Goal: Information Seeking & Learning: Learn about a topic

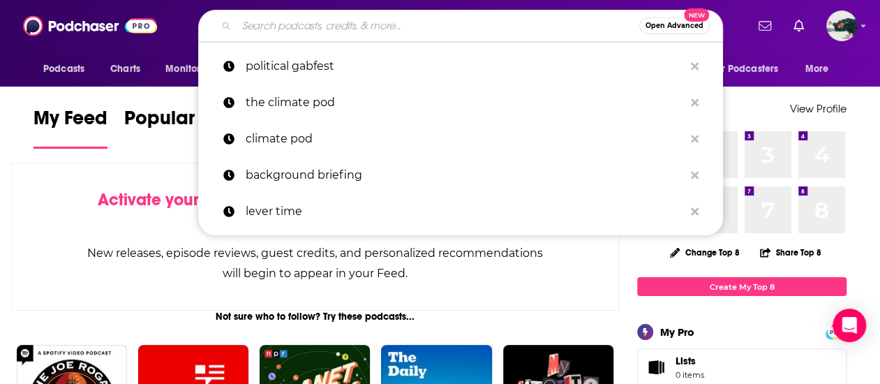
click at [382, 21] on input "Search podcasts, credits, & more..." at bounding box center [438, 26] width 403 height 22
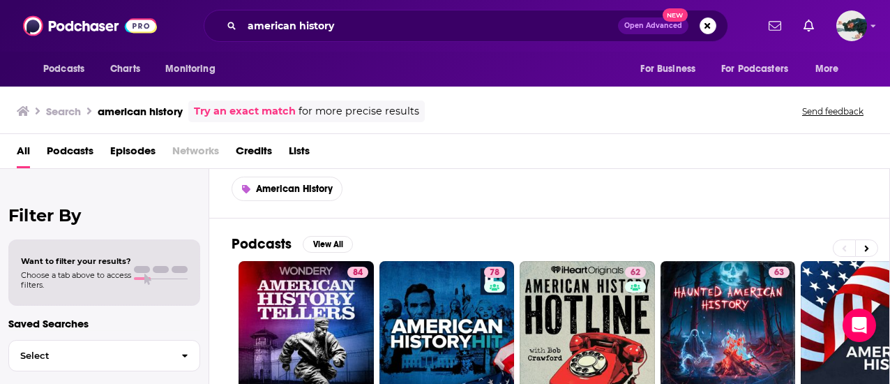
scroll to position [42, 0]
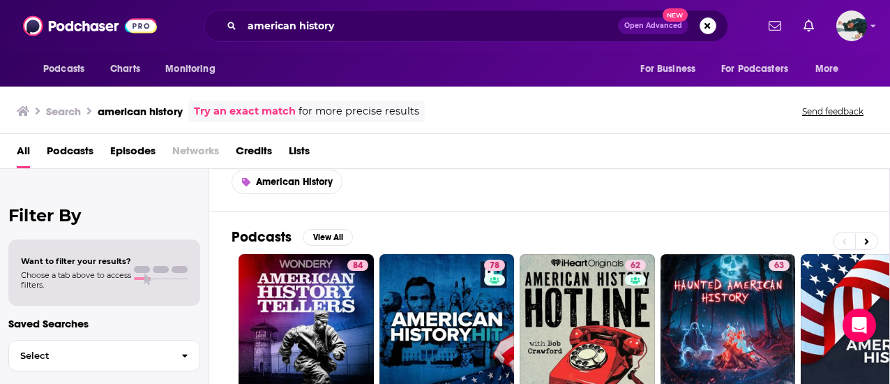
click at [75, 151] on span "Podcasts" at bounding box center [70, 154] width 47 height 29
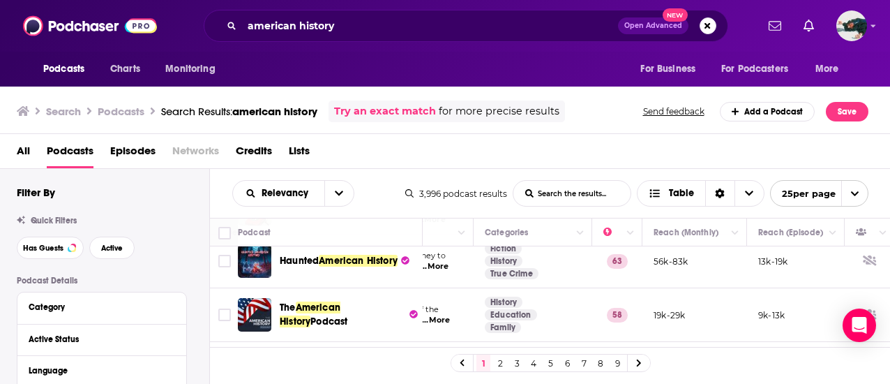
scroll to position [0, 207]
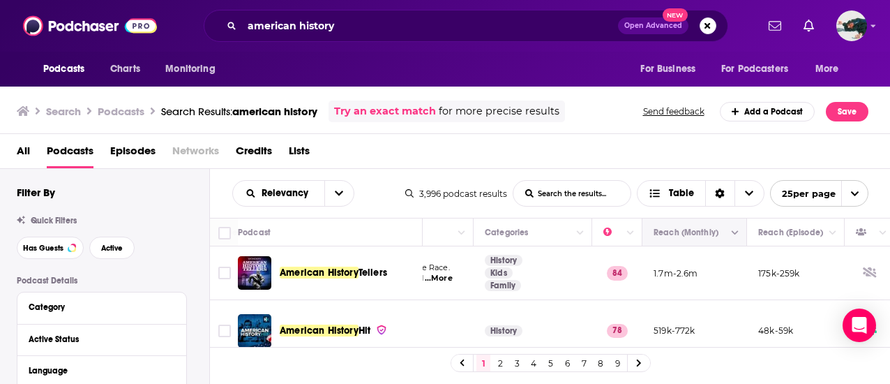
click at [690, 237] on icon "Move" at bounding box center [693, 232] width 17 height 17
click at [742, 234] on button "Column Actions" at bounding box center [735, 233] width 17 height 17
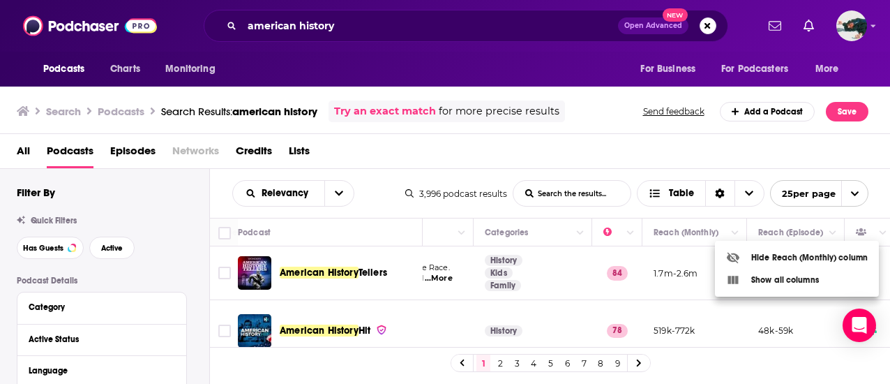
click at [673, 220] on div at bounding box center [445, 192] width 890 height 384
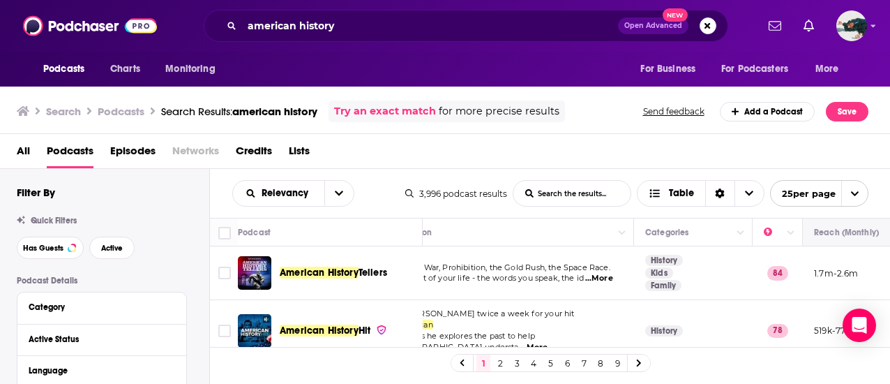
scroll to position [0, 39]
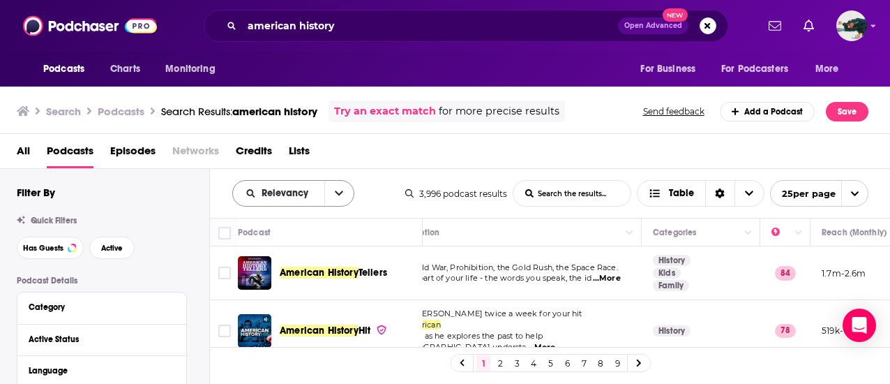
click at [340, 196] on icon "open menu" at bounding box center [339, 193] width 8 height 10
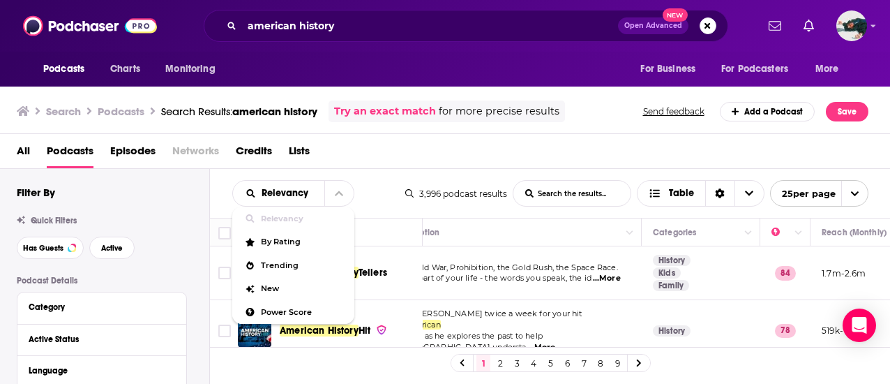
click at [367, 167] on div "All Podcasts Episodes Networks Credits Lists" at bounding box center [448, 154] width 863 height 29
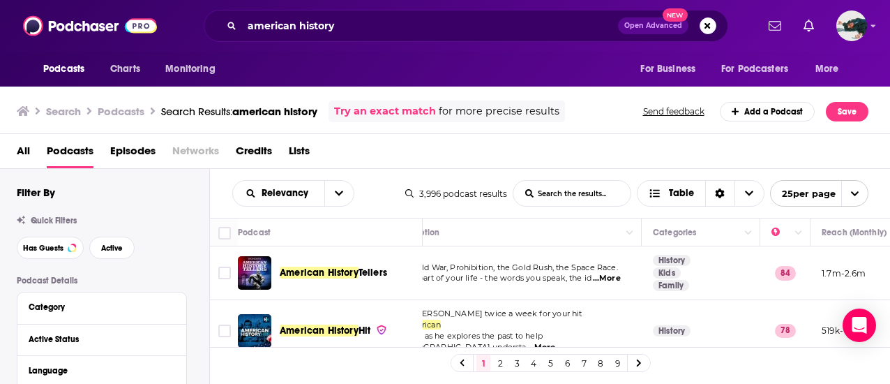
click at [367, 167] on div "All Podcasts Episodes Networks Credits Lists" at bounding box center [448, 154] width 863 height 29
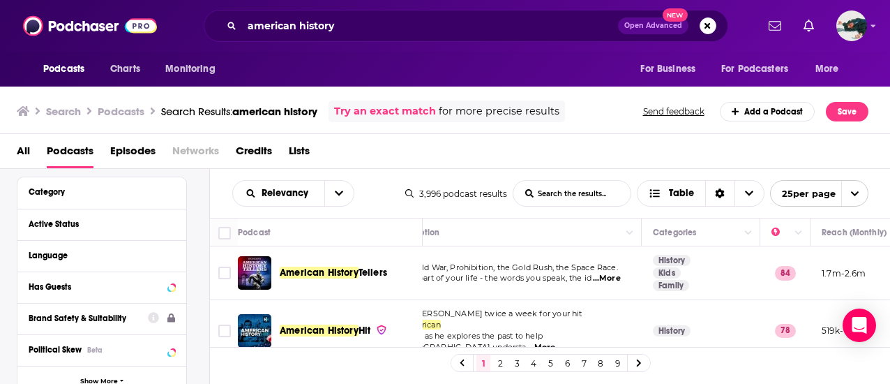
scroll to position [117, 0]
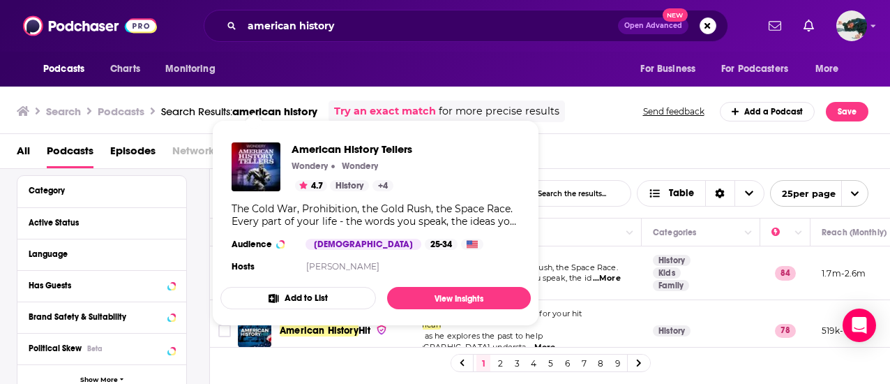
click at [246, 278] on div "American History Tellers Wondery Wondery 4.7 History + 4 The Cold War, Prohibit…" at bounding box center [375, 209] width 310 height 156
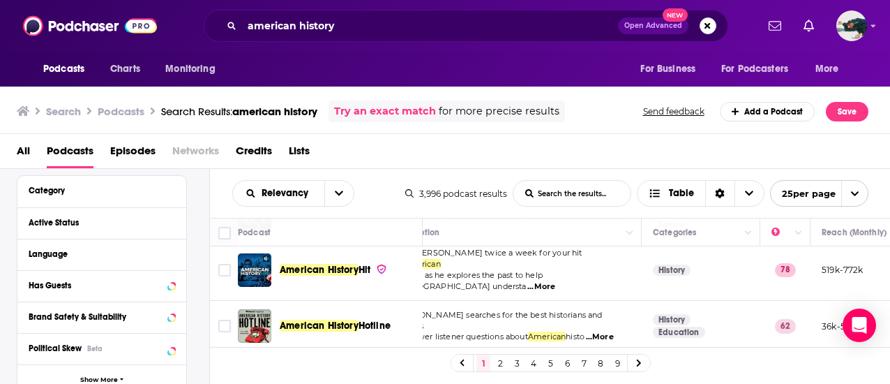
click at [474, 286] on td "Join Don Wildman twice a week for your hit of American history , as he explores…" at bounding box center [513, 269] width 258 height 61
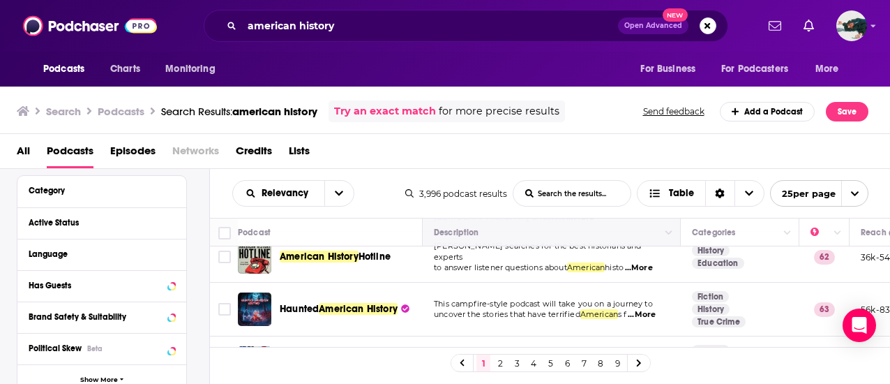
scroll to position [135, 0]
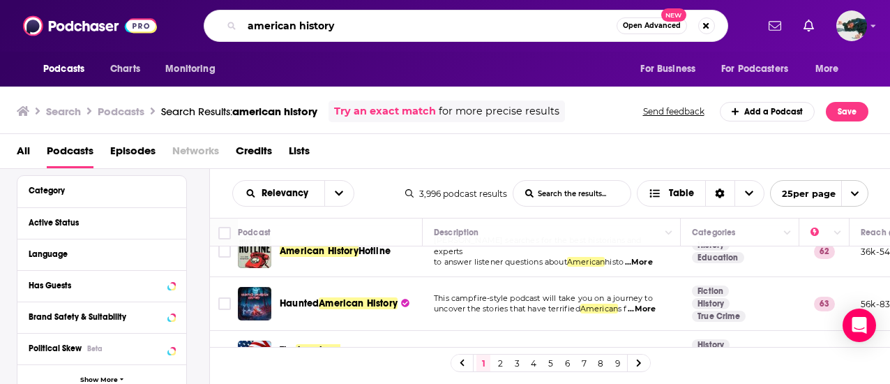
click at [430, 17] on input "american history" at bounding box center [429, 26] width 375 height 22
type input "hamilton"
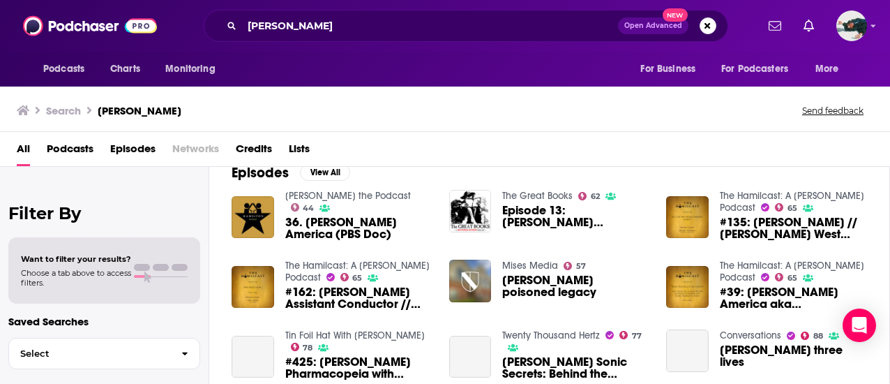
scroll to position [216, 0]
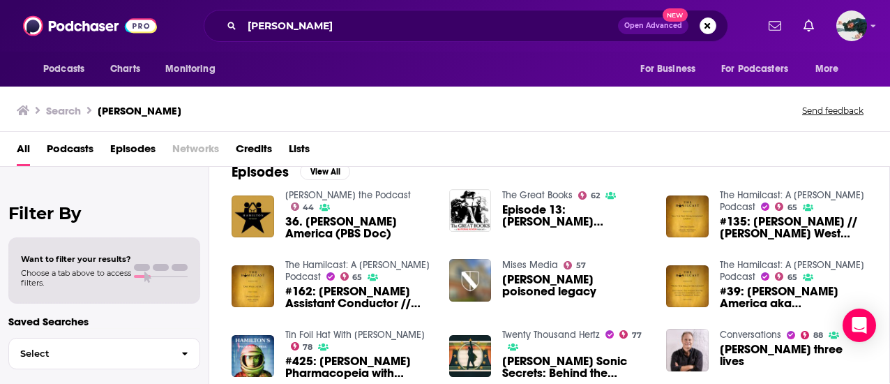
click at [71, 151] on span "Podcasts" at bounding box center [70, 151] width 47 height 29
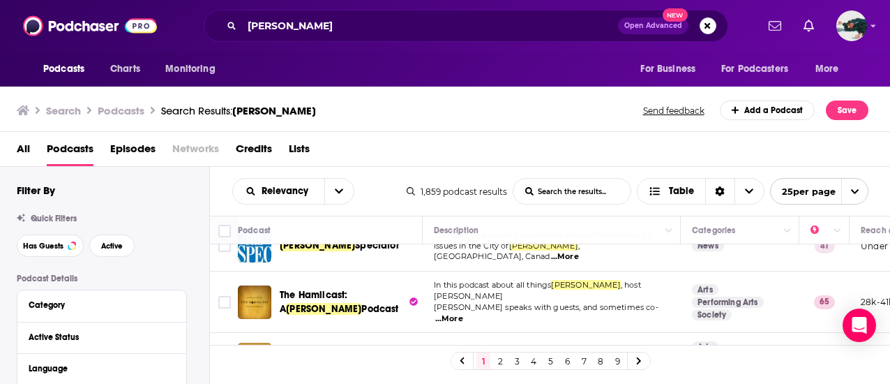
scroll to position [86, 0]
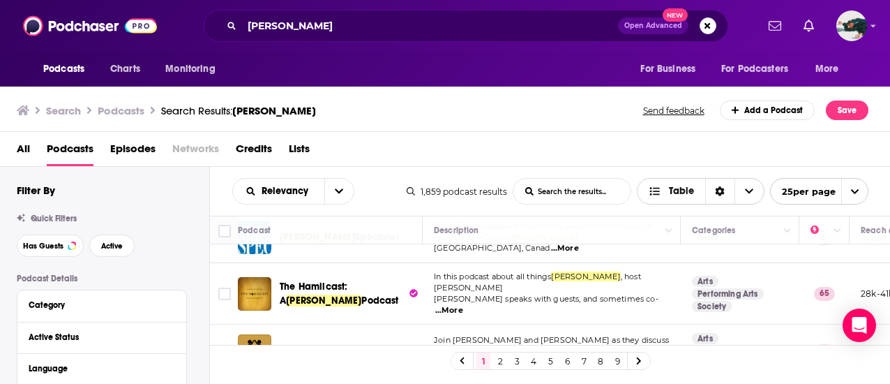
click at [694, 190] on span "Table" at bounding box center [672, 192] width 68 height 24
click at [746, 187] on icon "Choose View" at bounding box center [749, 191] width 8 height 10
click at [728, 191] on div "Sort Direction" at bounding box center [719, 191] width 29 height 25
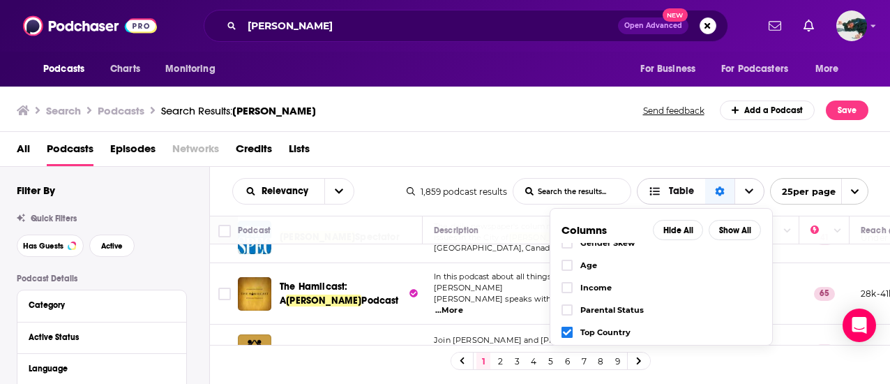
scroll to position [347, 0]
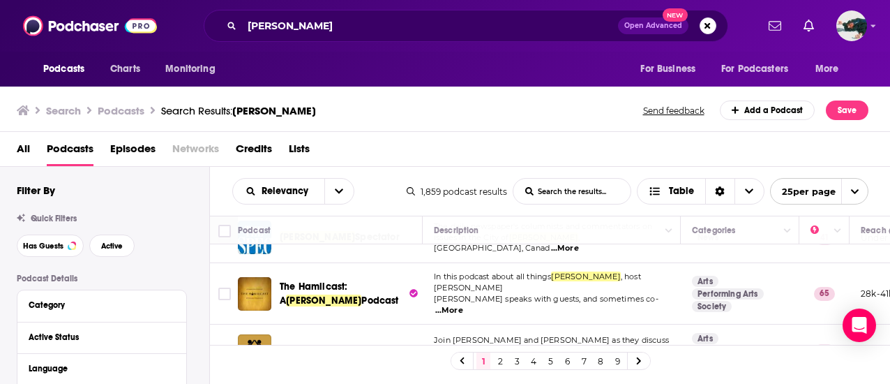
click at [622, 162] on div "All Podcasts Episodes Networks Credits Lists" at bounding box center [448, 151] width 863 height 29
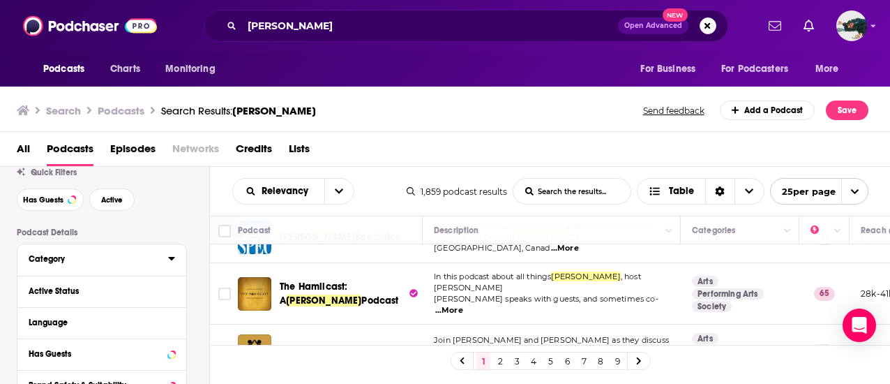
scroll to position [43, 0]
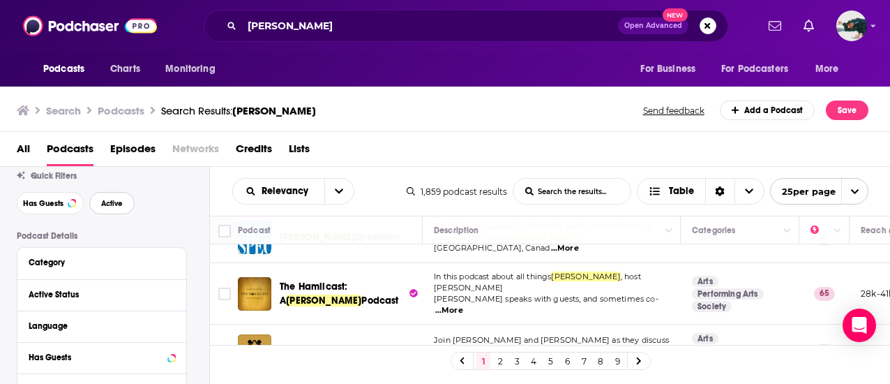
click at [109, 200] on span "Active" at bounding box center [112, 204] width 22 height 8
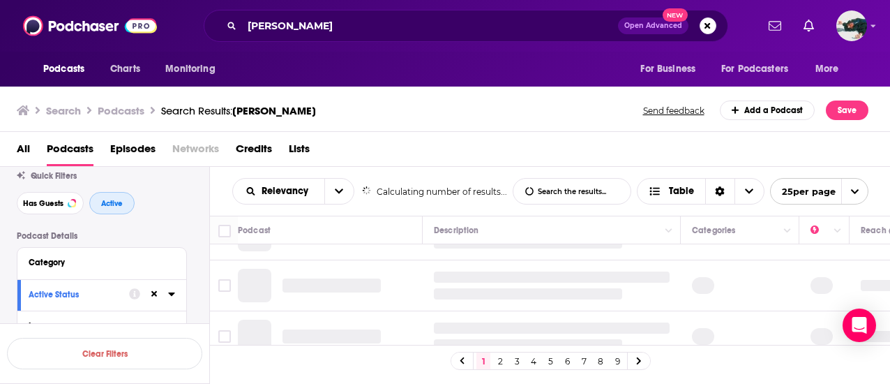
scroll to position [77, 0]
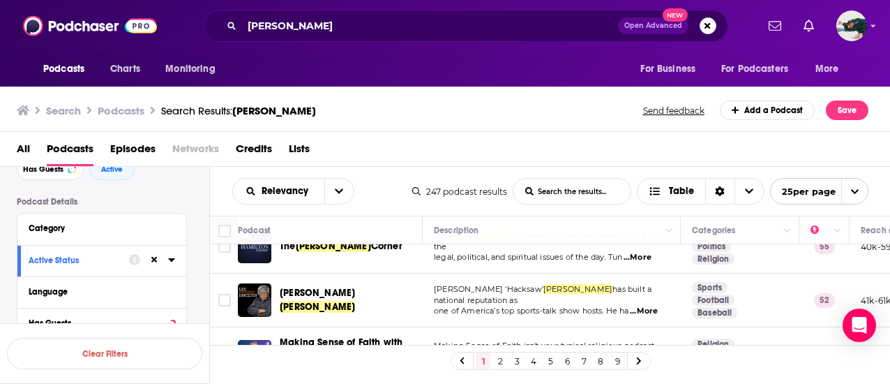
click at [174, 262] on icon at bounding box center [171, 259] width 7 height 11
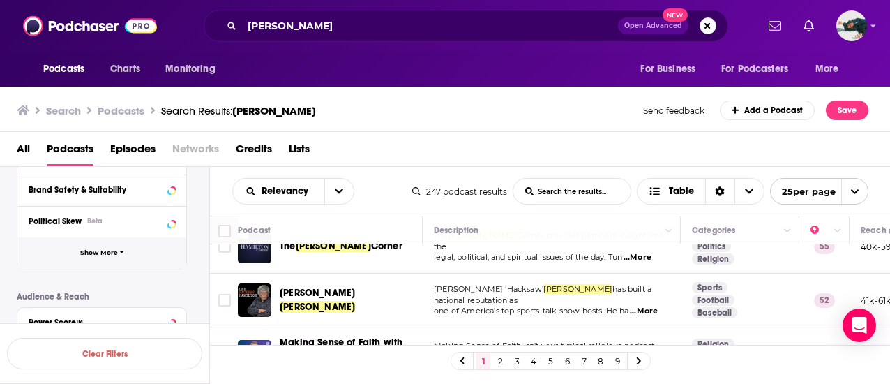
scroll to position [365, 0]
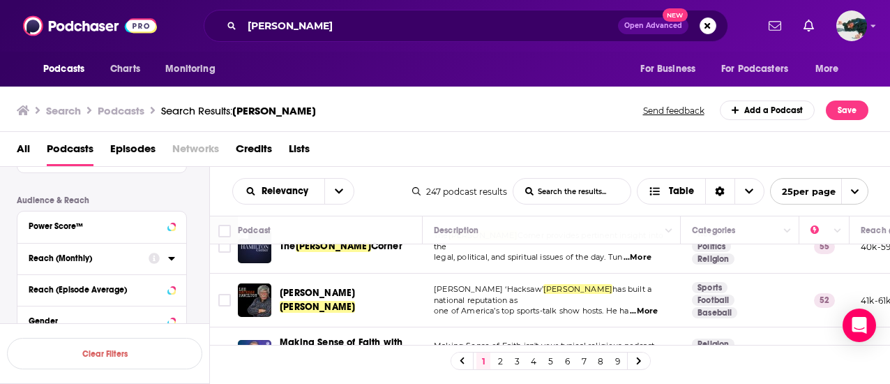
click at [167, 260] on div at bounding box center [162, 257] width 27 height 17
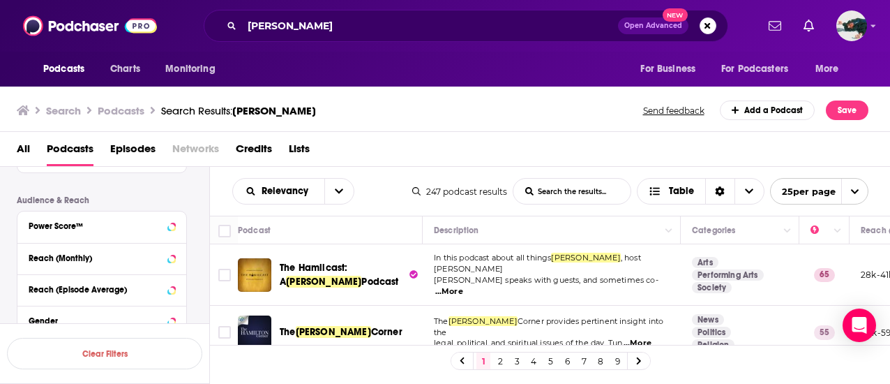
click at [463, 286] on span "...More" at bounding box center [449, 291] width 28 height 11
click at [340, 218] on th "Podcast" at bounding box center [330, 230] width 185 height 28
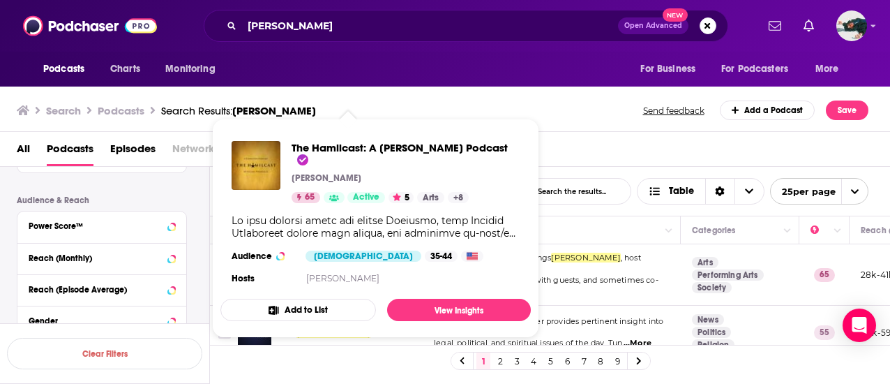
click at [523, 93] on div "Search Podcasts Search Results: hamilton Send feedback Add a Podcast Save" at bounding box center [445, 108] width 891 height 48
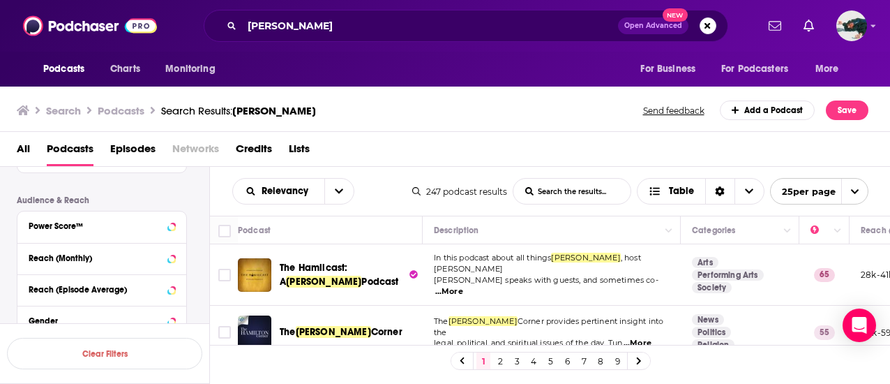
click at [463, 286] on span "...More" at bounding box center [449, 291] width 28 height 11
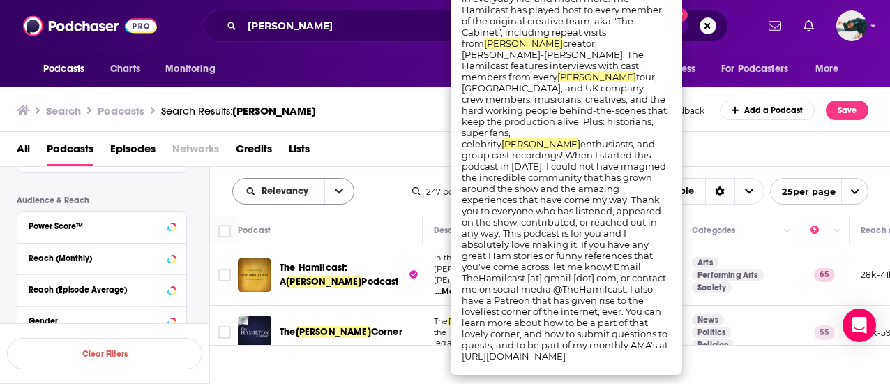
click at [345, 197] on button "open menu" at bounding box center [338, 191] width 29 height 25
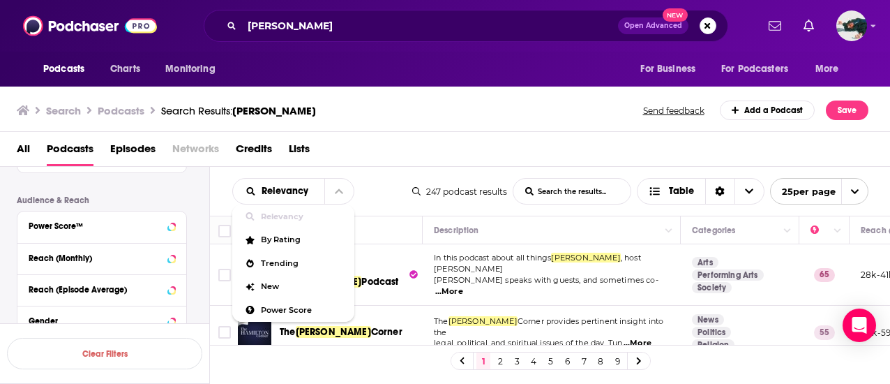
click at [653, 278] on td "In this podcast about all things Hamilton , host Gillian Pensavalle speaks with…" at bounding box center [552, 274] width 258 height 61
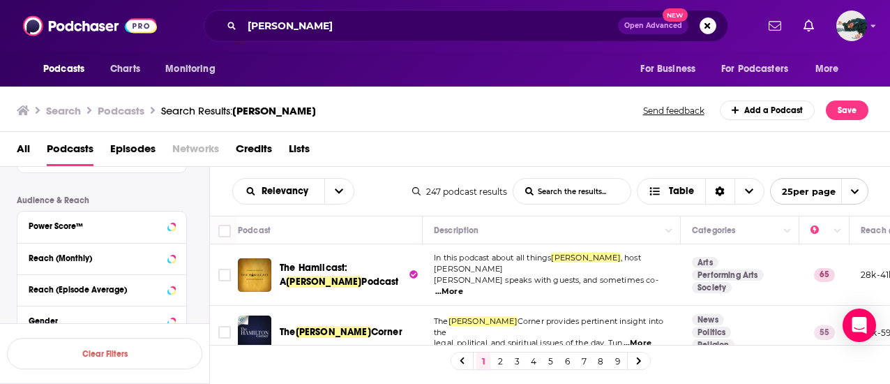
click at [463, 286] on span "...More" at bounding box center [449, 291] width 28 height 11
click at [272, 187] on span "Relevancy" at bounding box center [288, 191] width 52 height 10
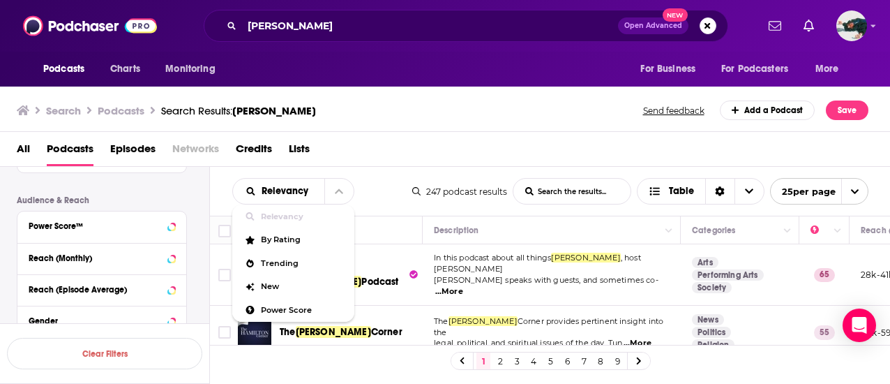
click at [418, 159] on div "All Podcasts Episodes Networks Credits Lists" at bounding box center [448, 151] width 863 height 29
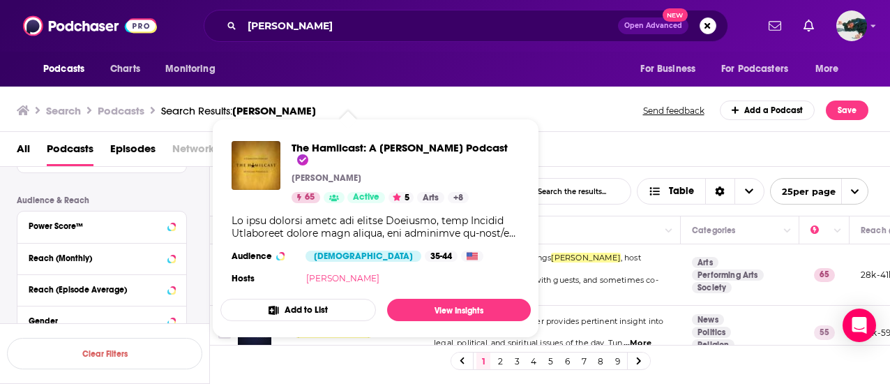
click at [335, 273] on link "Gillian Pensavalle" at bounding box center [342, 278] width 73 height 10
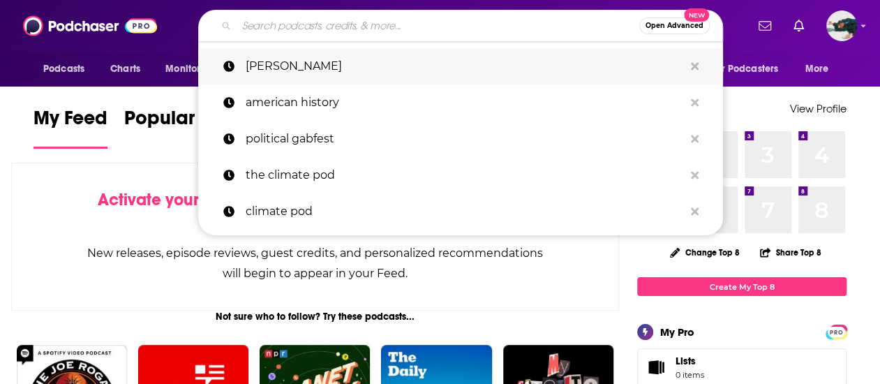
click at [314, 68] on p "[PERSON_NAME]" at bounding box center [465, 66] width 438 height 36
type input "[PERSON_NAME]"
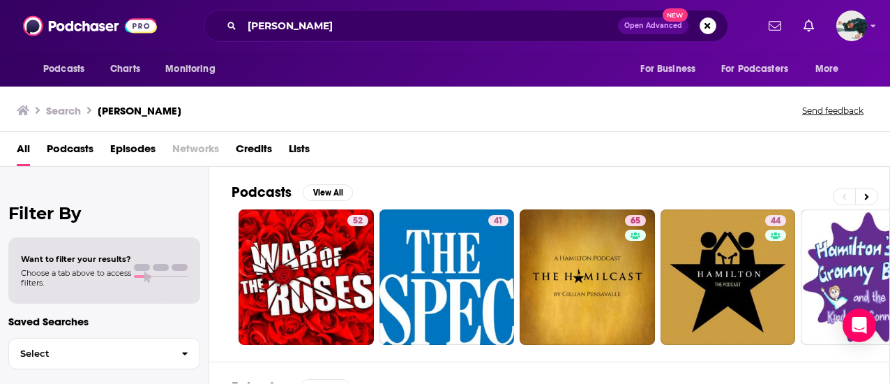
click at [145, 151] on span "Episodes" at bounding box center [132, 151] width 45 height 29
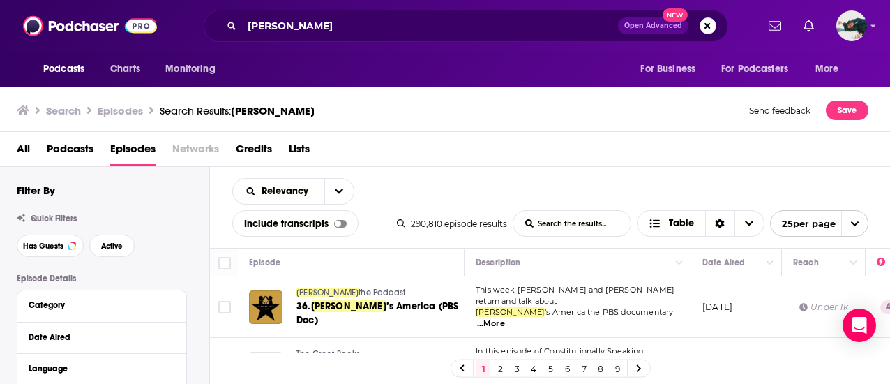
click at [71, 143] on span "Podcasts" at bounding box center [70, 151] width 47 height 29
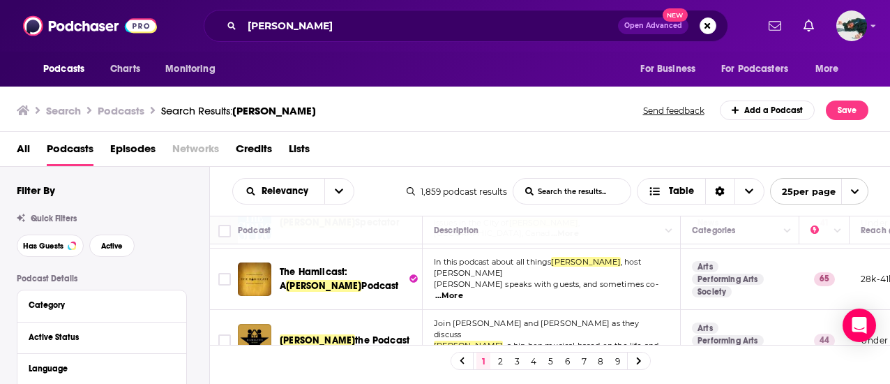
scroll to position [96, 0]
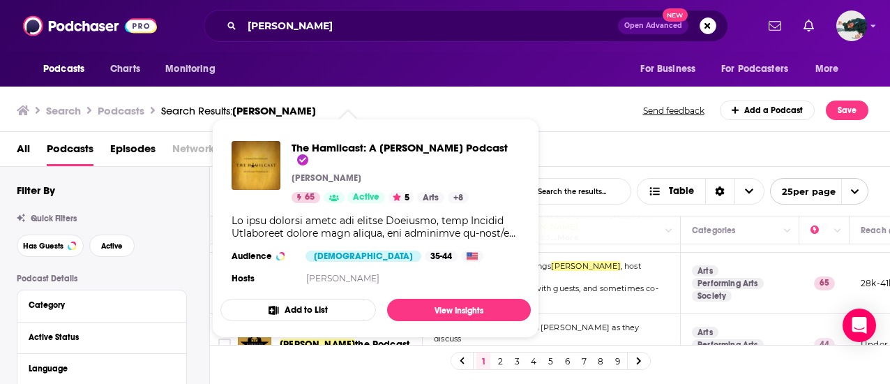
click at [321, 270] on div "The Hamilcast: A Hamilton Podcast Gillian Pensavalle 65 Active 5 Arts + 8 Audie…" at bounding box center [375, 214] width 310 height 169
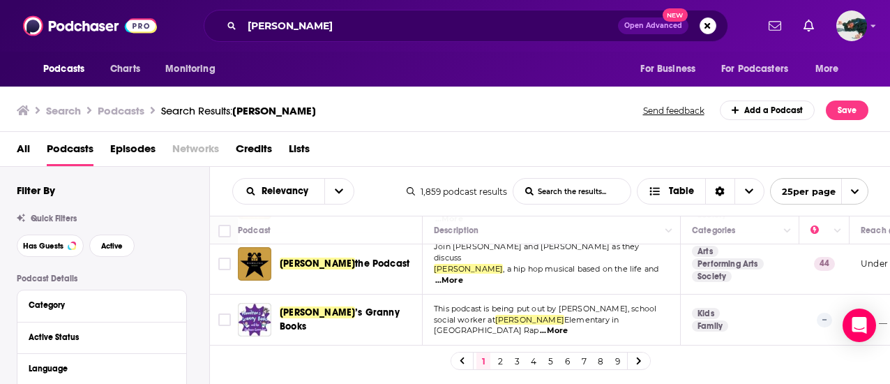
scroll to position [178, 0]
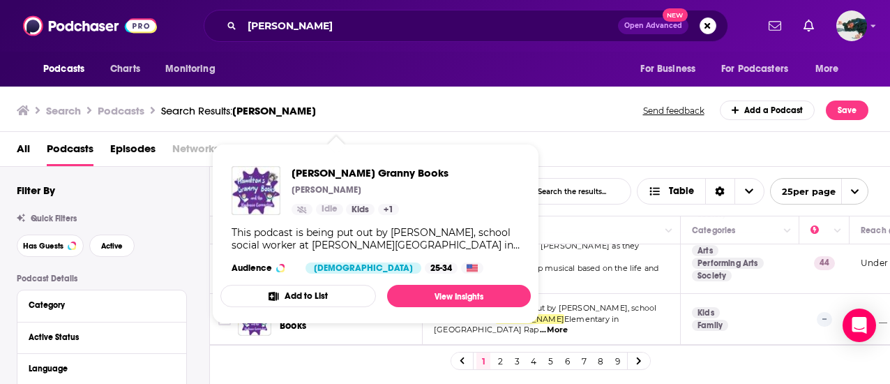
click at [476, 135] on span "Hamilton’s Granny Books Karla Williams Idle Kids + 1 This podcast is being put …" at bounding box center [375, 233] width 327 height 197
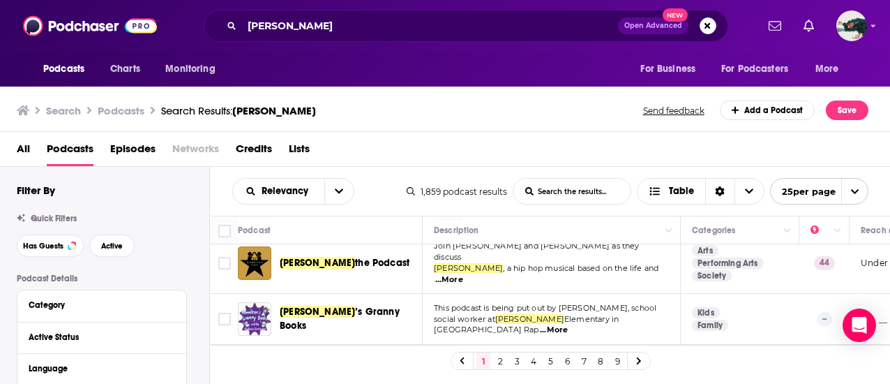
click at [608, 128] on div "Search Podcasts Search Results: [PERSON_NAME] Send feedback Add a Podcast Save" at bounding box center [445, 108] width 891 height 48
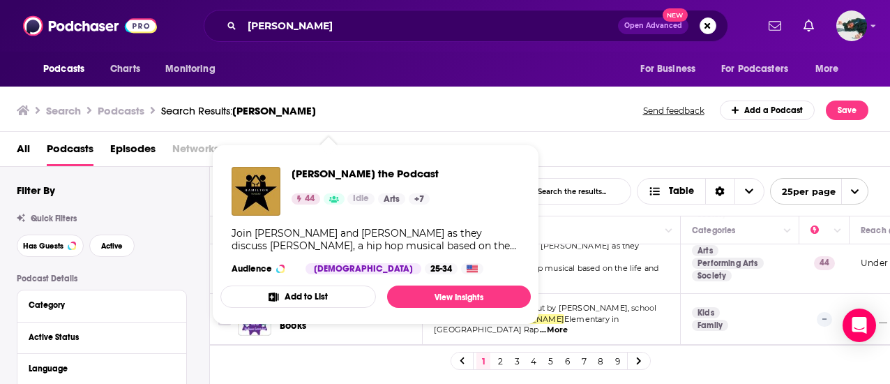
click at [354, 130] on div "Search Podcasts Search Results: [PERSON_NAME] Send feedback Add a Podcast Save" at bounding box center [445, 108] width 891 height 48
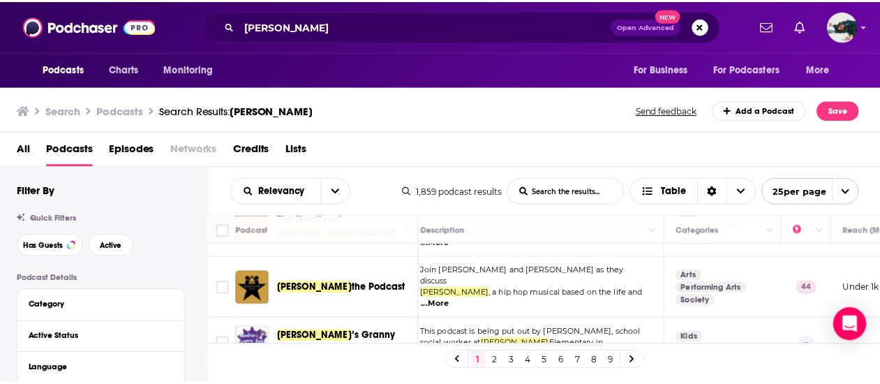
scroll to position [153, 0]
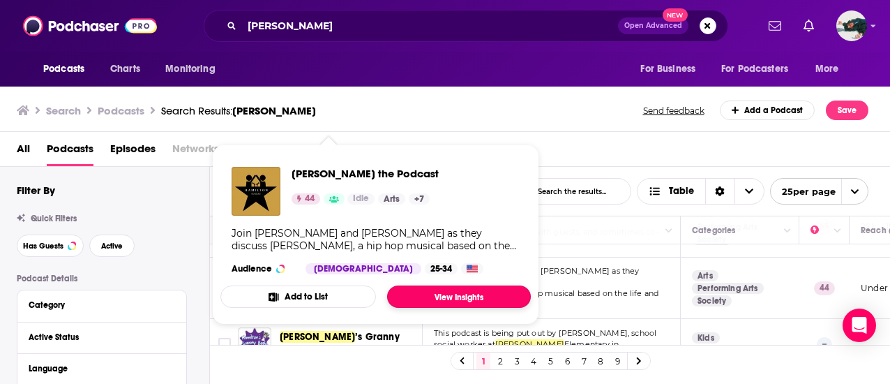
click at [427, 292] on link "View Insights" at bounding box center [459, 296] width 144 height 22
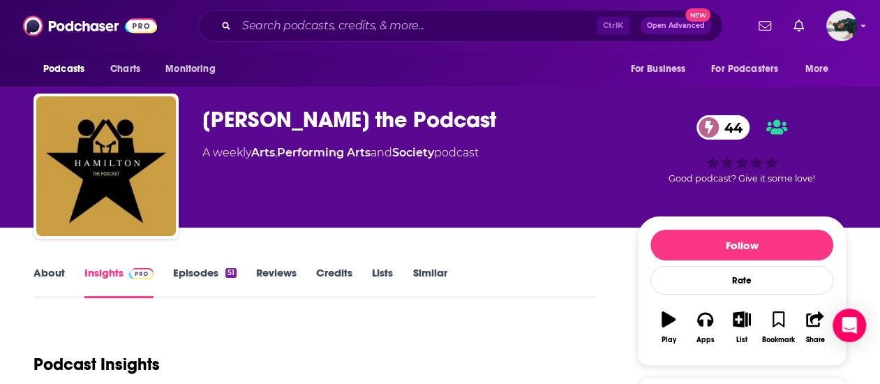
click at [230, 267] on link "Episodes 51" at bounding box center [204, 282] width 63 height 32
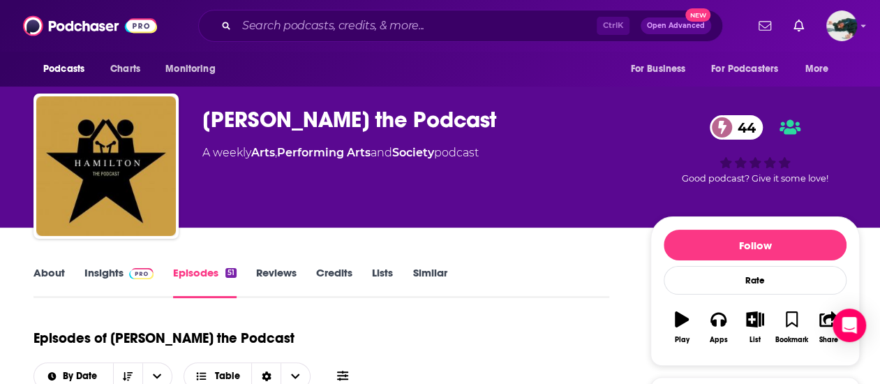
scroll to position [140, 0]
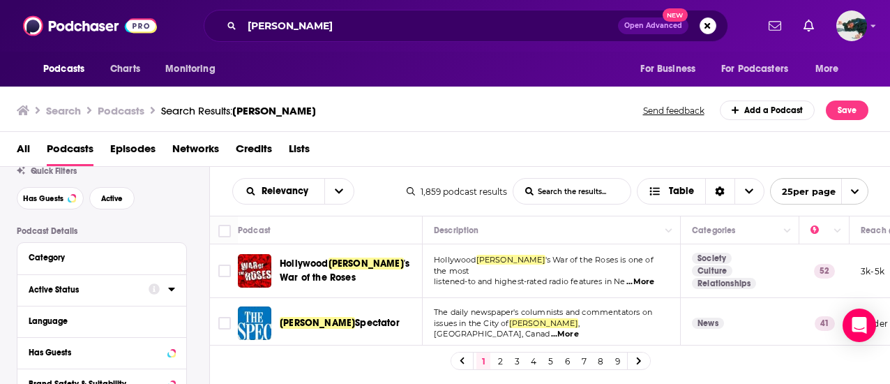
scroll to position [48, 0]
click at [166, 287] on div at bounding box center [162, 288] width 27 height 17
click at [171, 287] on icon at bounding box center [171, 288] width 6 height 3
drag, startPoint x: 171, startPoint y: 287, endPoint x: 152, endPoint y: 322, distance: 39.0
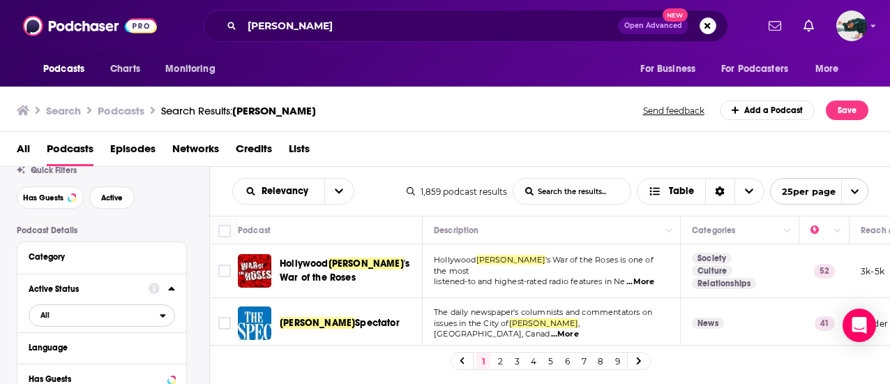
click at [152, 322] on span "All" at bounding box center [94, 315] width 130 height 18
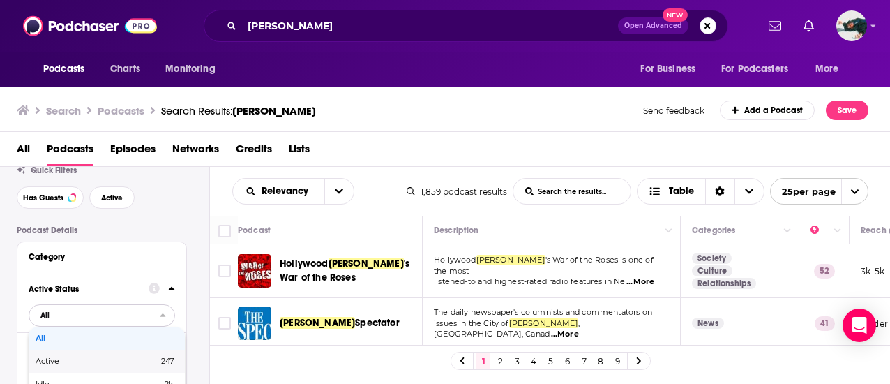
click at [144, 357] on span "247" at bounding box center [141, 361] width 65 height 8
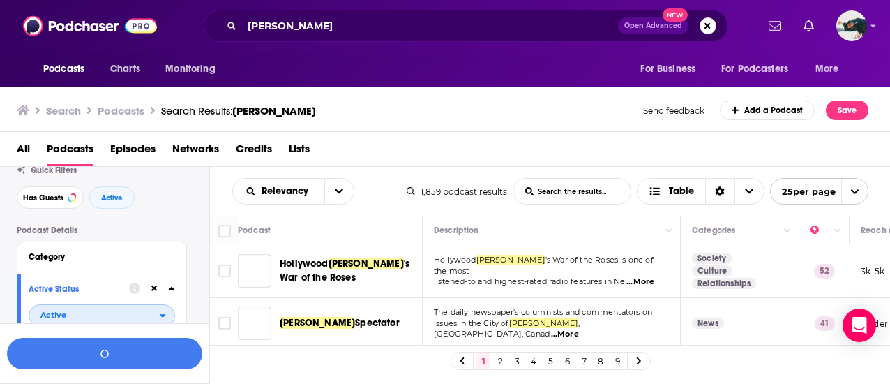
scroll to position [82, 0]
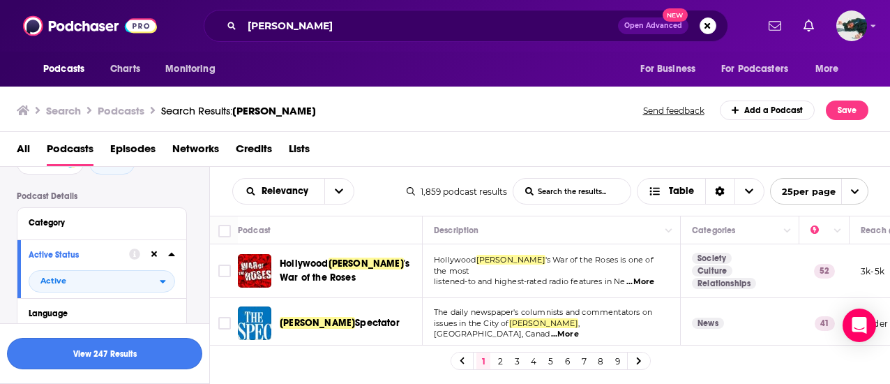
click at [112, 354] on button "View 247 Results" at bounding box center [104, 353] width 195 height 31
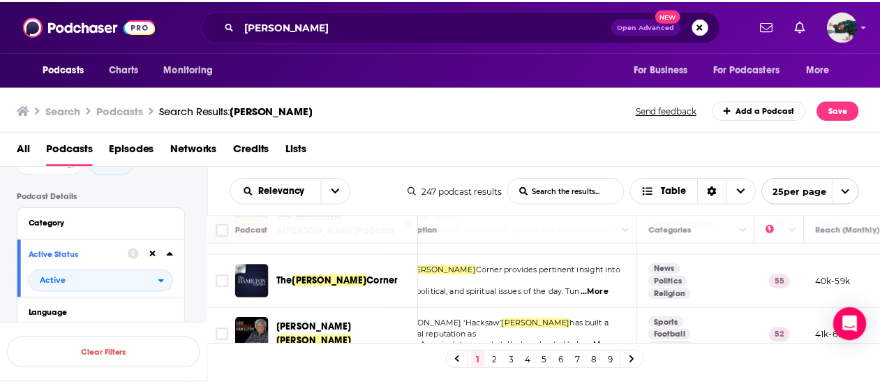
scroll to position [0, 36]
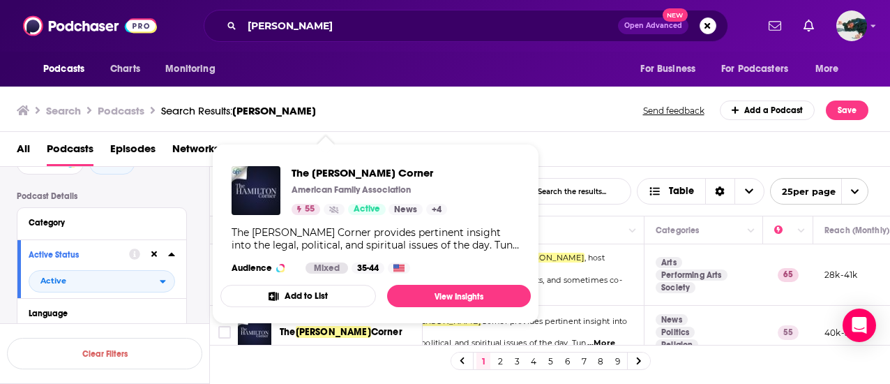
click at [346, 320] on span "The Hamilton Corner American Family Association 55 Active News + 4 The Hamilton…" at bounding box center [375, 234] width 310 height 180
click at [417, 290] on link "View Insights" at bounding box center [459, 296] width 144 height 22
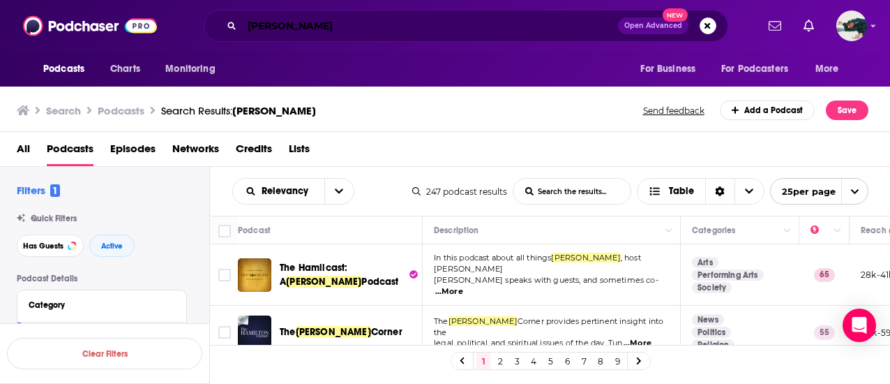
click at [343, 31] on input "hamilton" at bounding box center [430, 26] width 376 height 22
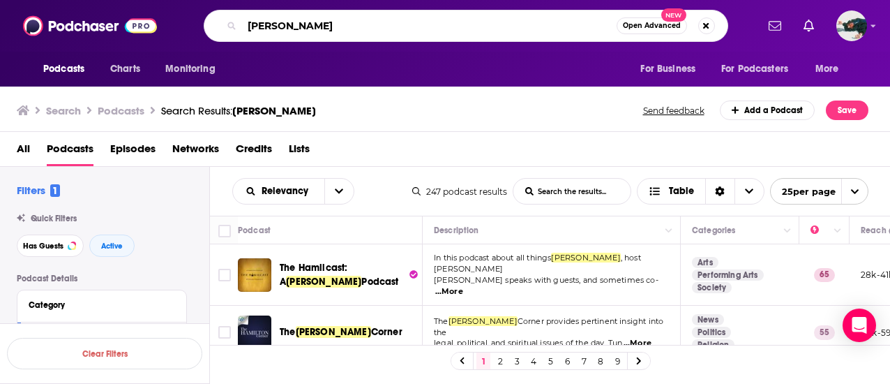
click at [343, 31] on input "hamilton" at bounding box center [429, 26] width 375 height 22
type input "a"
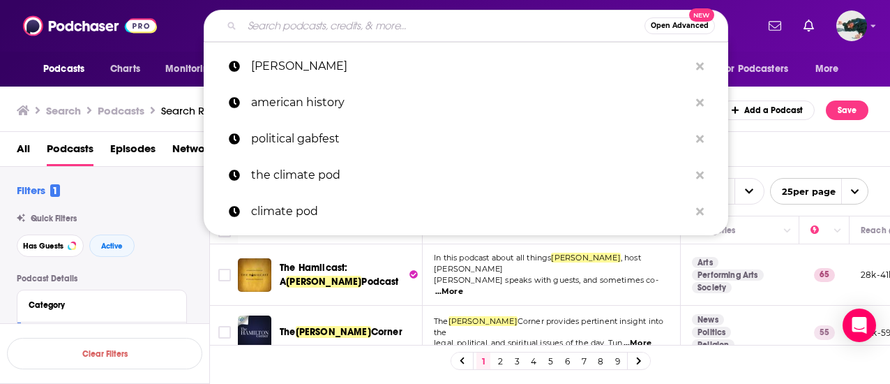
type input "m"
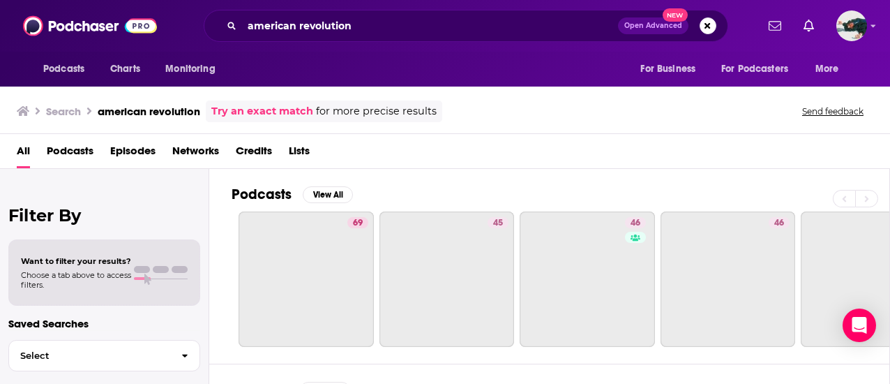
click at [60, 156] on span "Podcasts" at bounding box center [70, 154] width 47 height 29
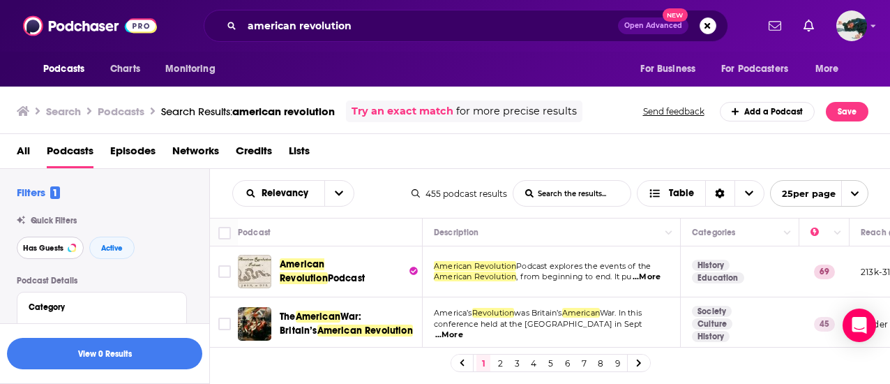
click at [71, 239] on button "Has Guests" at bounding box center [50, 248] width 67 height 22
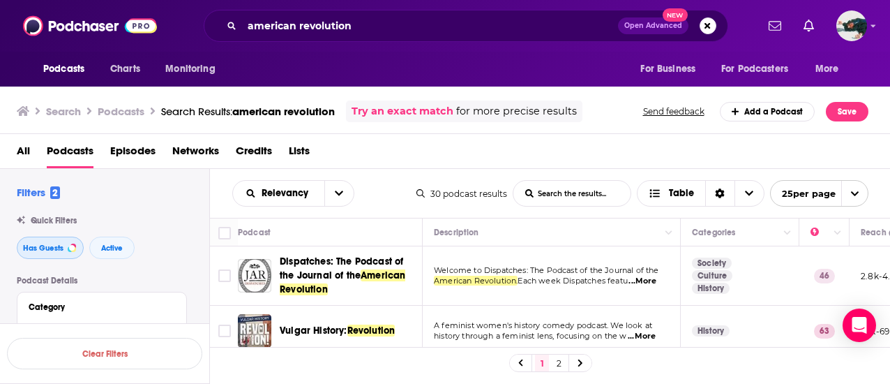
click at [71, 242] on button "Has Guests" at bounding box center [50, 248] width 67 height 22
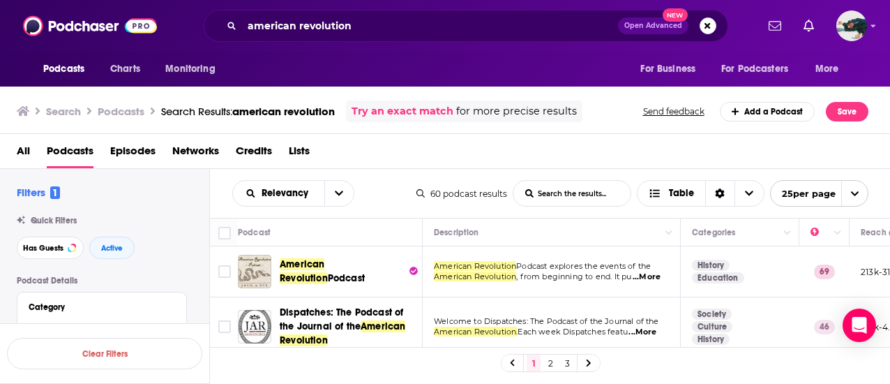
click at [572, 158] on div "All Podcasts Episodes Networks Credits Lists" at bounding box center [448, 154] width 863 height 29
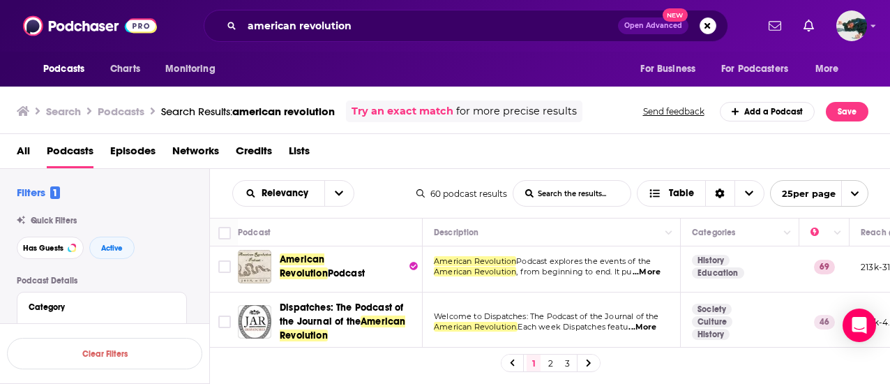
scroll to position [4, 0]
click at [558, 138] on div "All Podcasts Episodes Networks Credits Lists" at bounding box center [445, 151] width 891 height 35
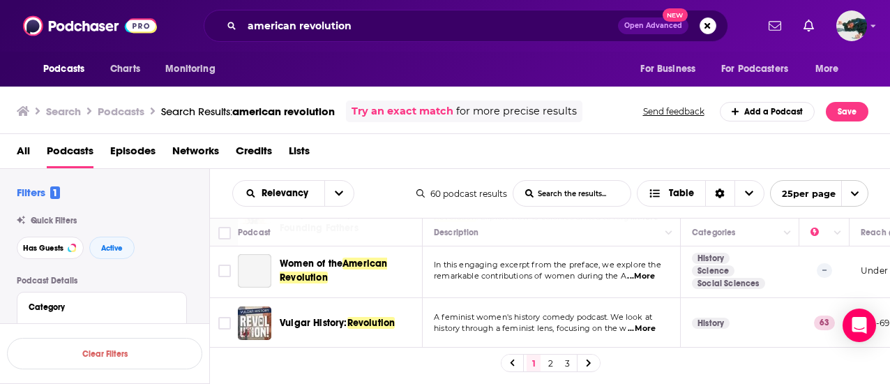
scroll to position [188, 0]
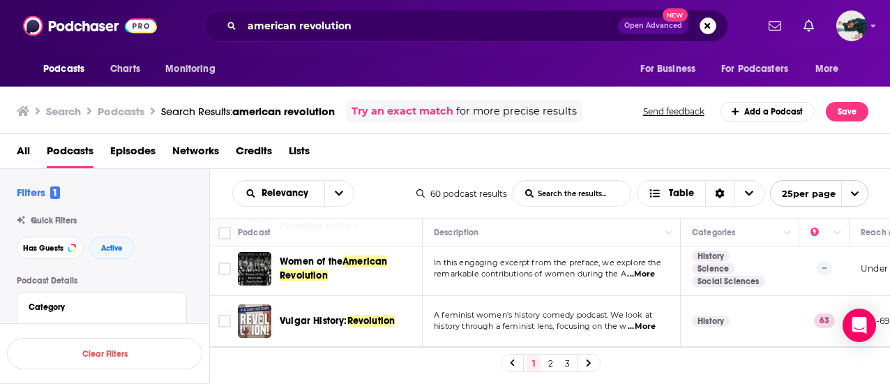
click at [561, 123] on div "Search Podcasts Search Results: american revolution Try an exact match for more…" at bounding box center [445, 109] width 891 height 50
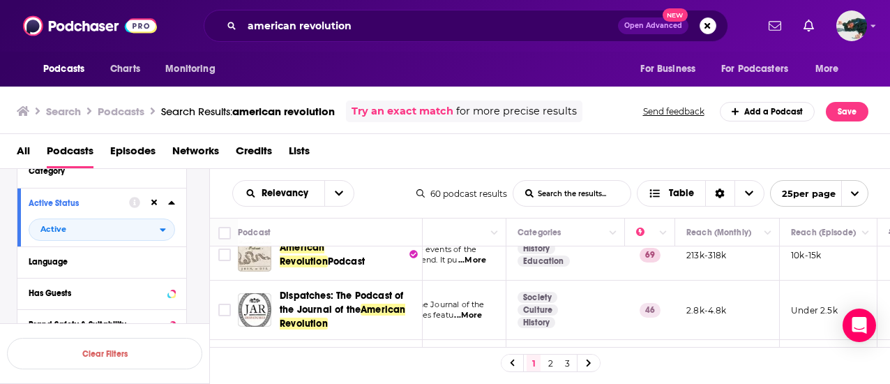
scroll to position [0, 174]
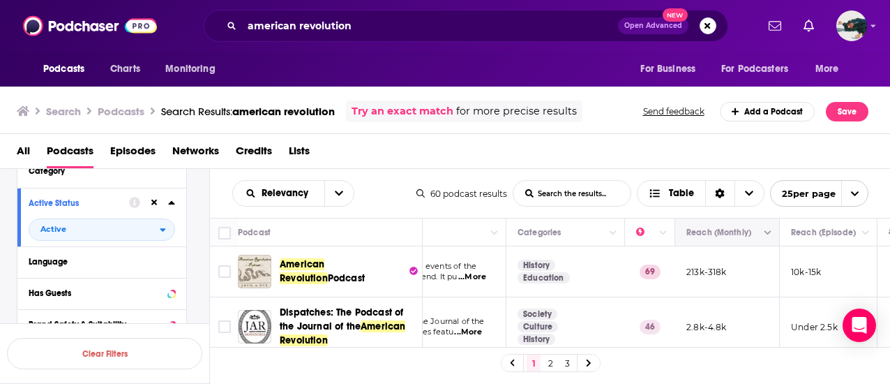
click at [745, 227] on button "Move" at bounding box center [726, 232] width 82 height 17
click at [769, 232] on icon "Column Actions" at bounding box center [768, 233] width 7 height 4
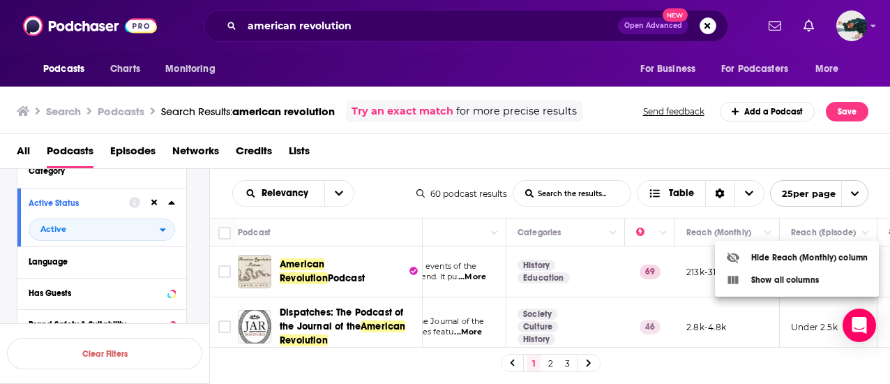
click at [767, 158] on div at bounding box center [445, 192] width 890 height 384
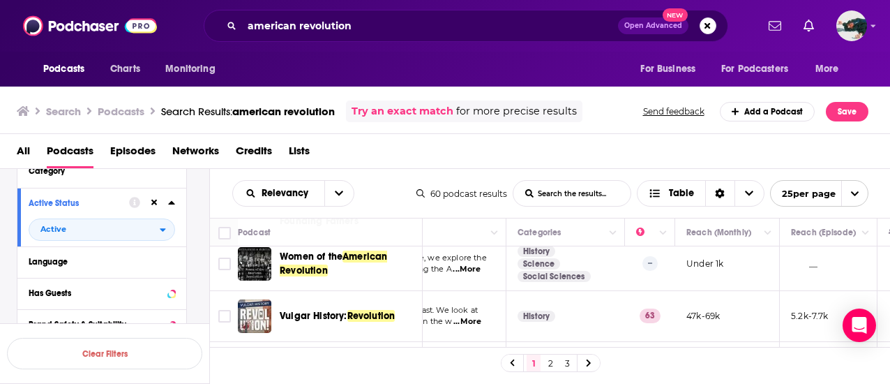
scroll to position [236, 174]
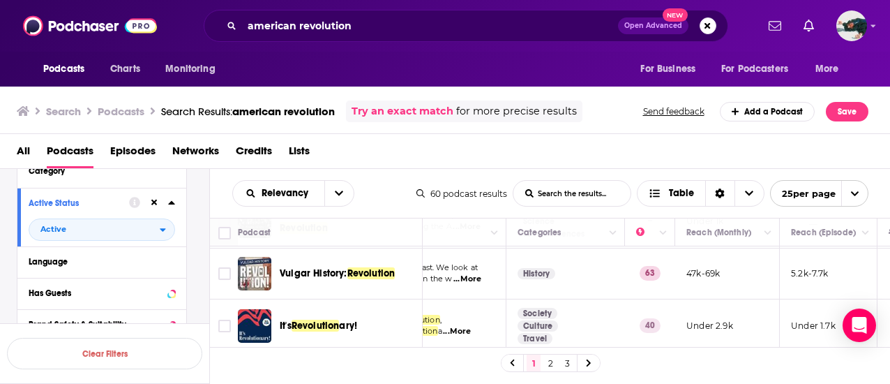
drag, startPoint x: 754, startPoint y: 288, endPoint x: 388, endPoint y: 164, distance: 386.1
click at [388, 164] on div "All Podcasts Episodes Networks Credits Lists" at bounding box center [448, 154] width 863 height 29
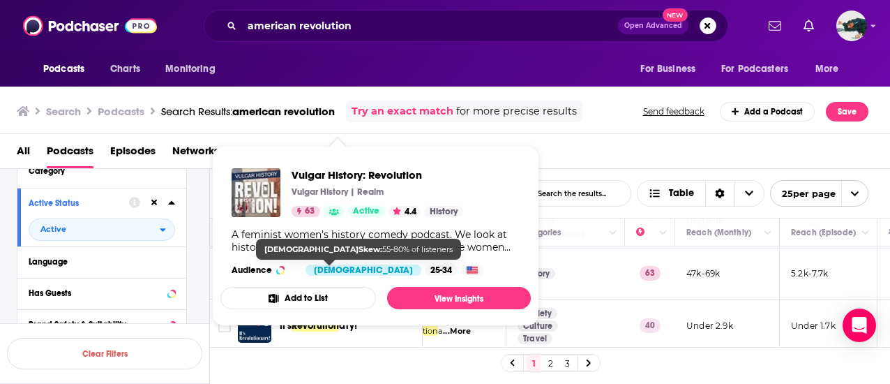
drag, startPoint x: 347, startPoint y: 269, endPoint x: 308, endPoint y: 159, distance: 116.1
click at [308, 159] on div "Vulgar History: Revolution Vulgar History | Realm 63 Active 4.4 History A femin…" at bounding box center [375, 222] width 310 height 130
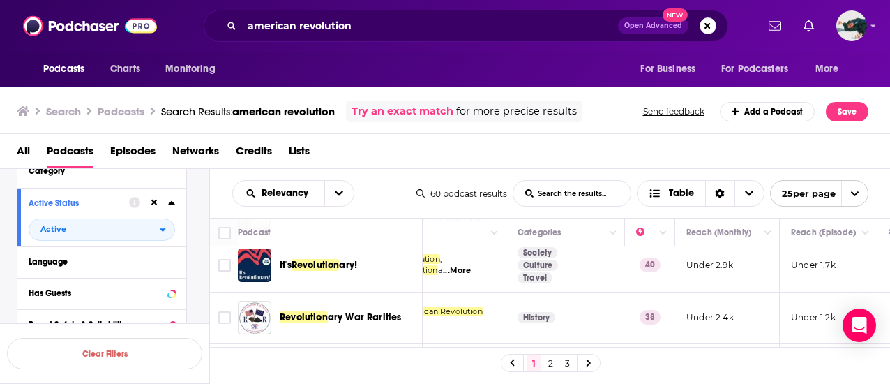
scroll to position [297, 174]
click at [407, 268] on div "It's Revolution ary!" at bounding box center [352, 265] width 145 height 14
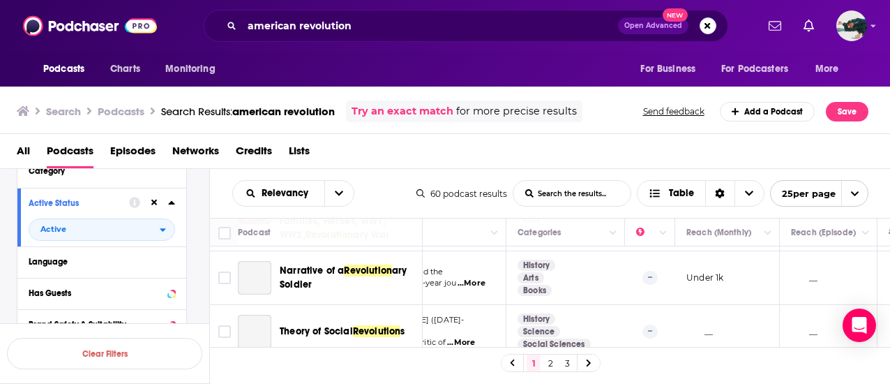
scroll to position [1274, 174]
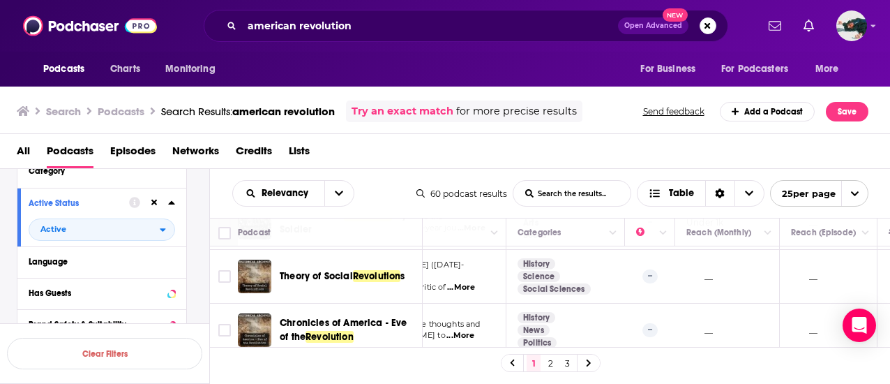
click at [550, 355] on link "2" at bounding box center [551, 362] width 14 height 17
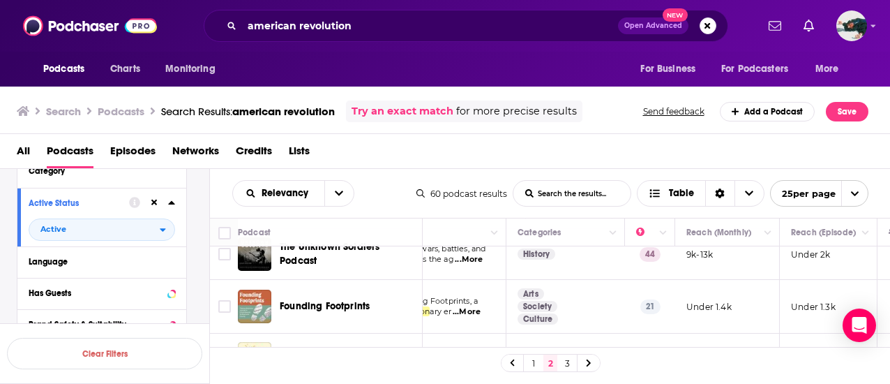
scroll to position [232, 174]
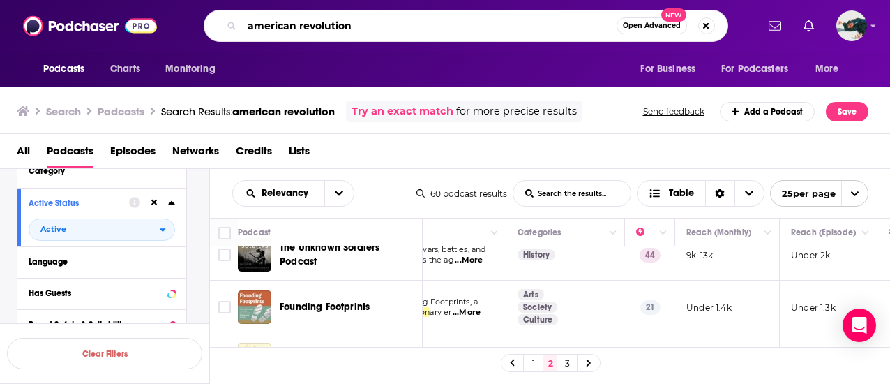
click at [350, 31] on input "american revolution" at bounding box center [429, 26] width 375 height 22
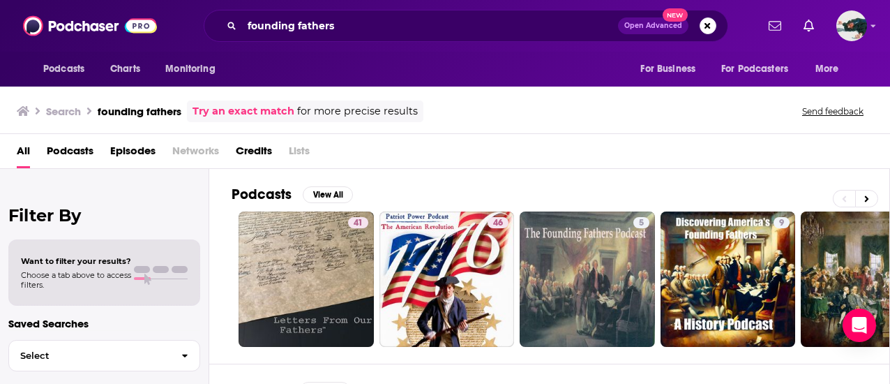
click at [87, 153] on span "Podcasts" at bounding box center [70, 154] width 47 height 29
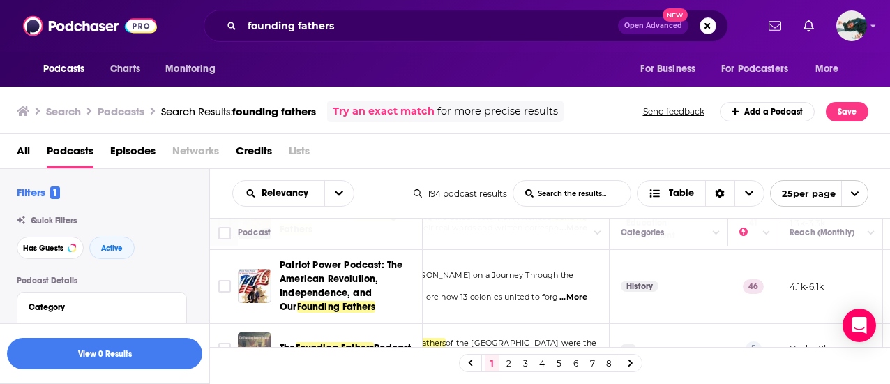
scroll to position [0, 71]
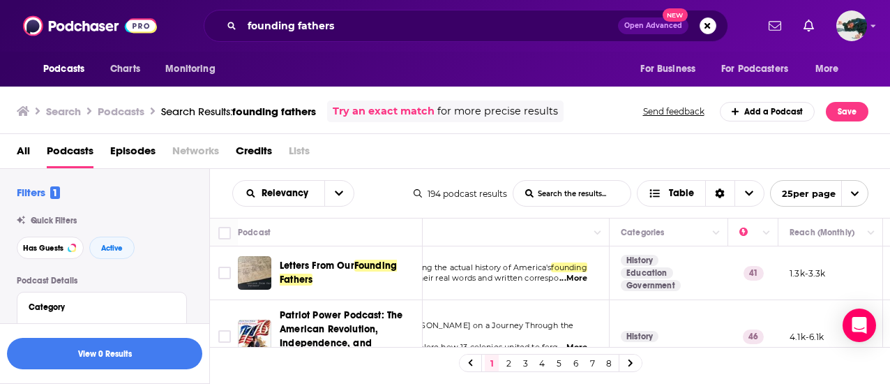
click at [583, 273] on span "...More" at bounding box center [574, 278] width 28 height 11
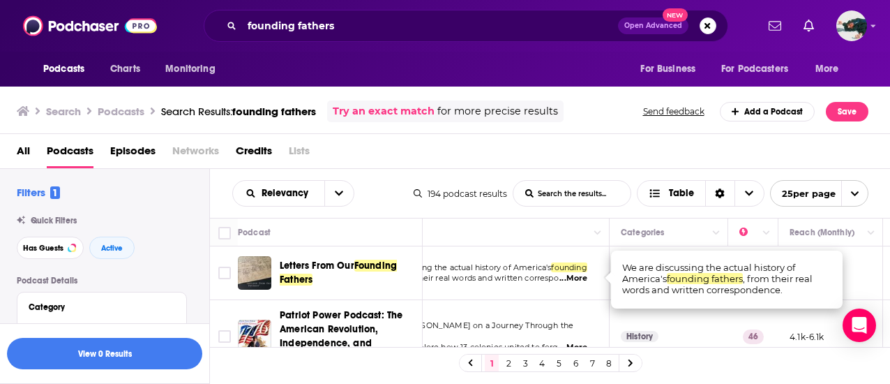
click at [523, 181] on fathers-list-search-input "List Search Input" at bounding box center [572, 193] width 117 height 25
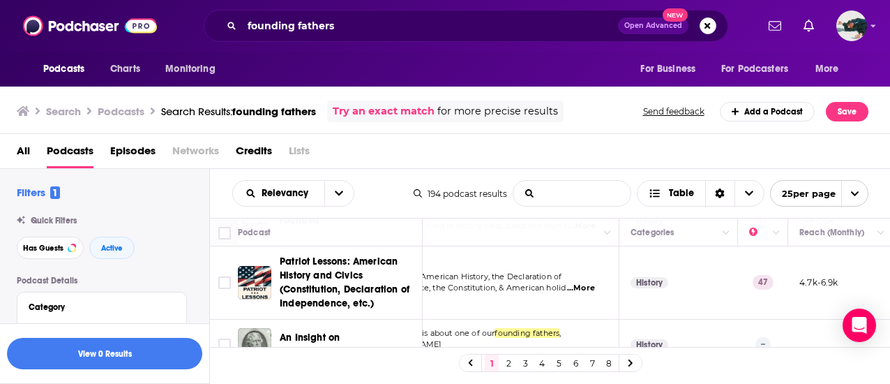
scroll to position [1229, 61]
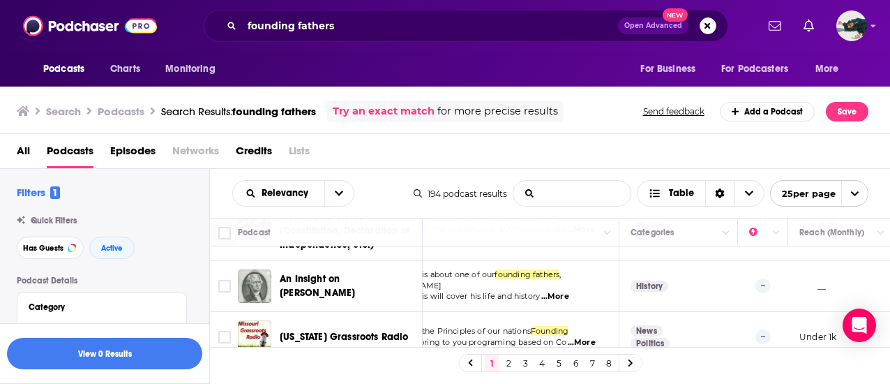
click at [615, 316] on td "Founded on the Principles of our nations Founding Fathers , we bring to you pro…" at bounding box center [490, 337] width 258 height 50
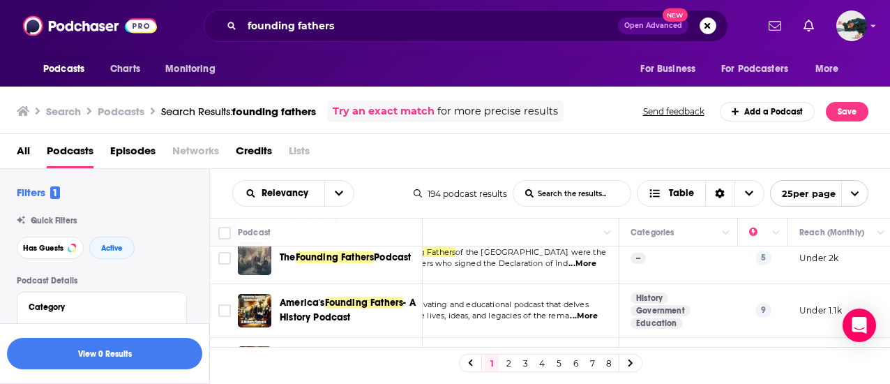
scroll to position [0, 61]
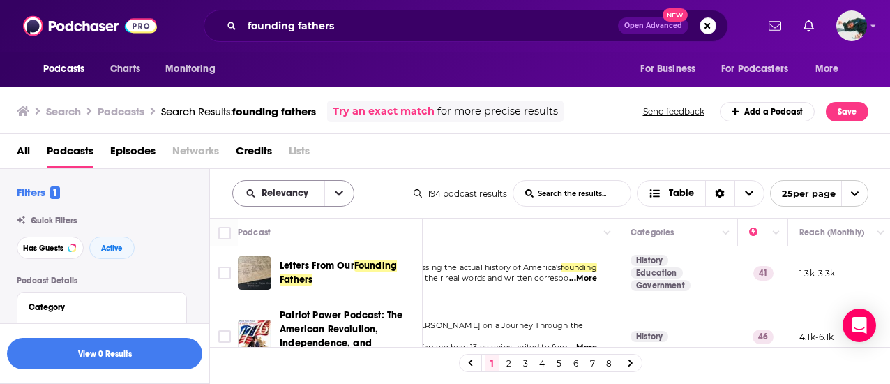
click at [340, 186] on button "open menu" at bounding box center [338, 193] width 29 height 25
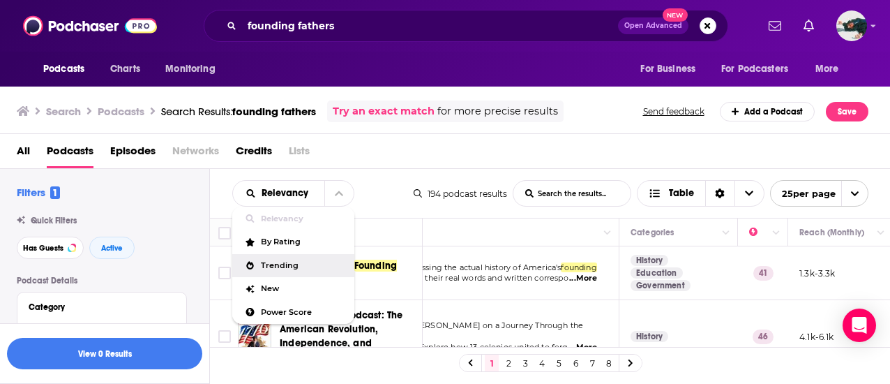
click at [292, 263] on span "Trending" at bounding box center [302, 266] width 82 height 8
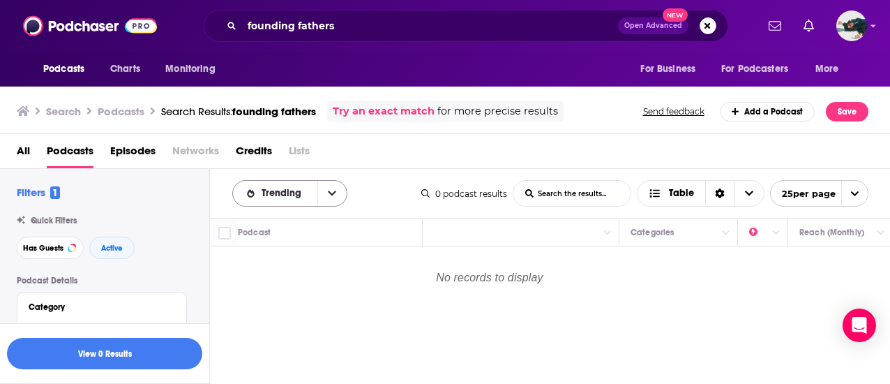
click at [328, 189] on button "open menu" at bounding box center [331, 193] width 29 height 25
click at [328, 189] on icon "close menu" at bounding box center [332, 193] width 8 height 10
click at [328, 190] on icon "open menu" at bounding box center [332, 193] width 8 height 10
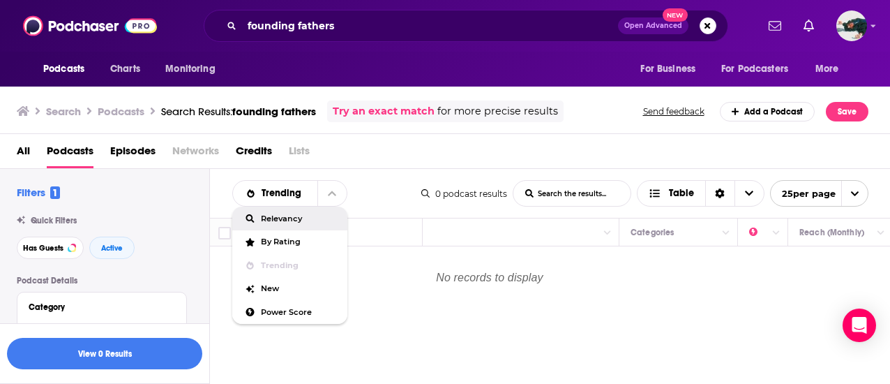
click at [307, 215] on span "Relevancy" at bounding box center [298, 219] width 75 height 8
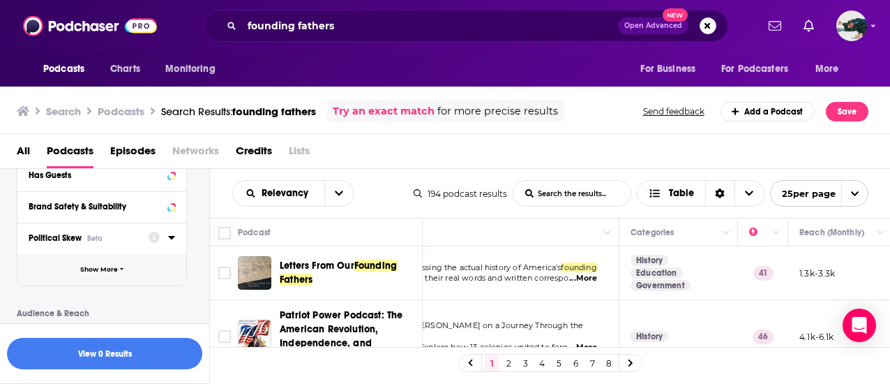
scroll to position [275, 0]
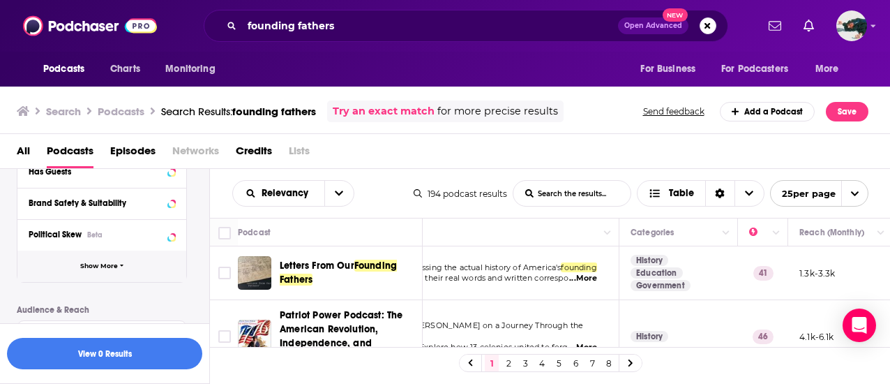
click at [128, 262] on button "Show More" at bounding box center [101, 265] width 169 height 31
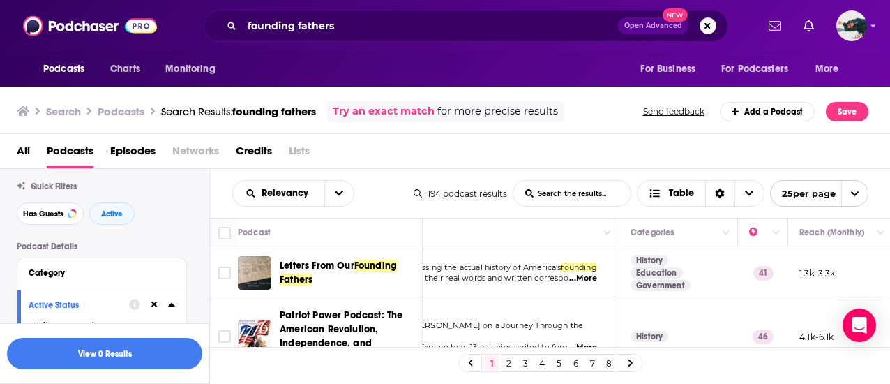
scroll to position [0, 0]
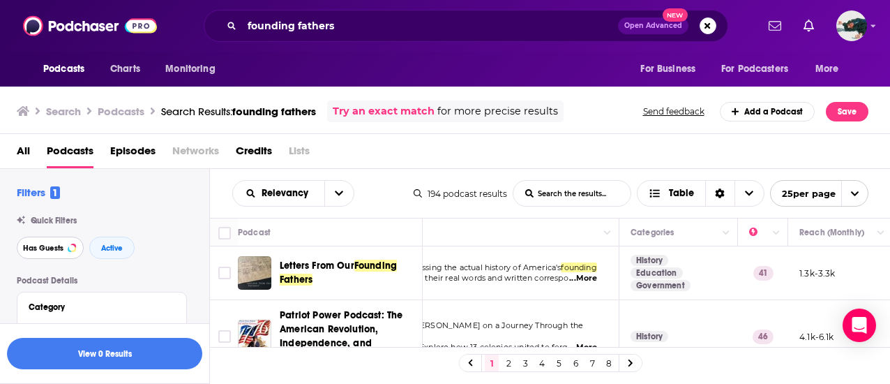
click at [61, 252] on span "Has Guests" at bounding box center [43, 248] width 40 height 8
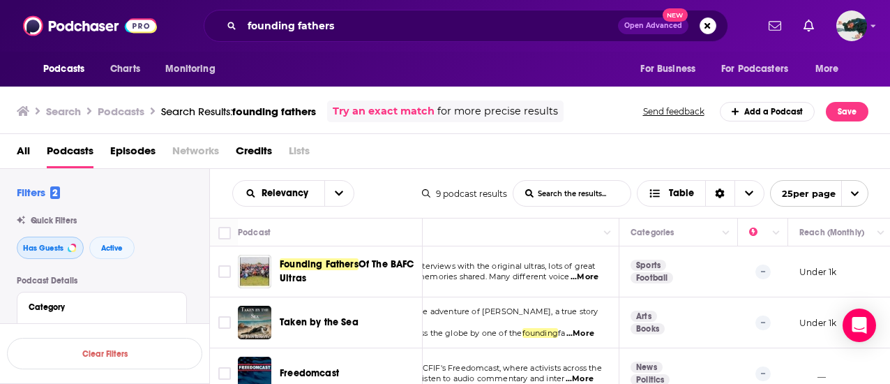
click at [61, 252] on span "Has Guests" at bounding box center [43, 248] width 40 height 8
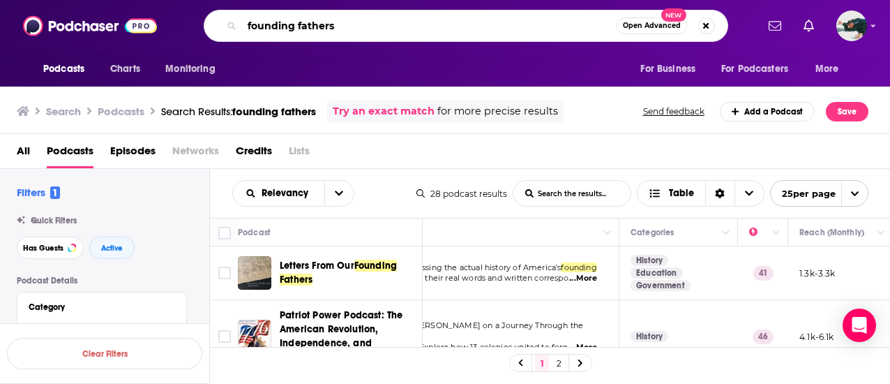
click at [456, 29] on input "founding fathers" at bounding box center [429, 26] width 375 height 22
click at [569, 33] on input "schuyler sisters" at bounding box center [429, 26] width 375 height 22
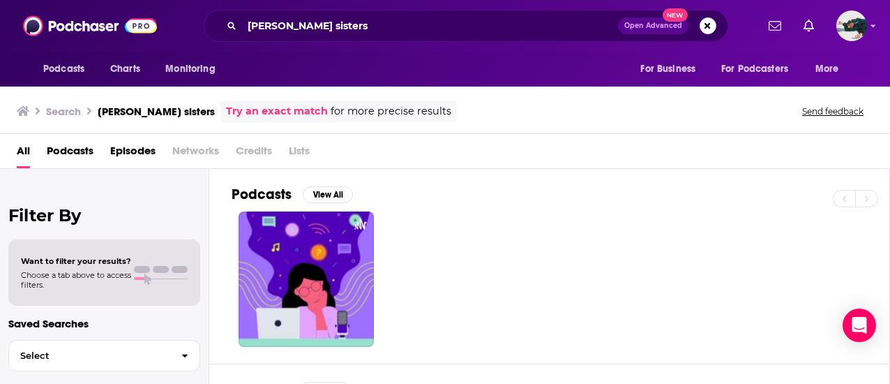
click at [126, 159] on span "Episodes" at bounding box center [132, 154] width 45 height 29
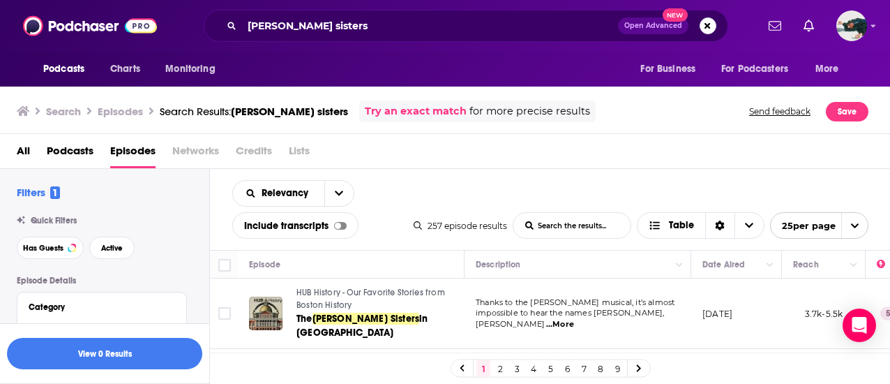
click at [89, 158] on span "Podcasts" at bounding box center [70, 154] width 47 height 29
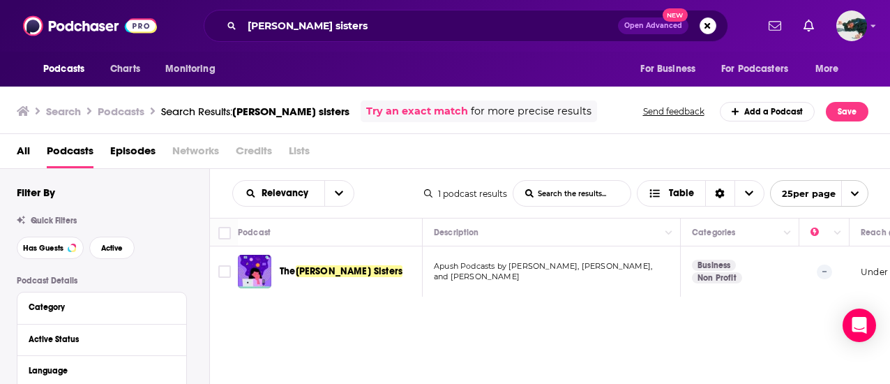
click at [147, 149] on span "Episodes" at bounding box center [132, 154] width 45 height 29
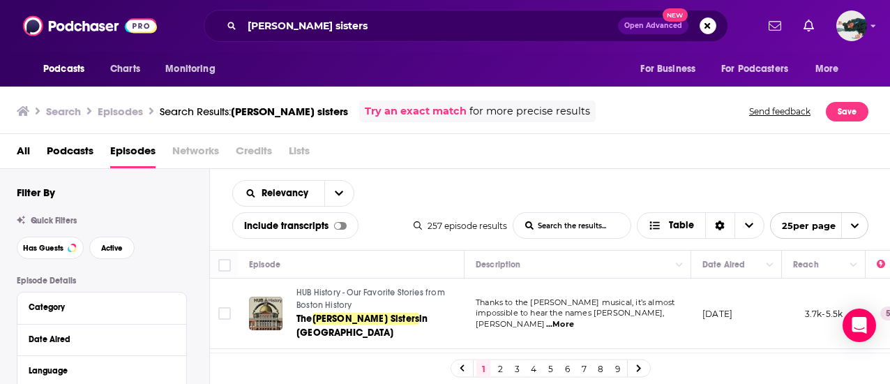
click at [470, 324] on td "Thanks to the Hamilton musical, it’s almost impossible to hear the names Angeli…" at bounding box center [578, 313] width 227 height 70
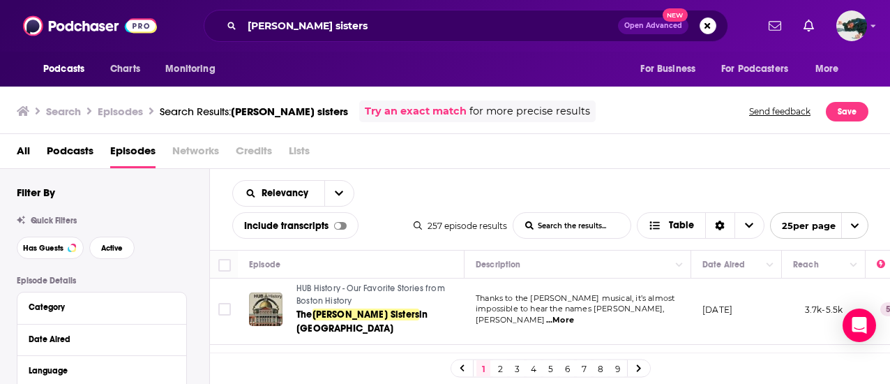
scroll to position [6, 0]
click at [574, 313] on span "...More" at bounding box center [560, 318] width 28 height 11
click at [383, 193] on div "Relevancy List Search Input Search the results... Include transcripts Table" at bounding box center [322, 209] width 181 height 59
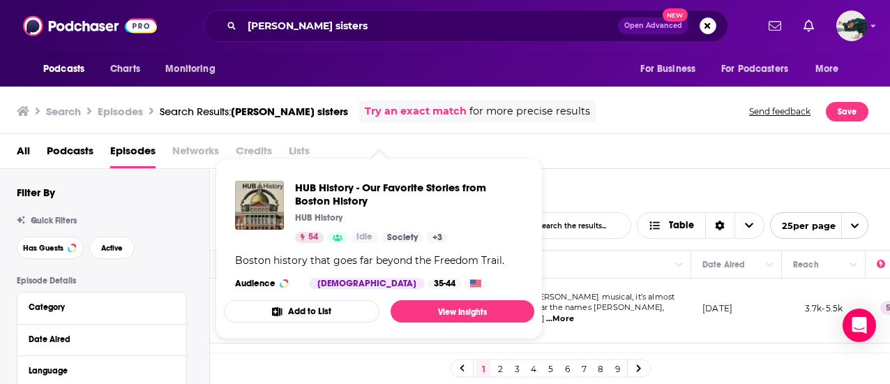
click at [540, 167] on span "HUB History - Our Favorite Stories from Boston History HUB History 54 Idle Soci…" at bounding box center [379, 248] width 327 height 197
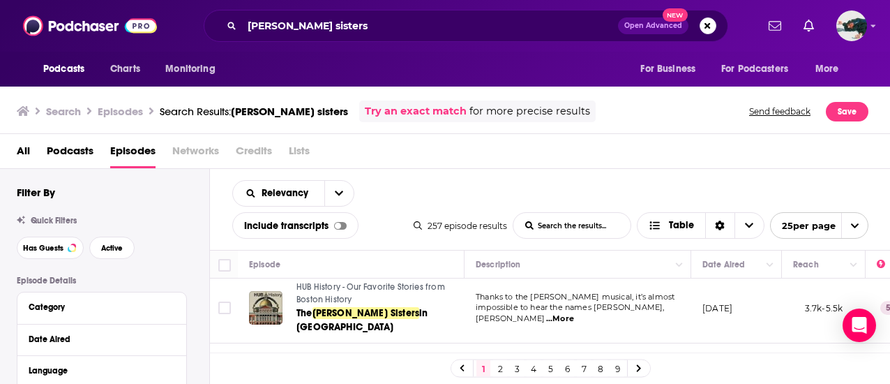
click at [492, 142] on div "All Podcasts Episodes Networks Credits Lists" at bounding box center [448, 154] width 863 height 29
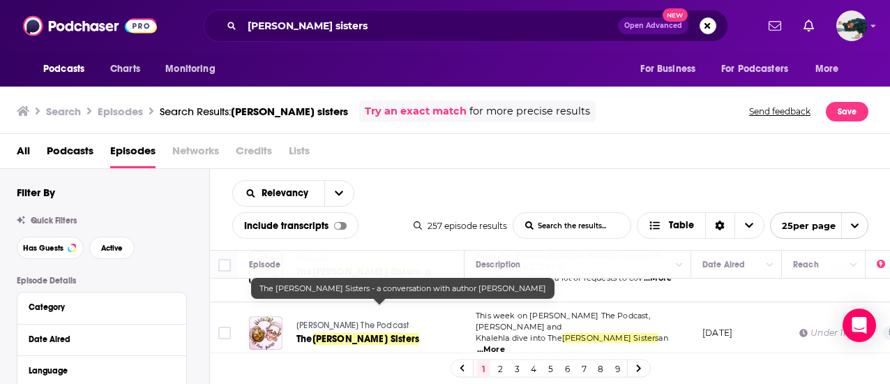
scroll to position [116, 0]
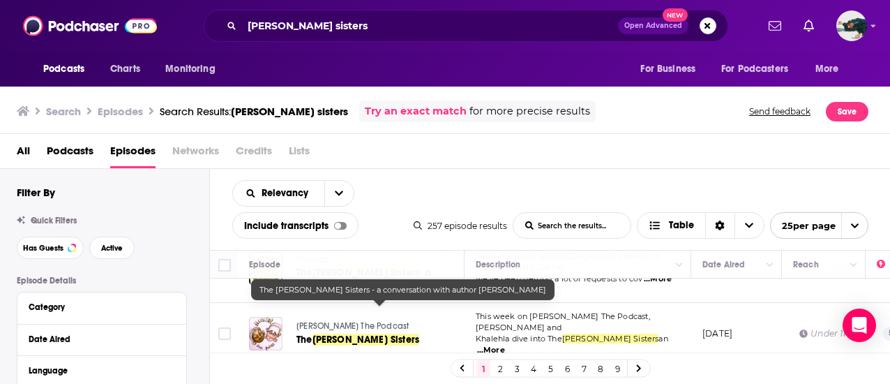
click at [501, 148] on div "All Podcasts Episodes Networks Credits Lists" at bounding box center [448, 154] width 863 height 29
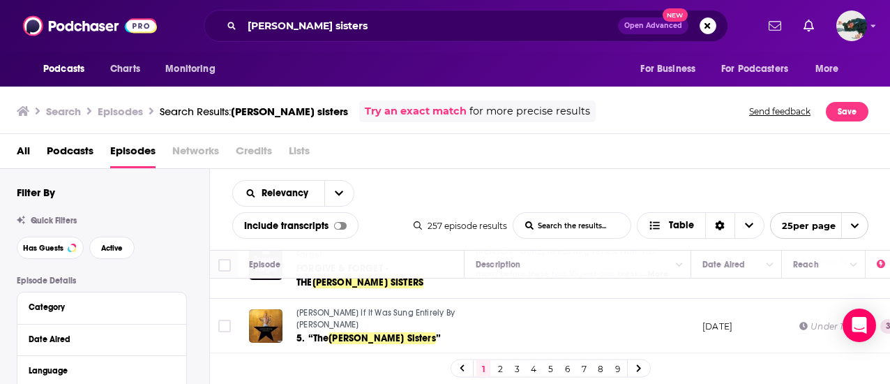
scroll to position [358, 0]
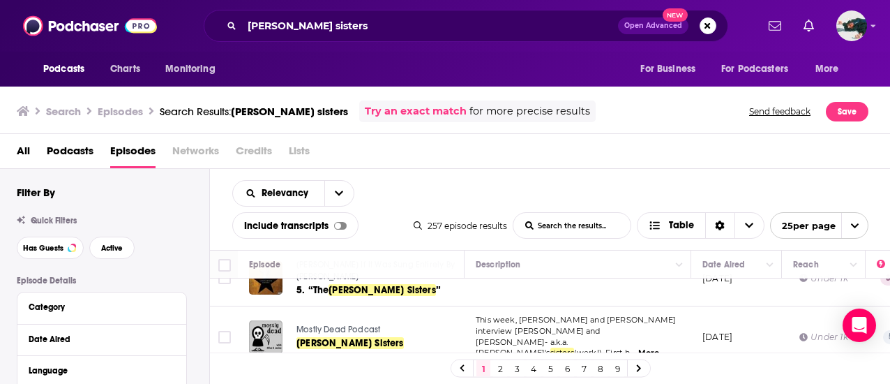
click at [652, 347] on span "...More" at bounding box center [645, 352] width 28 height 11
click at [673, 182] on div "Relevancy List Search Input Search the results... Include transcripts Table 257…" at bounding box center [550, 209] width 681 height 81
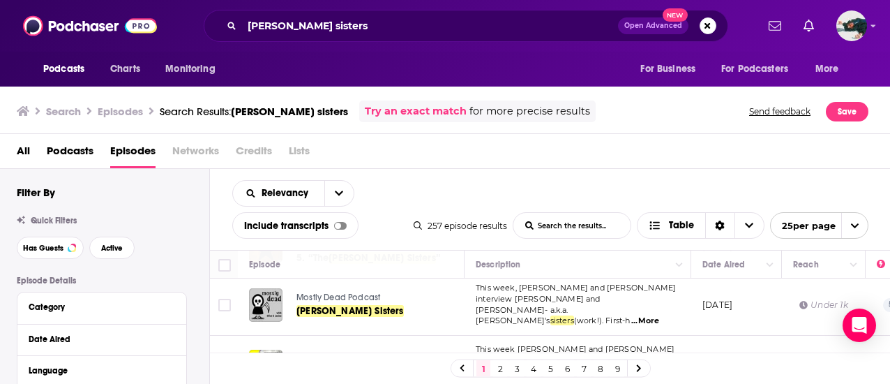
scroll to position [392, 0]
click at [505, 375] on span "...More" at bounding box center [491, 380] width 28 height 11
click at [647, 175] on div "Relevancy List Search Input Search the results... Include transcripts Table 257…" at bounding box center [550, 209] width 681 height 81
click at [412, 140] on div "All Podcasts Episodes Networks Credits Lists" at bounding box center [448, 154] width 863 height 29
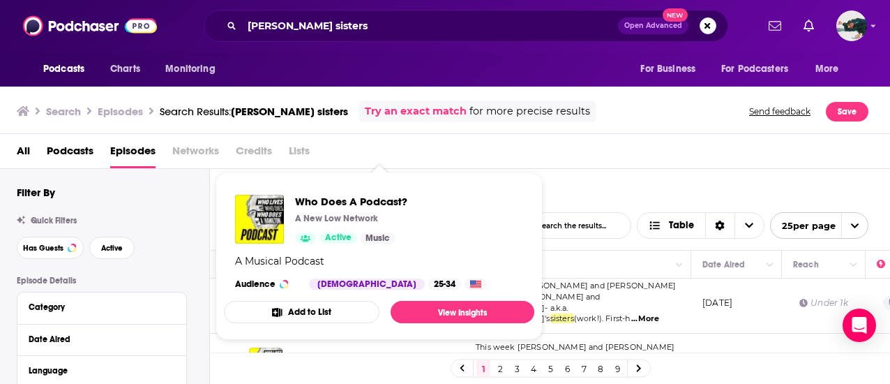
drag, startPoint x: 319, startPoint y: 302, endPoint x: 278, endPoint y: 180, distance: 128.8
click at [278, 180] on span "Who Does A Podcast? A New Low Network Active Music A Musical Podcast Audience M…" at bounding box center [379, 255] width 310 height 167
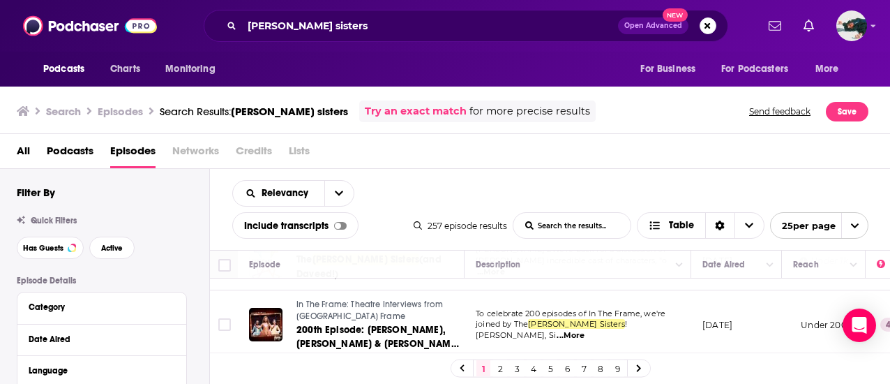
scroll to position [1169, 0]
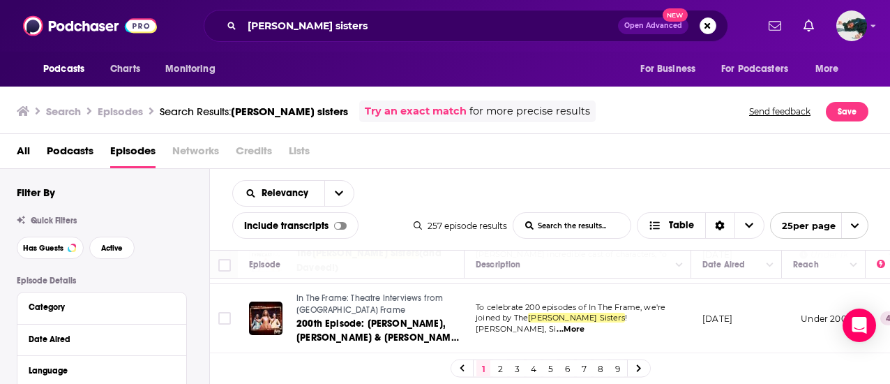
drag, startPoint x: 494, startPoint y: 230, endPoint x: 375, endPoint y: 147, distance: 144.8
click at [375, 147] on div "All Podcasts Episodes Networks Credits Lists" at bounding box center [448, 154] width 863 height 29
click at [495, 368] on link "2" at bounding box center [500, 368] width 14 height 17
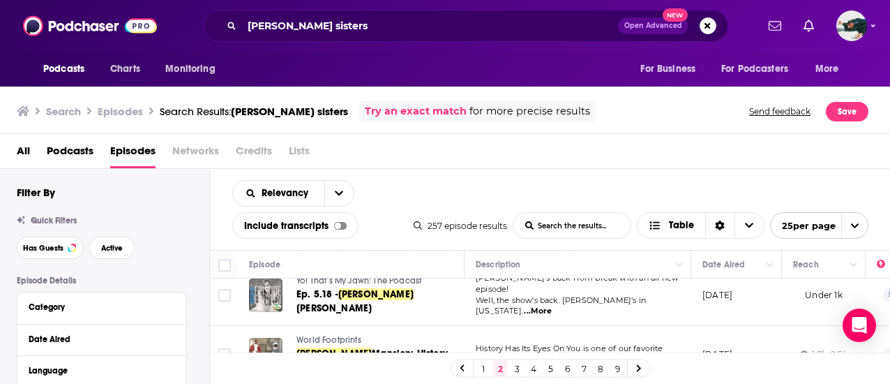
scroll to position [1338, 0]
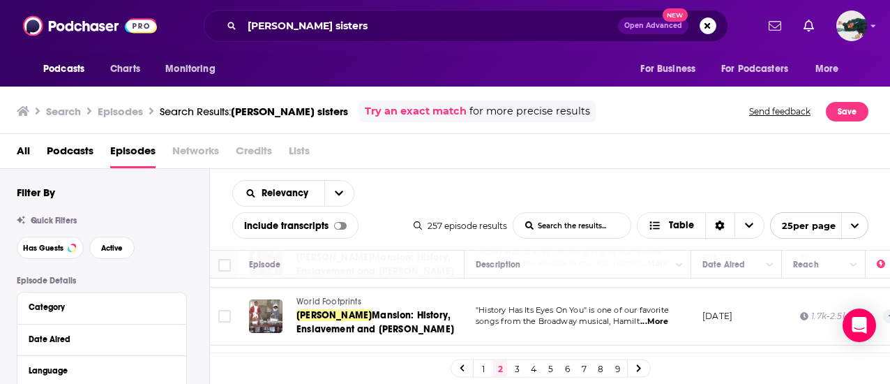
click at [514, 369] on link "3" at bounding box center [517, 368] width 14 height 17
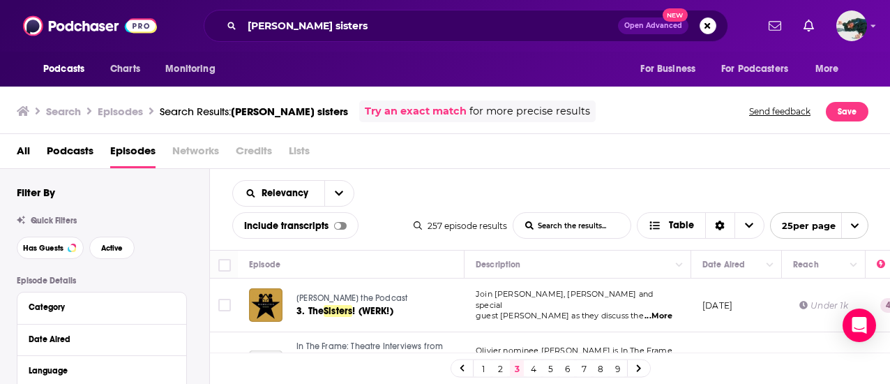
click at [547, 301] on span "Join Robbie Hurlocker, Vinton Bayne and special" at bounding box center [564, 299] width 177 height 21
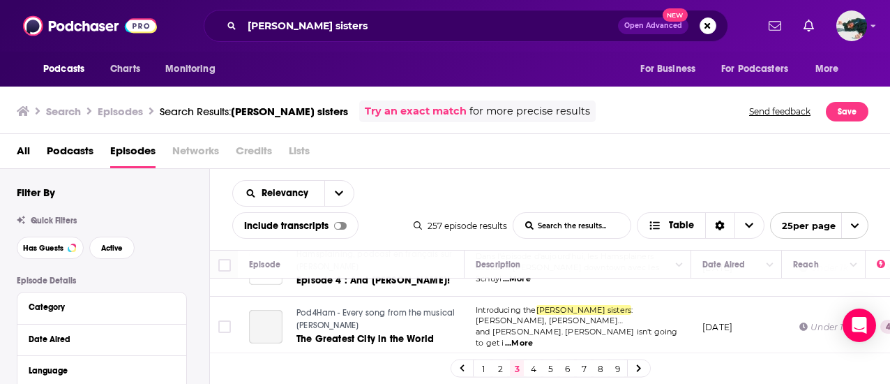
scroll to position [1105, 0]
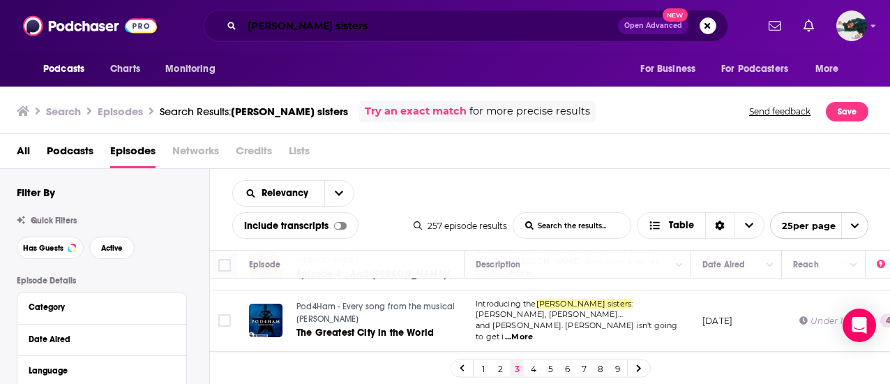
click at [345, 20] on input "schuyler sisters" at bounding box center [430, 26] width 376 height 22
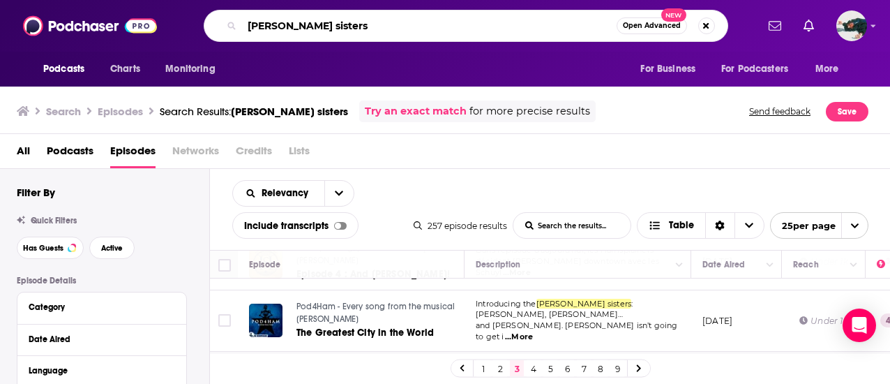
click at [345, 20] on input "schuyler sisters" at bounding box center [429, 26] width 375 height 22
type input "women's history"
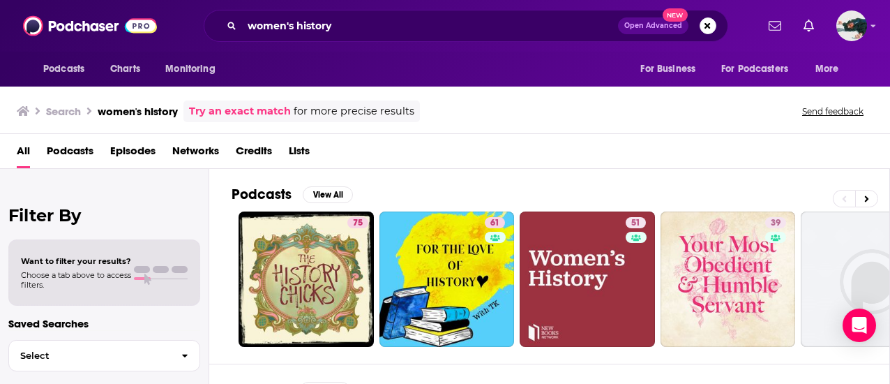
click at [82, 147] on span "Podcasts" at bounding box center [70, 154] width 47 height 29
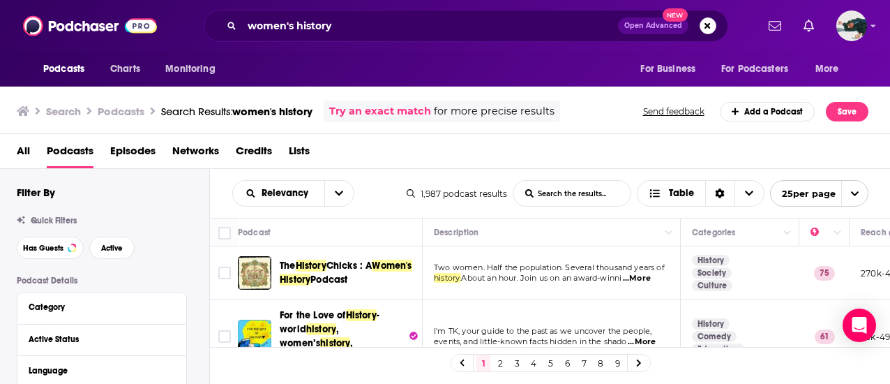
click at [24, 149] on span "All" at bounding box center [23, 154] width 13 height 29
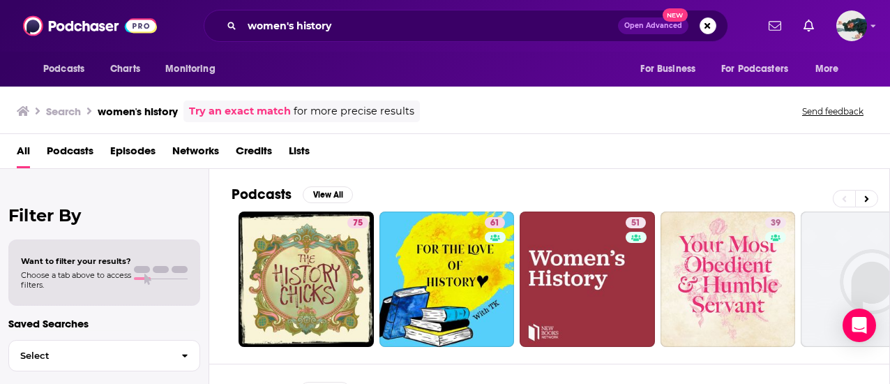
click at [75, 157] on span "Podcasts" at bounding box center [70, 154] width 47 height 29
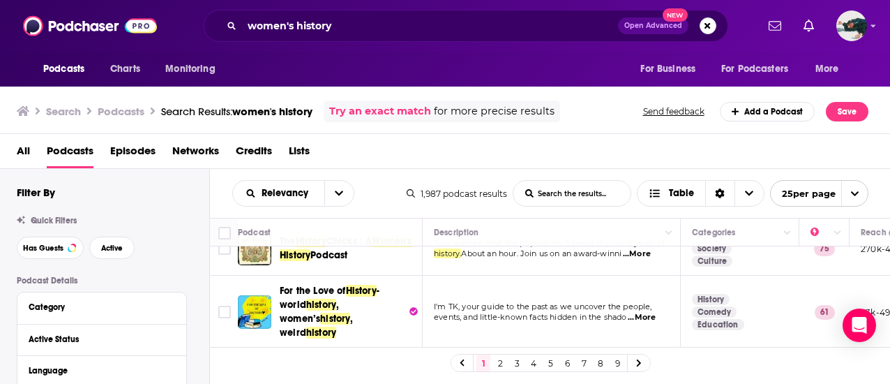
scroll to position [38, 0]
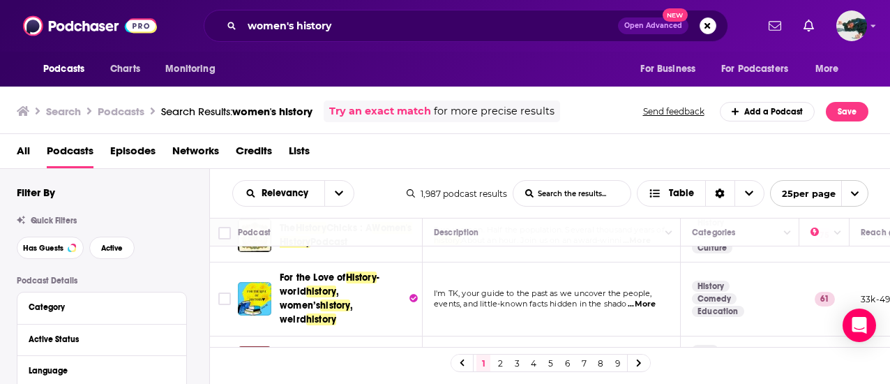
click at [644, 299] on span "...More" at bounding box center [642, 304] width 28 height 11
click at [421, 136] on div "All Podcasts Episodes Networks Credits Lists" at bounding box center [445, 151] width 891 height 35
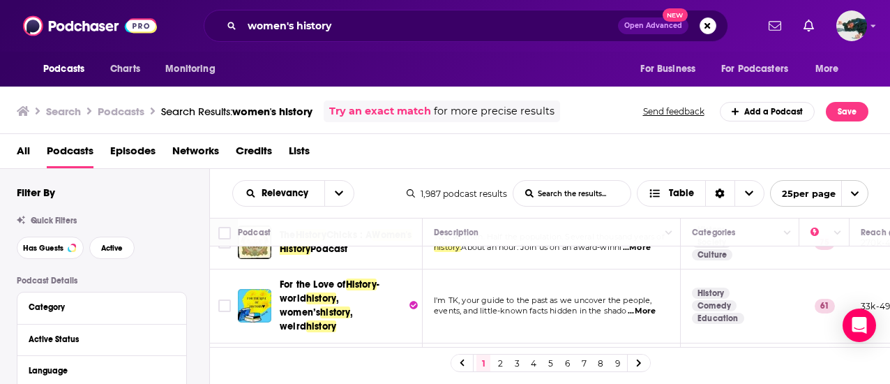
scroll to position [31, 0]
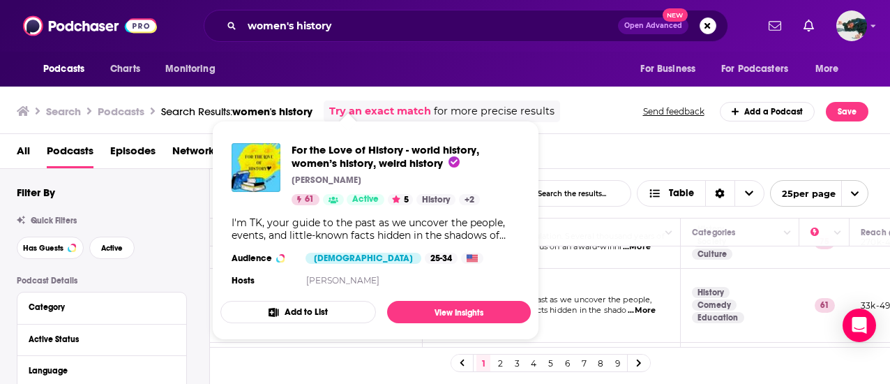
drag, startPoint x: 328, startPoint y: 290, endPoint x: 179, endPoint y: 236, distance: 158.7
click at [179, 236] on div "Quick Filters Has Guests Active" at bounding box center [113, 237] width 193 height 43
click at [580, 139] on div "All Podcasts Episodes Networks Credits Lists" at bounding box center [445, 151] width 891 height 35
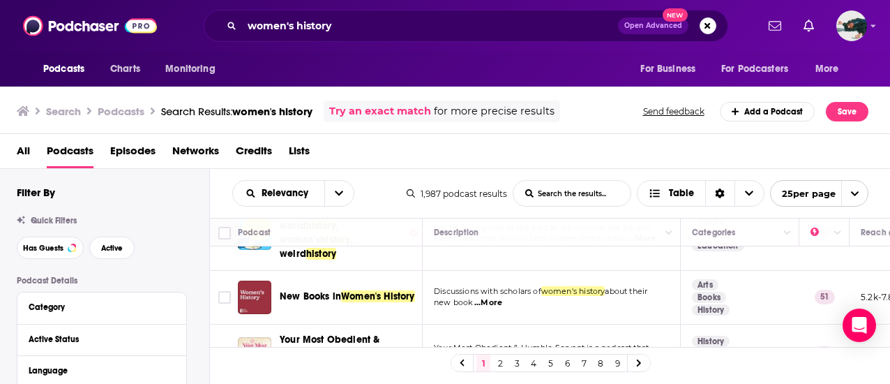
scroll to position [104, 0]
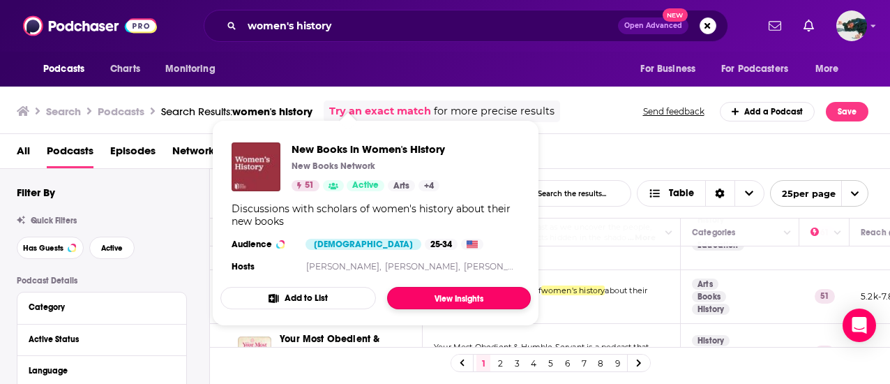
drag, startPoint x: 377, startPoint y: 278, endPoint x: 439, endPoint y: 302, distance: 65.8
click at [439, 302] on link "View Insights" at bounding box center [459, 298] width 144 height 22
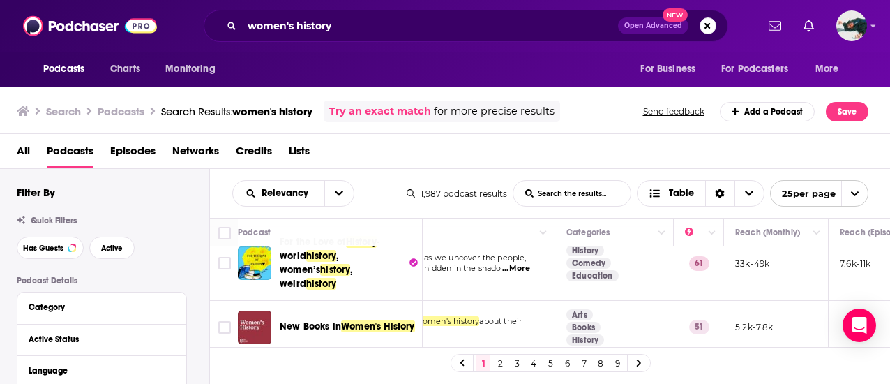
scroll to position [73, 130]
click at [495, 366] on link "2" at bounding box center [500, 362] width 14 height 17
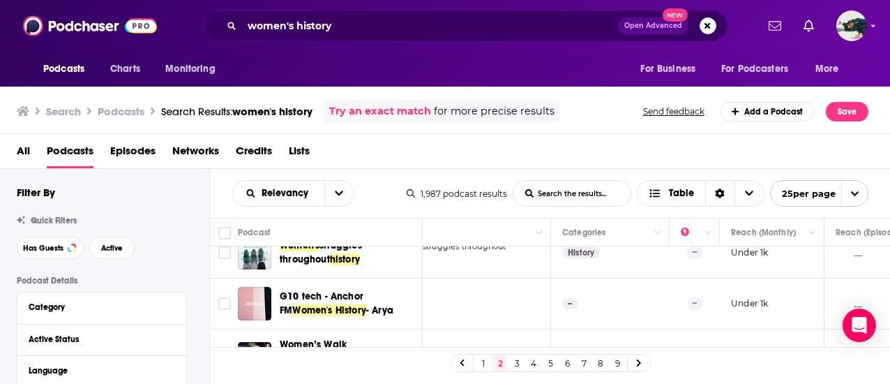
scroll to position [1239, 130]
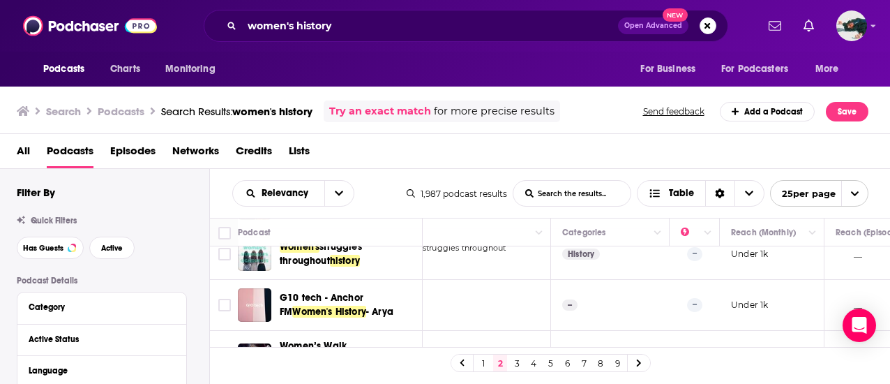
click at [519, 360] on link "3" at bounding box center [517, 362] width 14 height 17
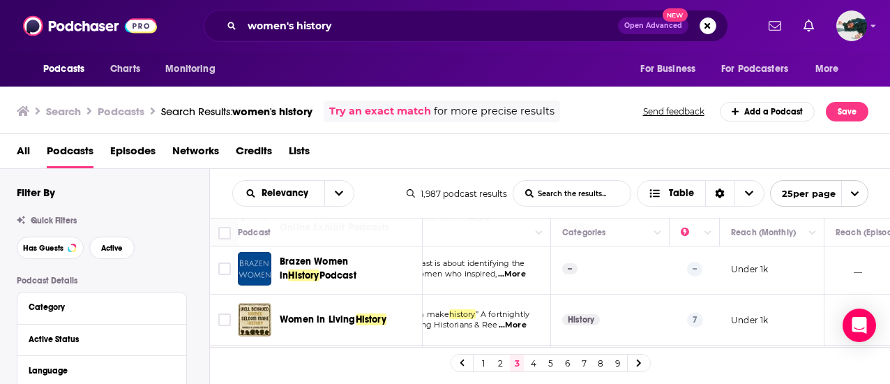
scroll to position [645, 130]
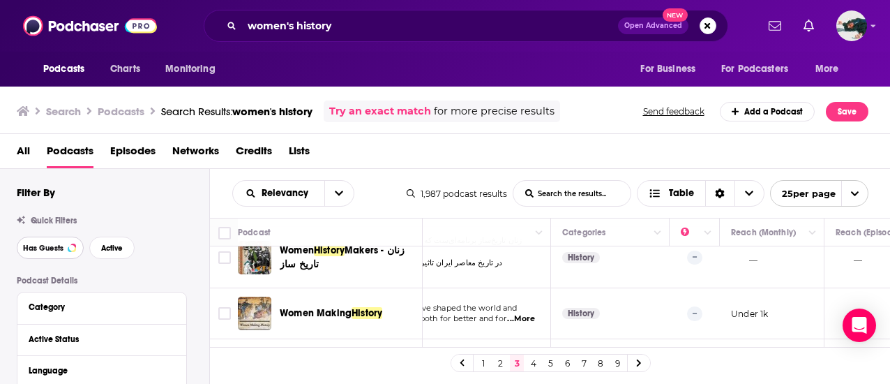
click at [43, 240] on button "Has Guests" at bounding box center [50, 248] width 67 height 22
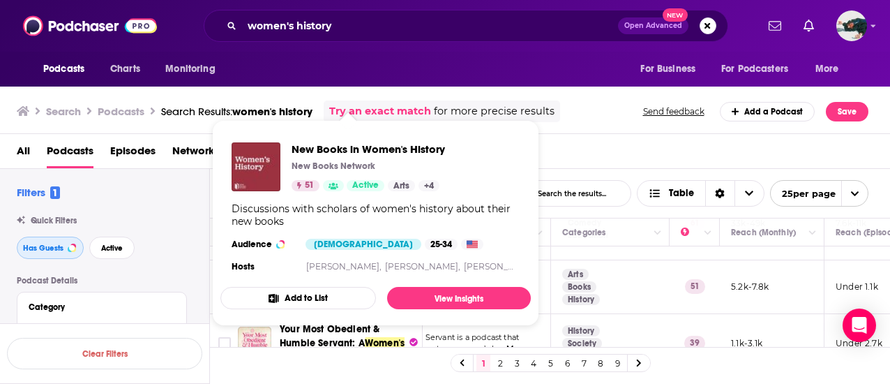
scroll to position [61, 130]
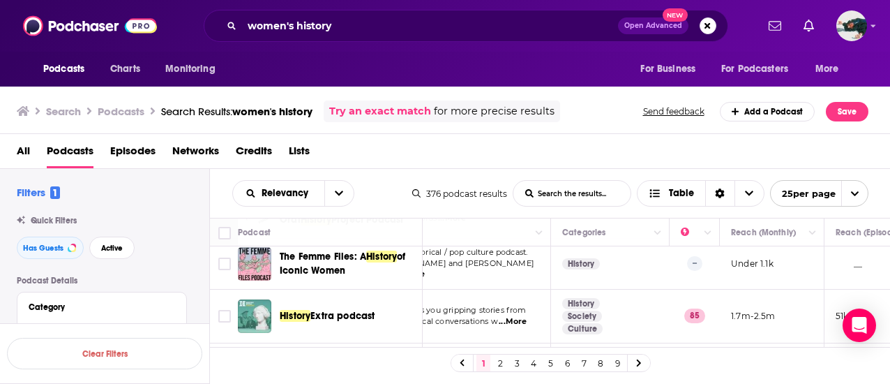
scroll to position [922, 130]
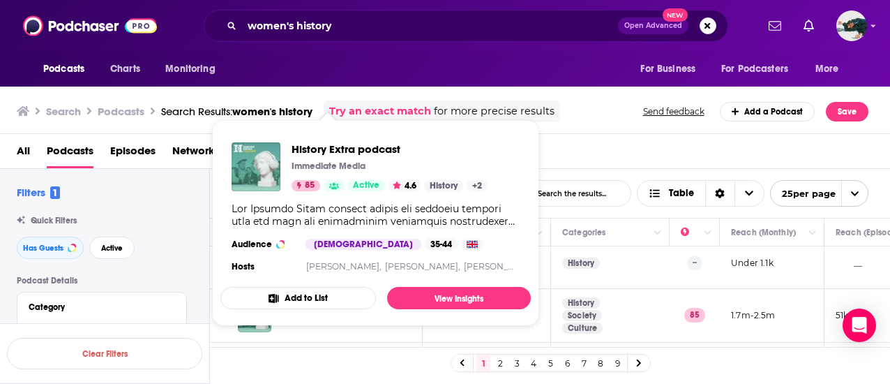
drag, startPoint x: 354, startPoint y: 299, endPoint x: 253, endPoint y: 122, distance: 204.1
click at [253, 122] on span "History Extra podcast Immediate Media 85 Active 4.6 History + 2 Audience Male 3…" at bounding box center [375, 223] width 310 height 206
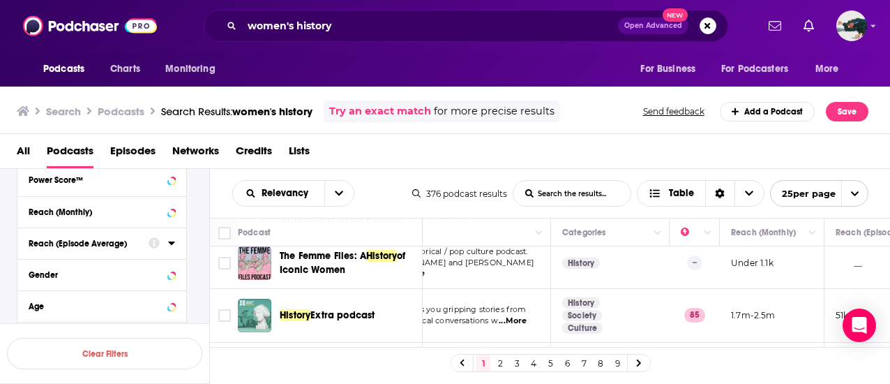
scroll to position [387, 0]
click at [463, 315] on span "the past and fascinating historical conversations w" at bounding box center [401, 320] width 194 height 10
click at [191, 223] on div "Podcast Details Category Active Status Language Has Guests Brand Safety & Suita…" at bounding box center [113, 136] width 193 height 496
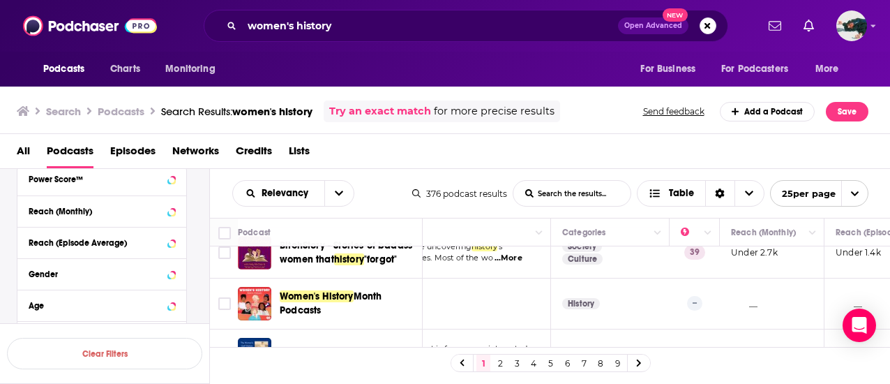
scroll to position [361, 130]
click at [168, 213] on icon at bounding box center [171, 210] width 7 height 11
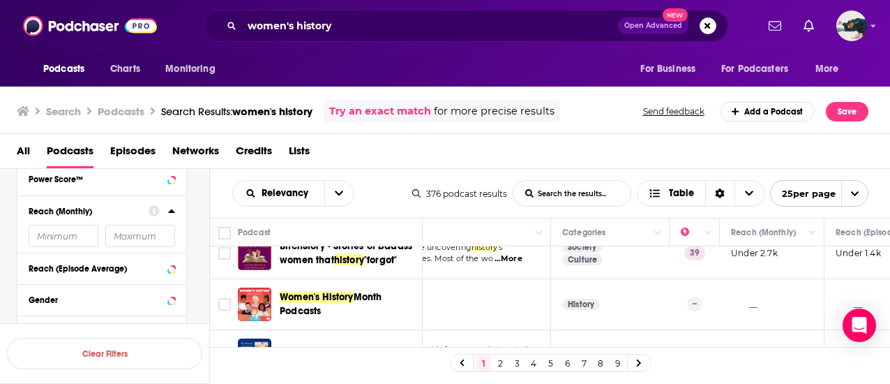
click at [85, 230] on input "number" at bounding box center [64, 236] width 70 height 22
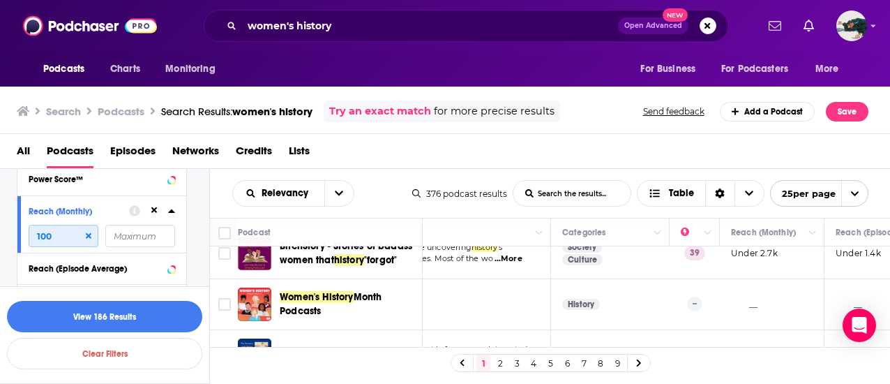
click at [85, 230] on input "100" at bounding box center [64, 236] width 70 height 22
type input "1000"
click at [96, 322] on button "View 79 Results" at bounding box center [104, 316] width 195 height 31
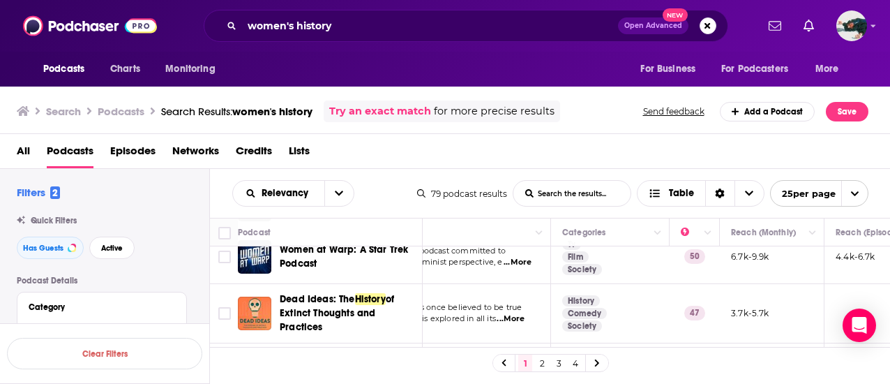
scroll to position [1108, 130]
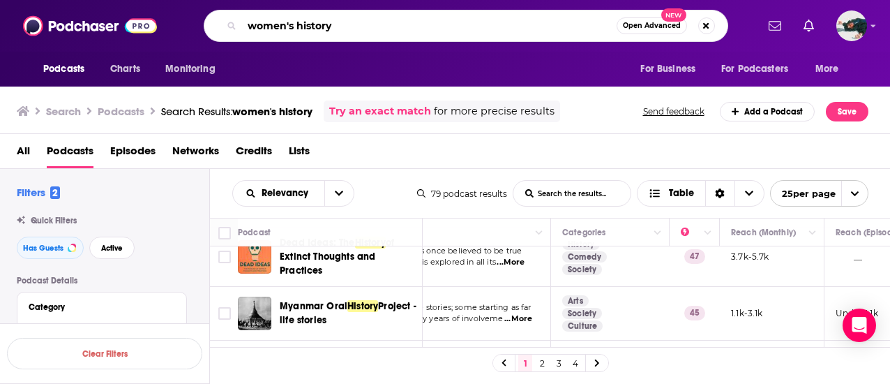
click at [268, 24] on input "women's history" at bounding box center [429, 26] width 375 height 22
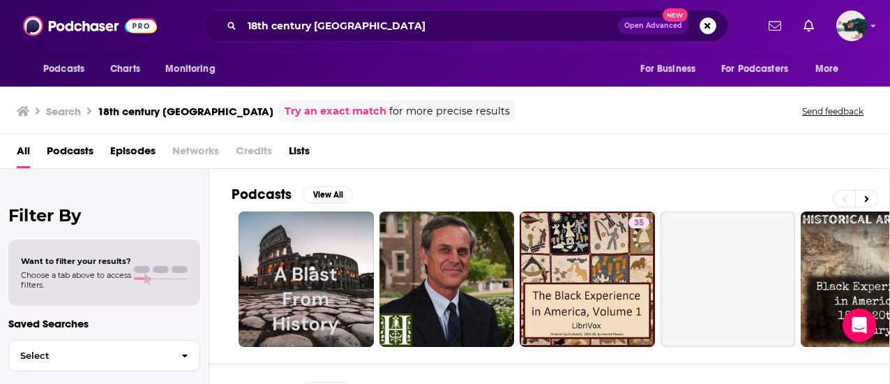
click at [88, 149] on span "Podcasts" at bounding box center [70, 154] width 47 height 29
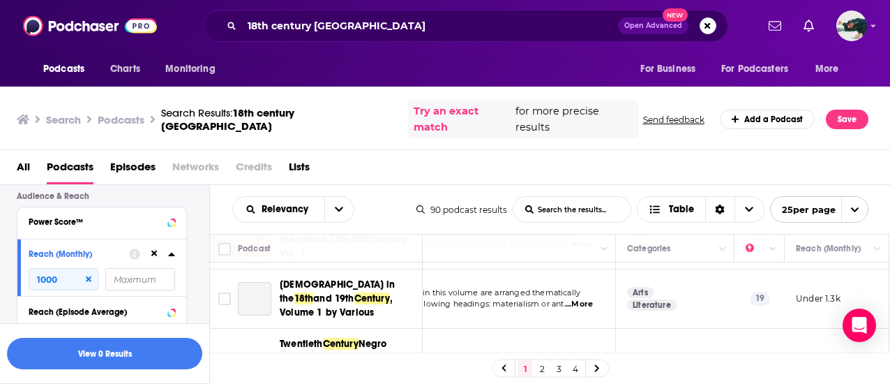
scroll to position [437, 65]
click at [288, 36] on div "18th century america Open Advanced New" at bounding box center [466, 26] width 525 height 32
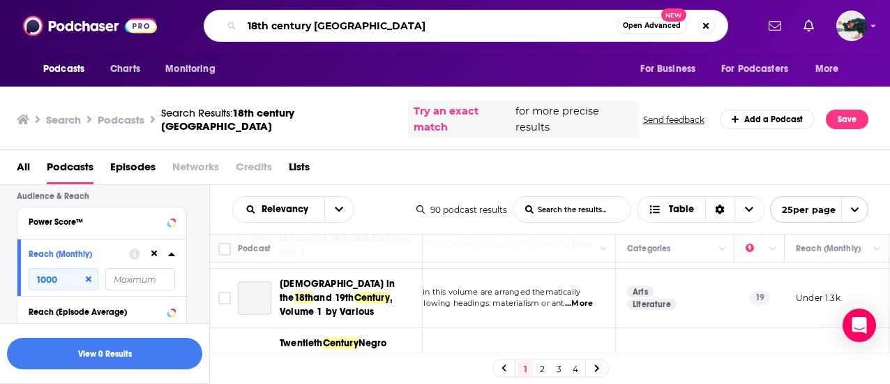
click at [288, 36] on div "18th century america Open Advanced New" at bounding box center [466, 26] width 525 height 32
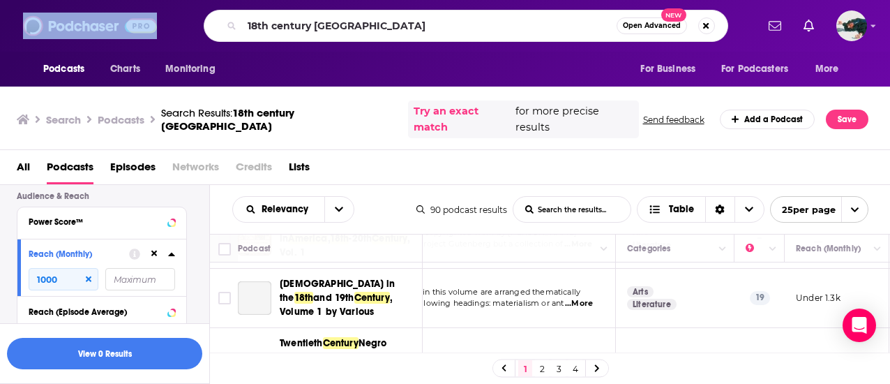
click at [288, 36] on div "18th century america Open Advanced New" at bounding box center [466, 26] width 525 height 32
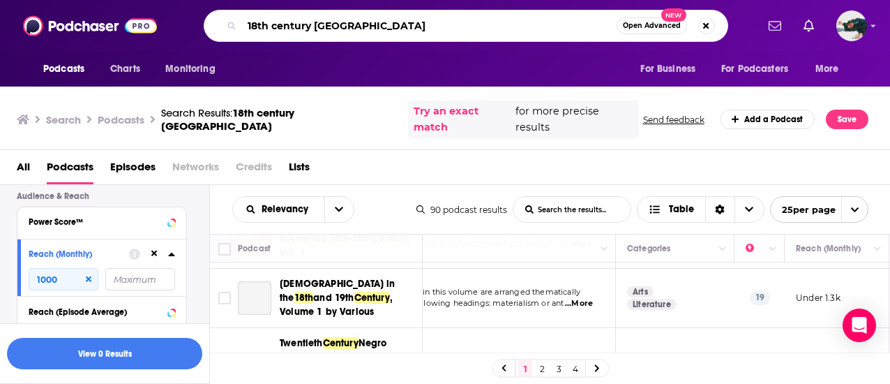
click at [291, 31] on input "18th century america" at bounding box center [429, 26] width 375 height 22
type input "american history"
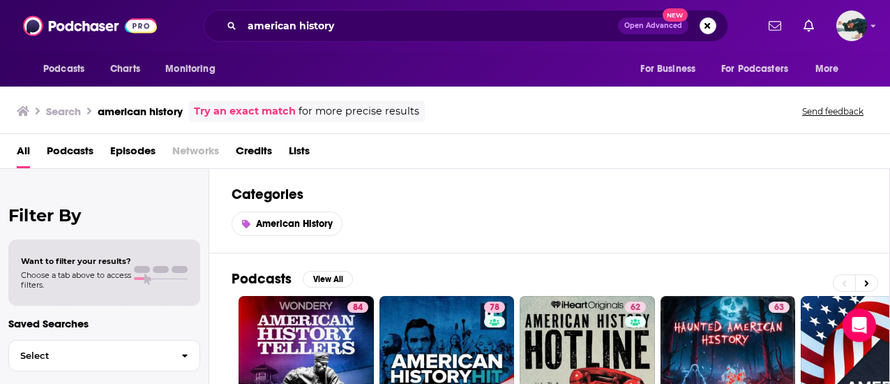
click at [82, 164] on span "Podcasts" at bounding box center [70, 154] width 47 height 29
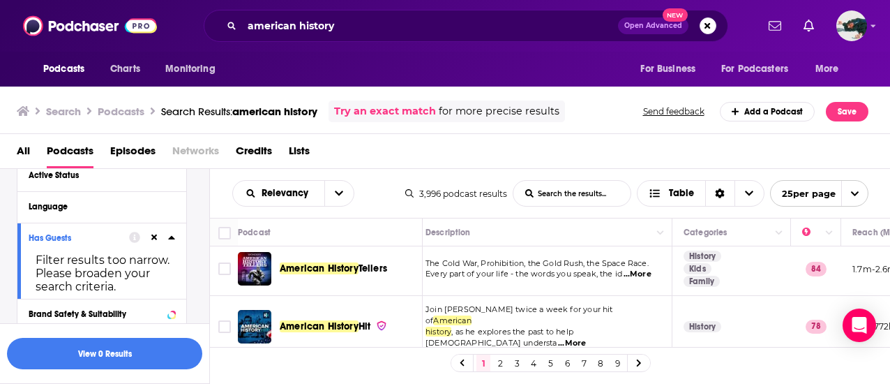
scroll to position [5, 9]
click at [640, 276] on span "...More" at bounding box center [637, 273] width 28 height 11
click at [183, 190] on div "Active Status" at bounding box center [101, 175] width 169 height 31
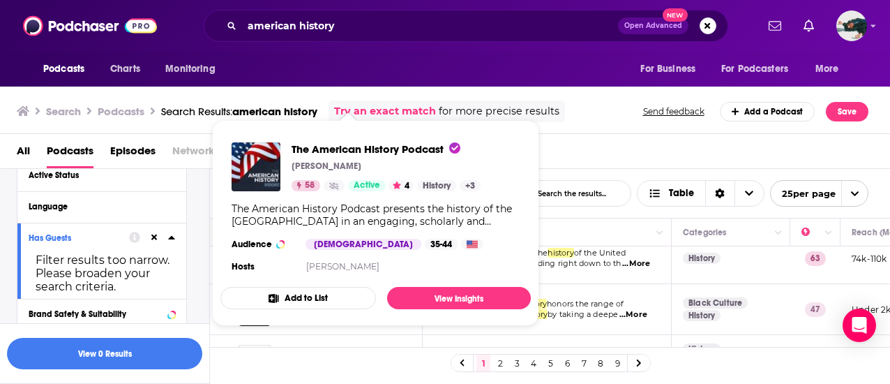
scroll to position [353, 9]
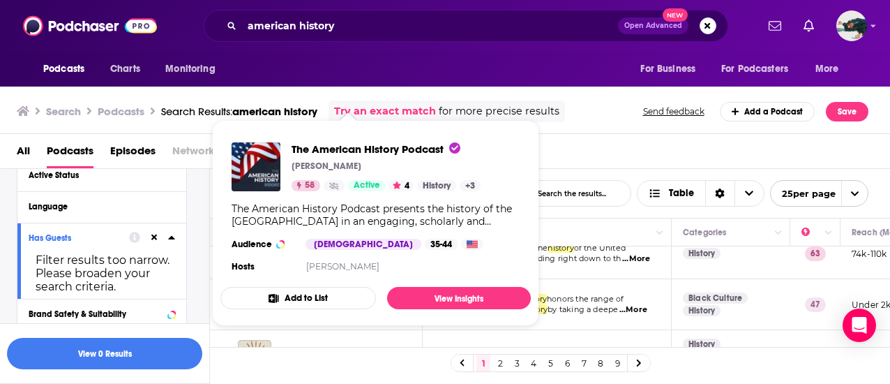
click at [572, 165] on div "All Podcasts Episodes Networks Credits Lists" at bounding box center [448, 154] width 863 height 29
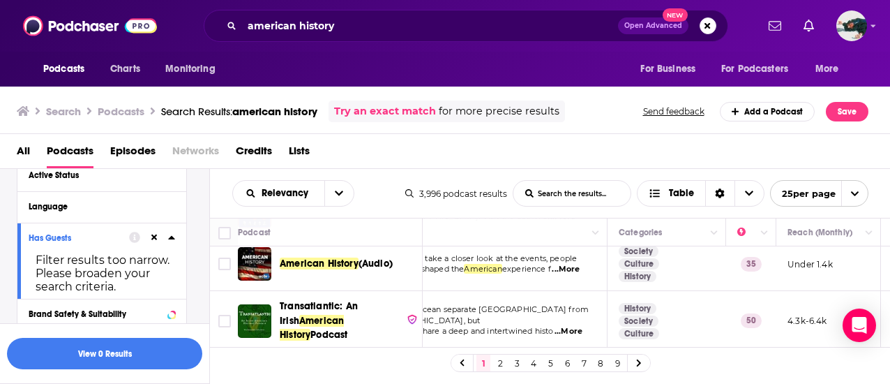
scroll to position [1224, 73]
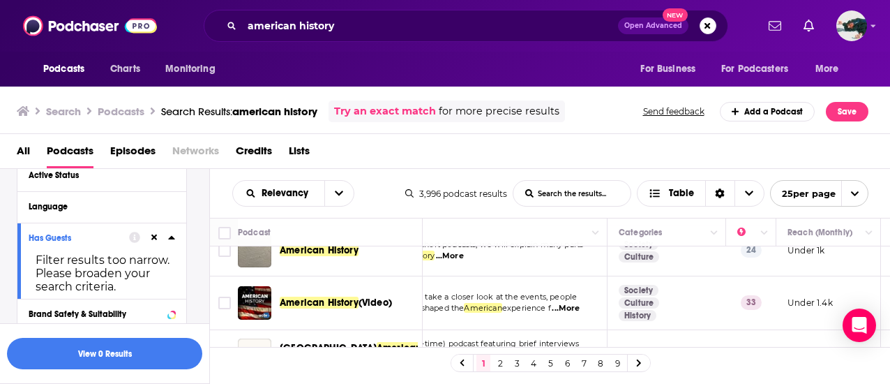
click at [500, 359] on link "2" at bounding box center [500, 362] width 14 height 17
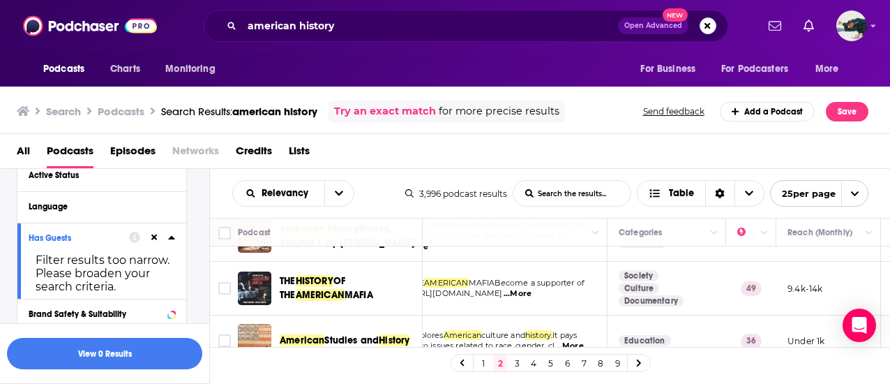
scroll to position [350, 73]
click at [480, 362] on link "1" at bounding box center [484, 362] width 14 height 17
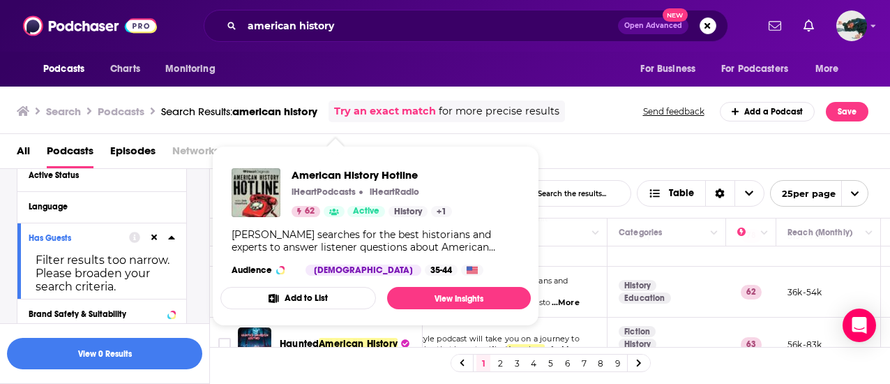
scroll to position [96, 73]
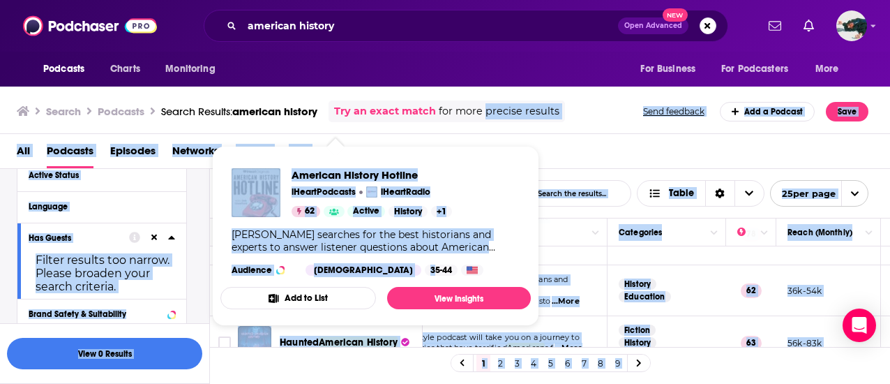
drag, startPoint x: 359, startPoint y: 284, endPoint x: 495, endPoint y: 128, distance: 206.7
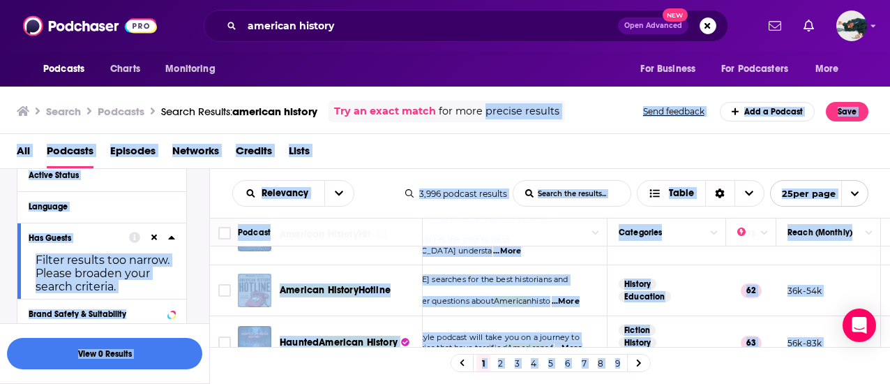
click at [494, 162] on div "All Podcasts Episodes Networks Credits Lists" at bounding box center [448, 154] width 863 height 29
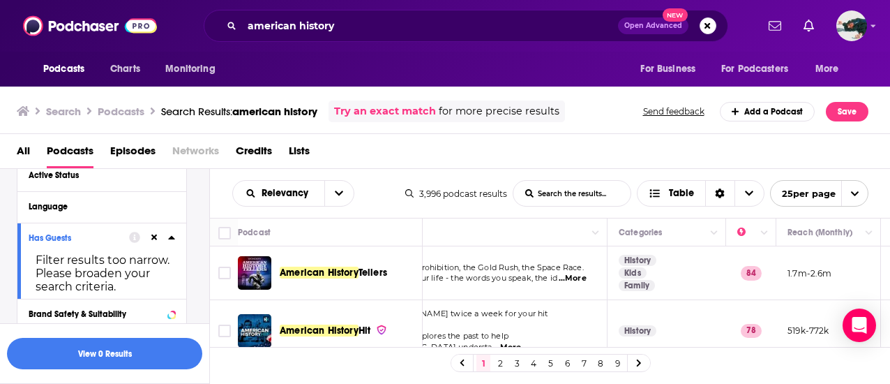
scroll to position [1, 73]
click at [159, 238] on button at bounding box center [154, 237] width 11 height 11
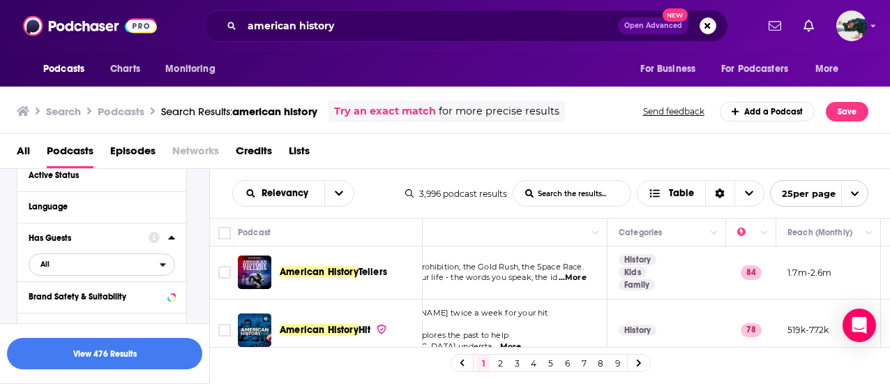
click at [147, 269] on span "All" at bounding box center [94, 264] width 130 height 18
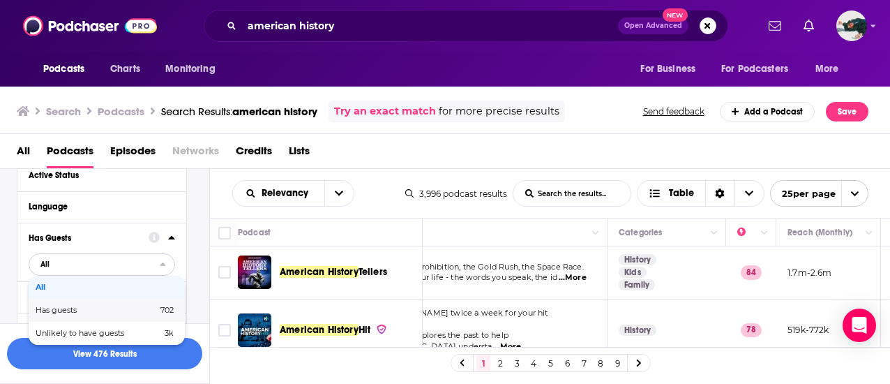
click at [91, 308] on span "Has guests" at bounding box center [77, 310] width 82 height 8
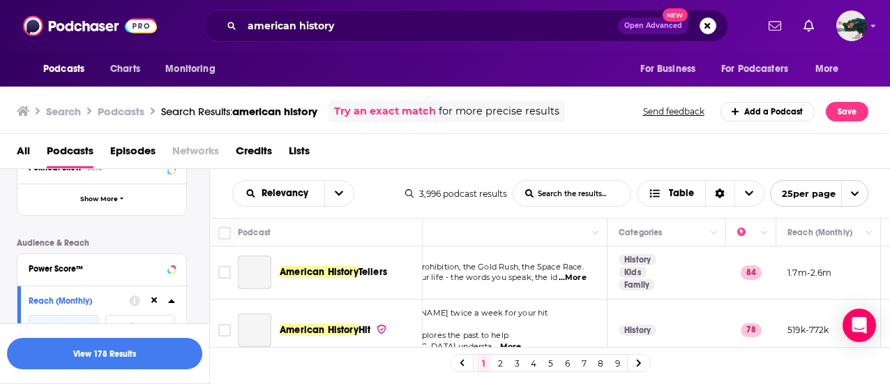
scroll to position [377, 0]
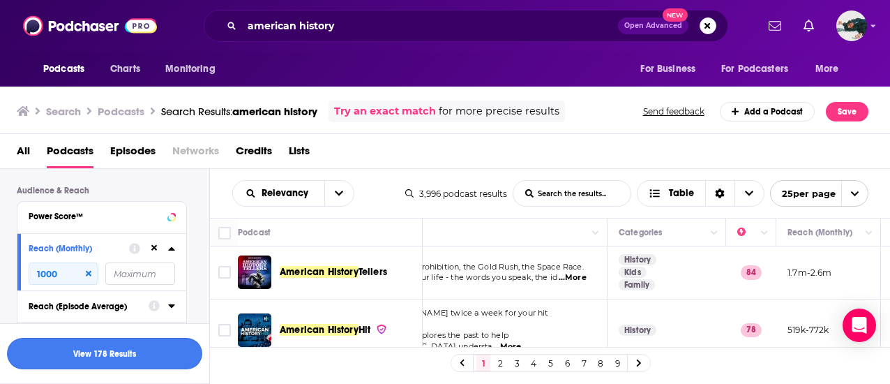
click at [93, 344] on button "View 178 Results" at bounding box center [104, 353] width 195 height 31
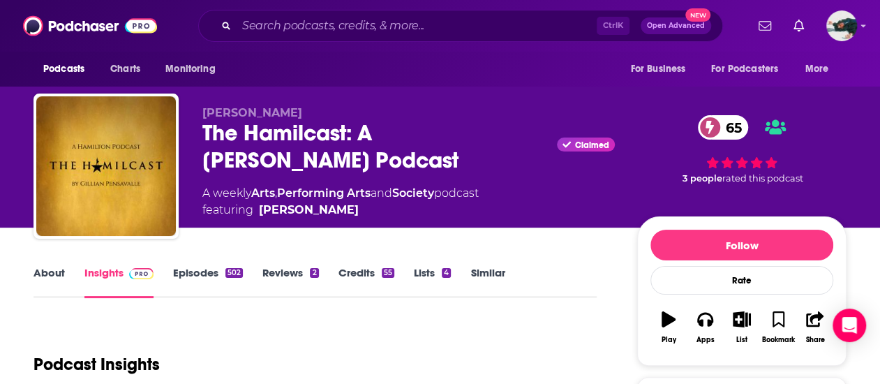
click at [200, 284] on link "Episodes 502" at bounding box center [208, 282] width 70 height 32
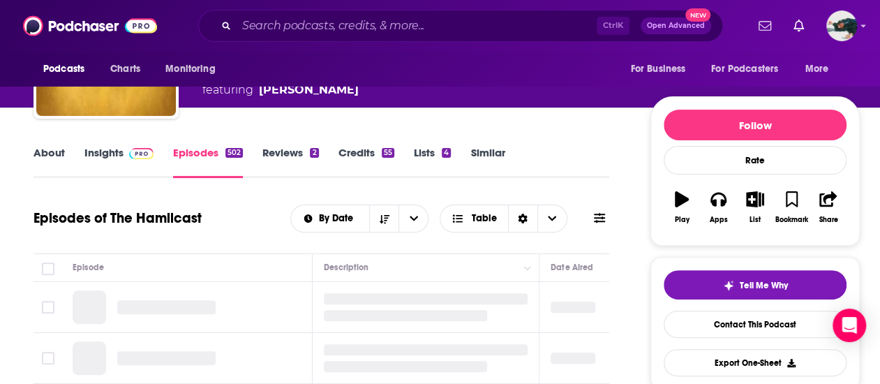
scroll to position [200, 0]
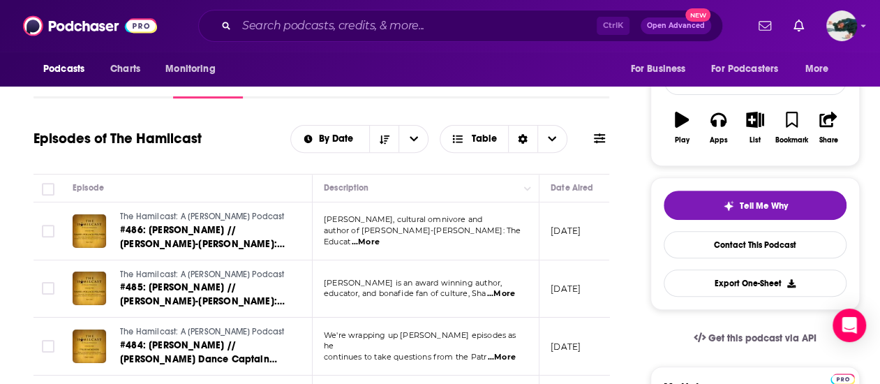
click at [380, 237] on span "...More" at bounding box center [366, 242] width 28 height 11
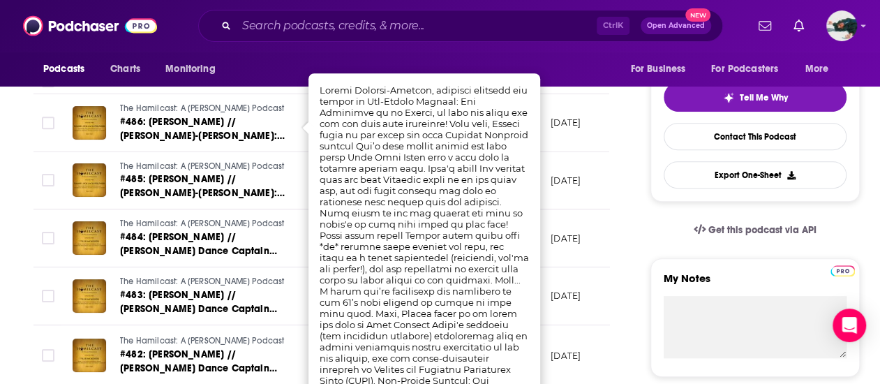
scroll to position [310, 0]
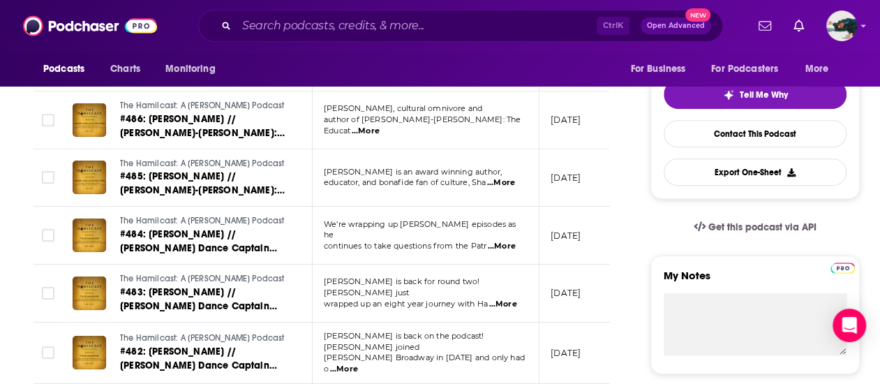
click at [511, 186] on span "...More" at bounding box center [501, 182] width 28 height 11
click at [650, 151] on div "Tell Me Why Contact This Podcast Export One-Sheet" at bounding box center [754, 132] width 209 height 133
click at [540, 209] on td "September 15, 2025" at bounding box center [584, 236] width 91 height 58
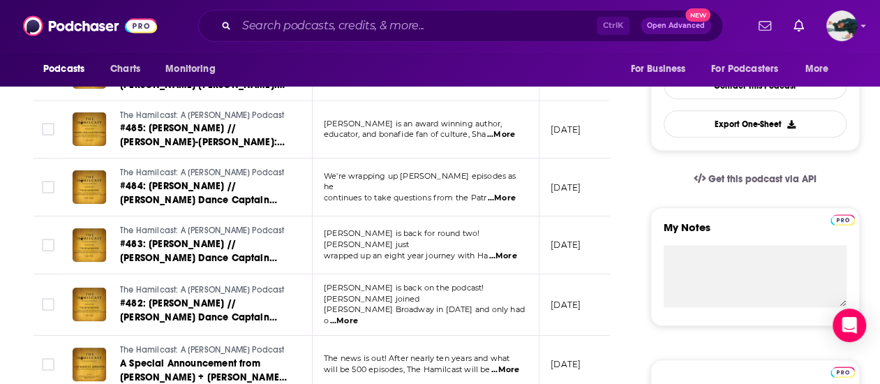
click at [501, 250] on span "...More" at bounding box center [502, 255] width 28 height 11
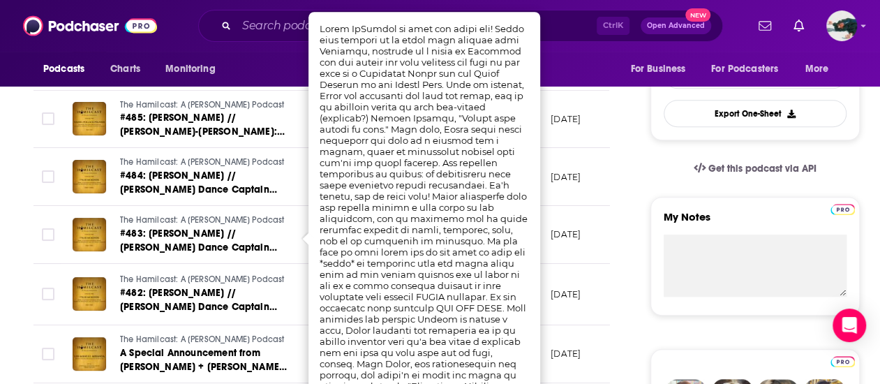
scroll to position [370, 0]
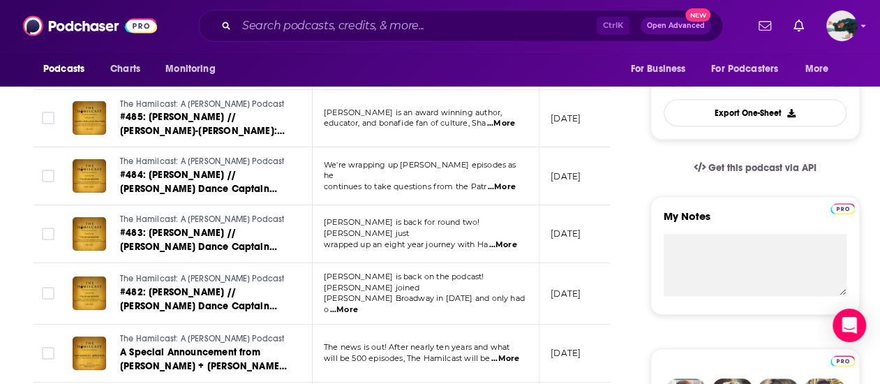
click at [657, 230] on div "My Notes" at bounding box center [754, 255] width 209 height 119
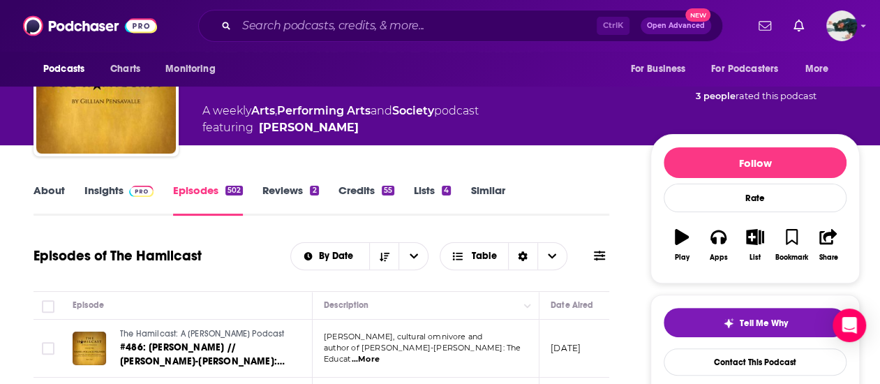
scroll to position [0, 0]
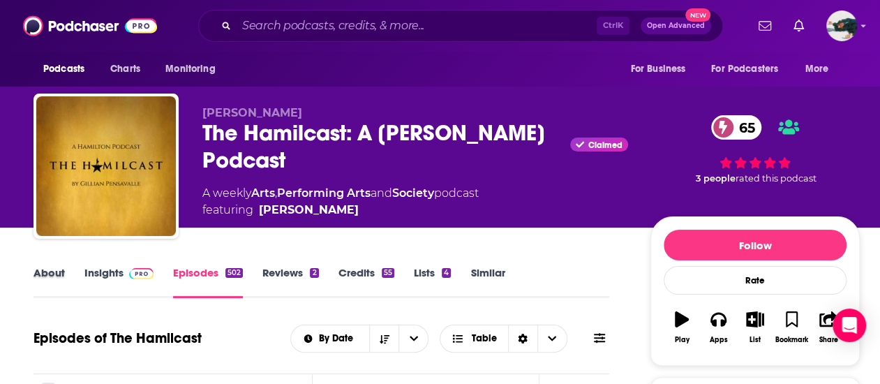
click at [67, 272] on div "About" at bounding box center [58, 282] width 51 height 32
click at [57, 272] on link "About" at bounding box center [48, 282] width 31 height 32
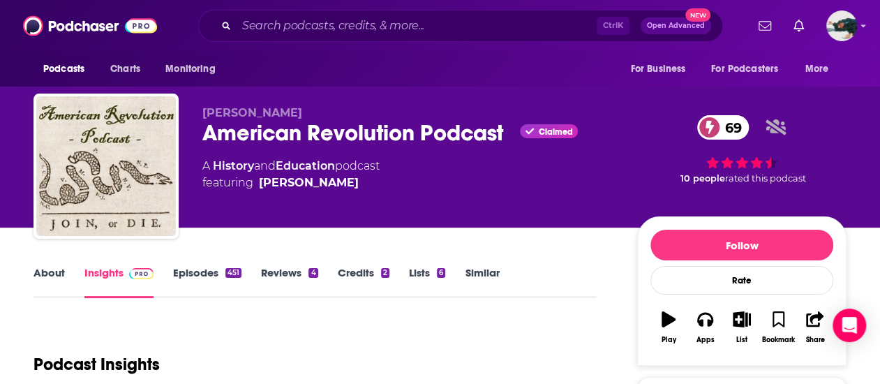
click at [218, 267] on link "Episodes 451" at bounding box center [207, 282] width 68 height 32
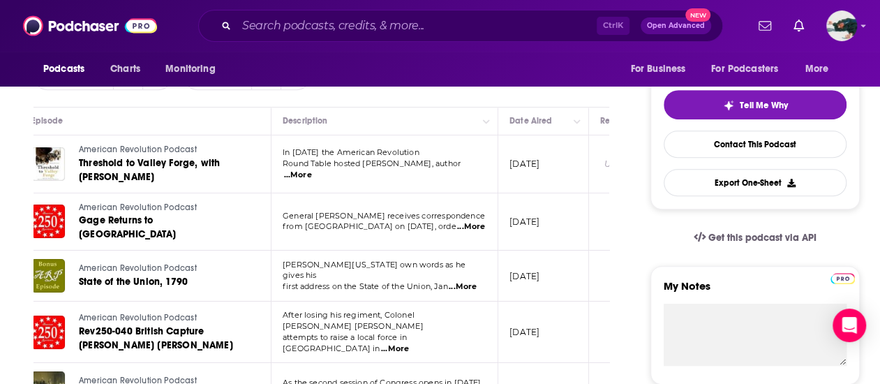
scroll to position [305, 0]
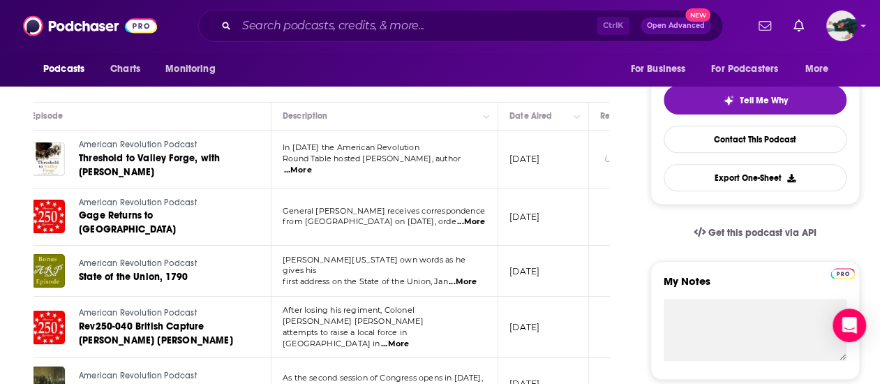
click at [312, 165] on span "...More" at bounding box center [298, 170] width 28 height 11
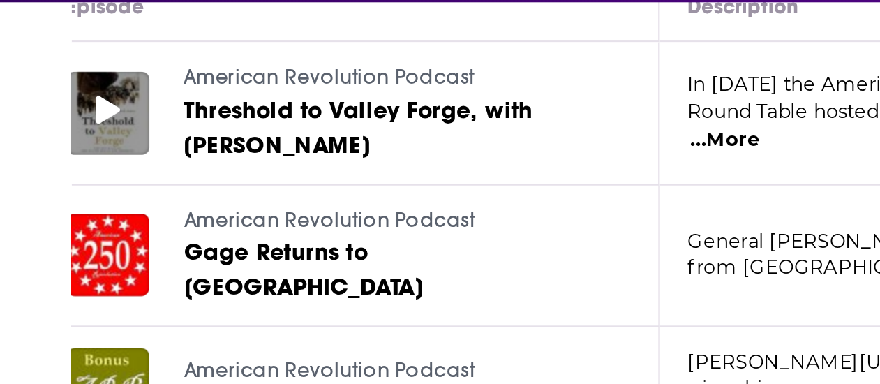
scroll to position [333, 0]
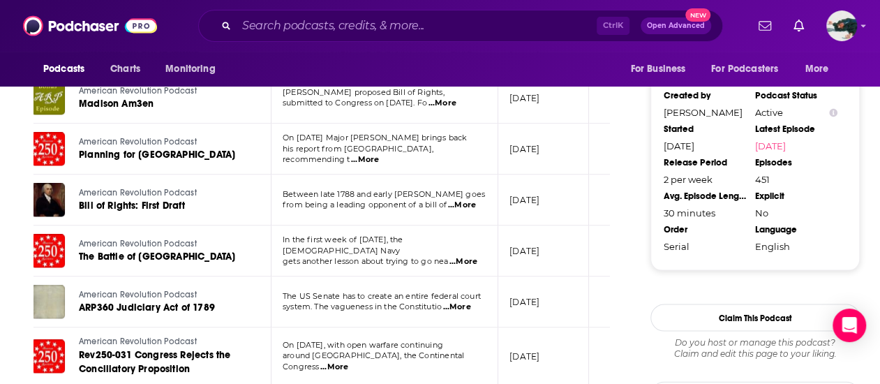
click at [313, 327] on td "On July 31, 1775, with open warfare continuing around Boston, the Continental C…" at bounding box center [384, 356] width 227 height 58
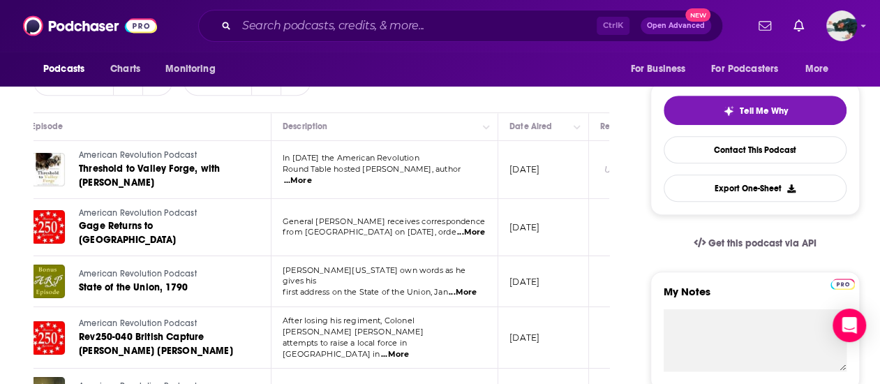
scroll to position [297, 0]
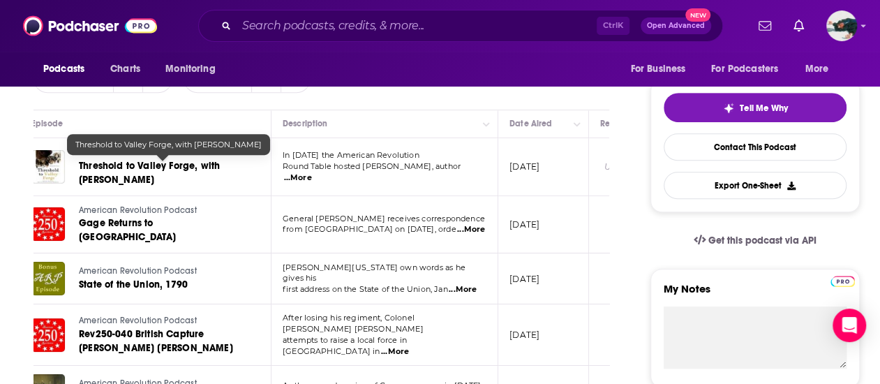
click at [95, 174] on span "Threshold to Valley Forge, with Sheilah Vance" at bounding box center [149, 173] width 141 height 26
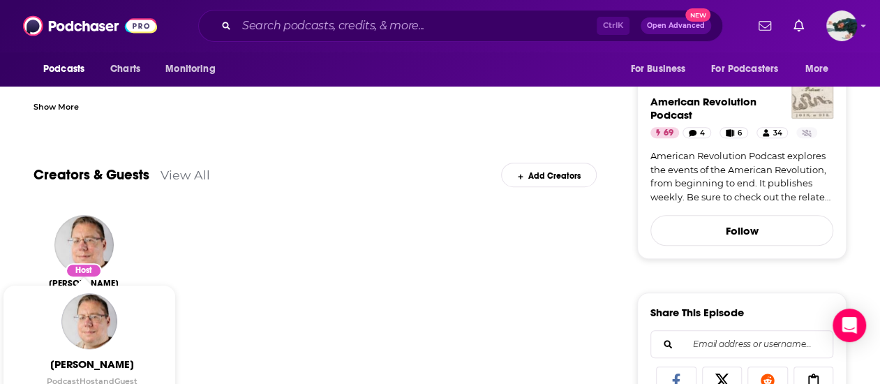
scroll to position [403, 0]
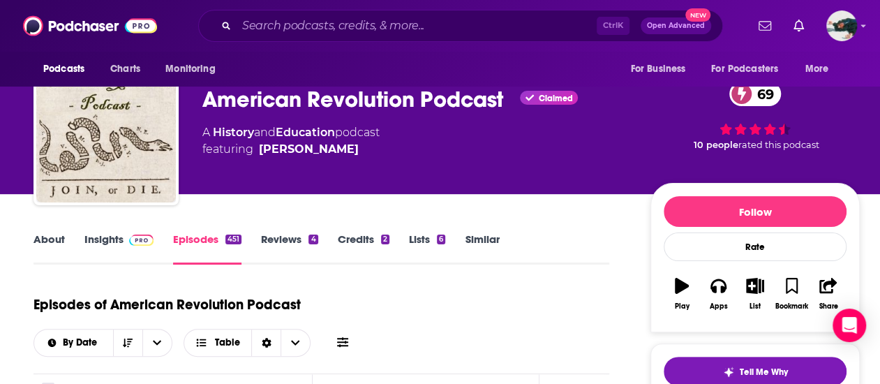
scroll to position [34, 0]
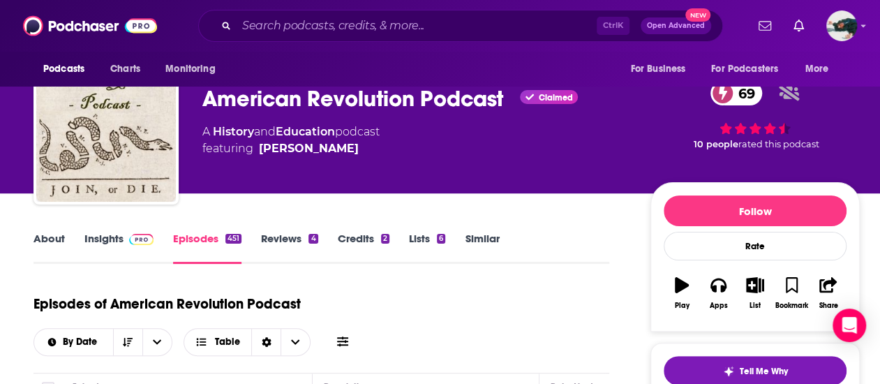
click at [47, 231] on div "About Insights Episodes 451 Reviews 4 Credits 2 Lists 6 Similar" at bounding box center [321, 247] width 576 height 34
click at [47, 238] on link "About" at bounding box center [48, 248] width 31 height 32
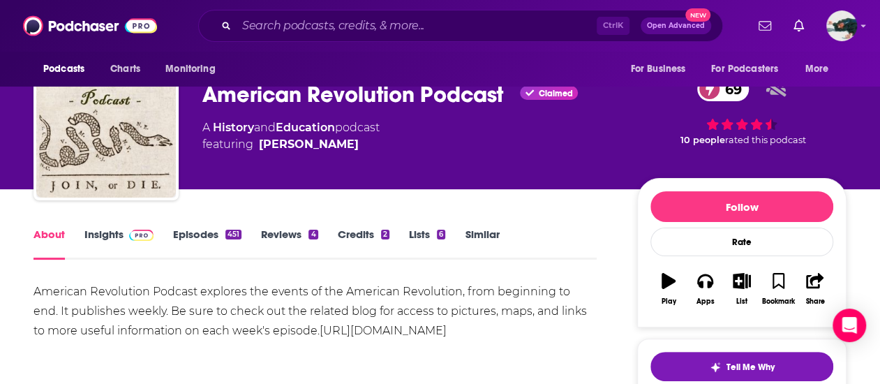
scroll to position [39, 0]
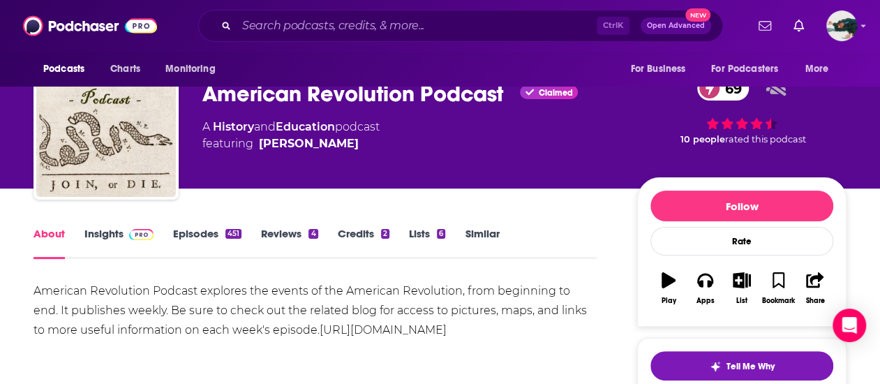
click at [410, 227] on link "Lists 6" at bounding box center [427, 243] width 36 height 32
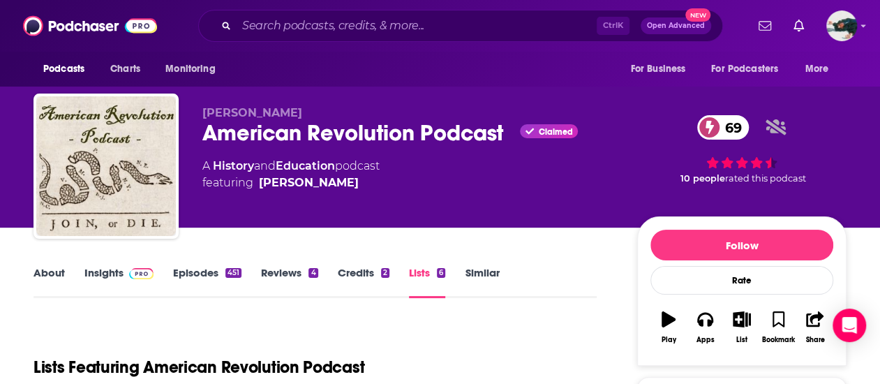
click at [52, 267] on link "About" at bounding box center [48, 282] width 31 height 32
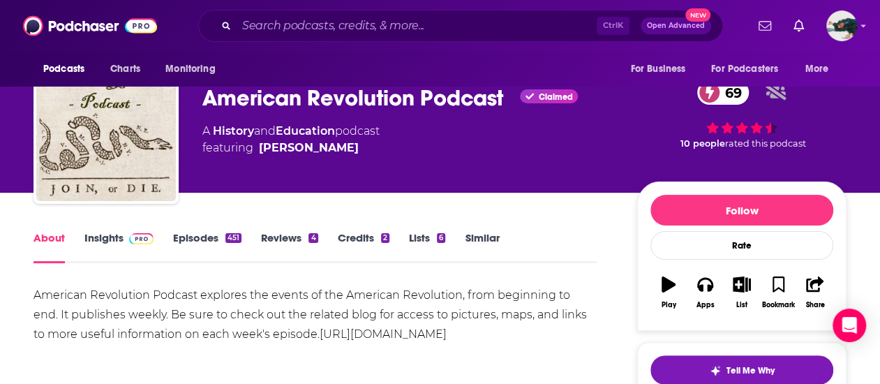
scroll to position [36, 0]
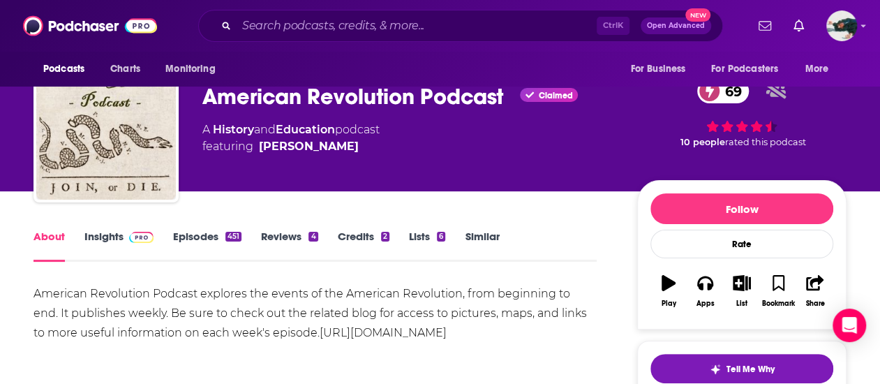
click at [97, 250] on link "Insights" at bounding box center [118, 246] width 69 height 32
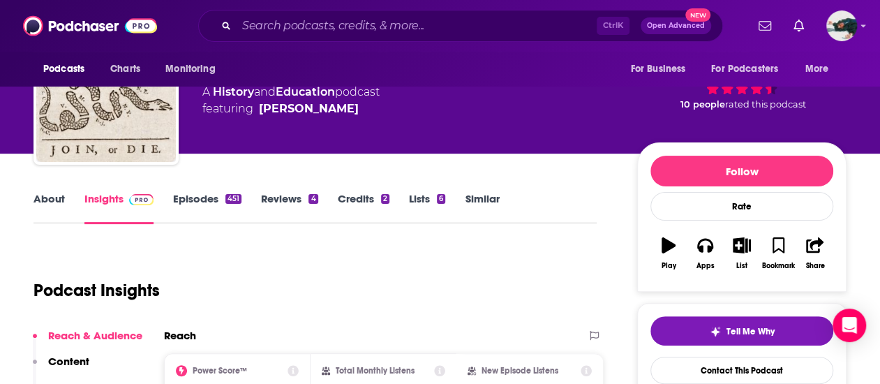
scroll to position [70, 0]
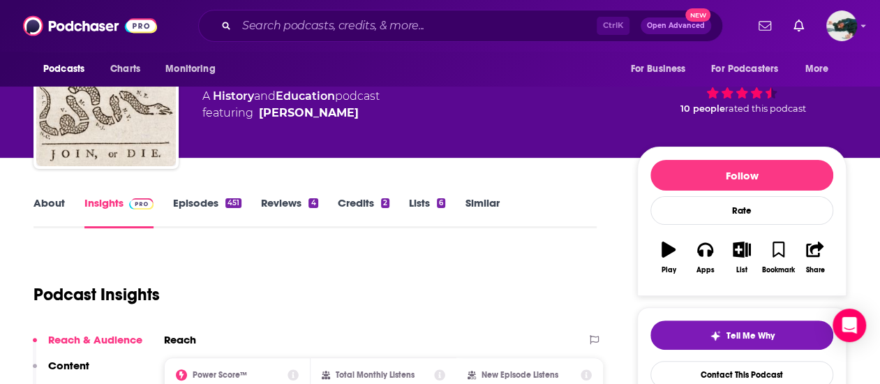
click at [188, 215] on link "Episodes 451" at bounding box center [207, 212] width 68 height 32
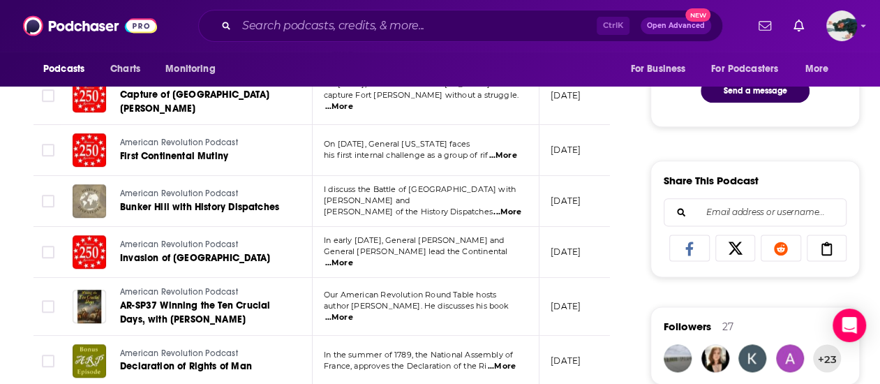
scroll to position [767, 0]
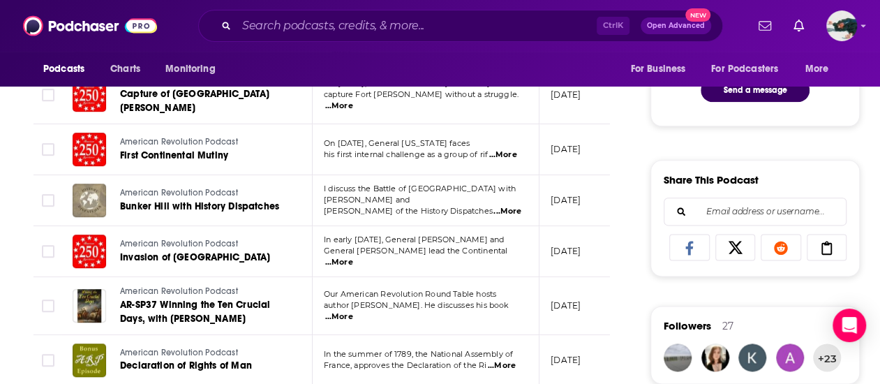
click at [500, 206] on span "...More" at bounding box center [507, 211] width 28 height 11
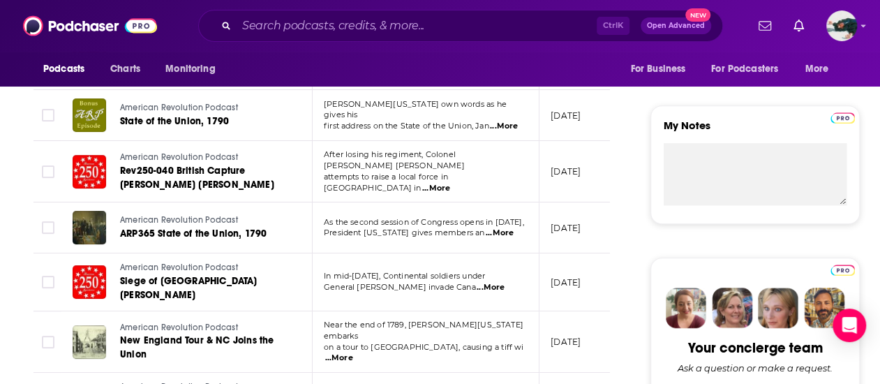
scroll to position [0, 0]
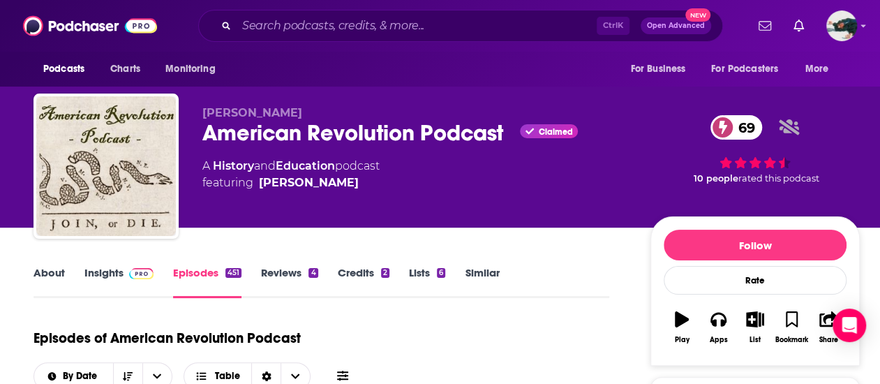
click at [413, 124] on div "American Revolution Podcast Claimed 69" at bounding box center [415, 132] width 426 height 27
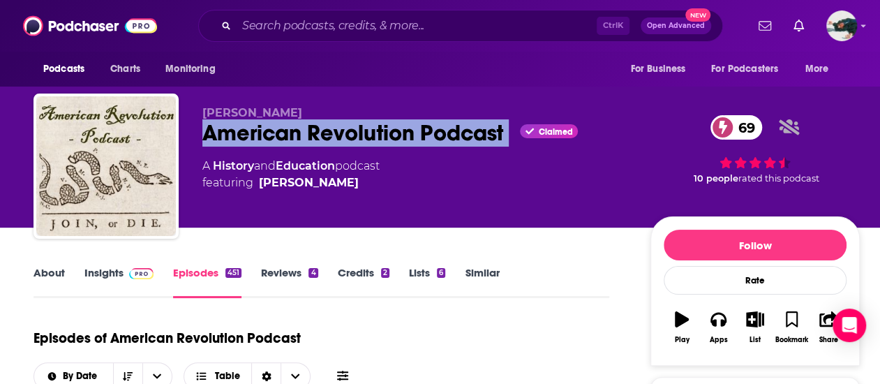
click at [413, 124] on div "American Revolution Podcast Claimed 69" at bounding box center [415, 132] width 426 height 27
copy div "American Revolution Podcast"
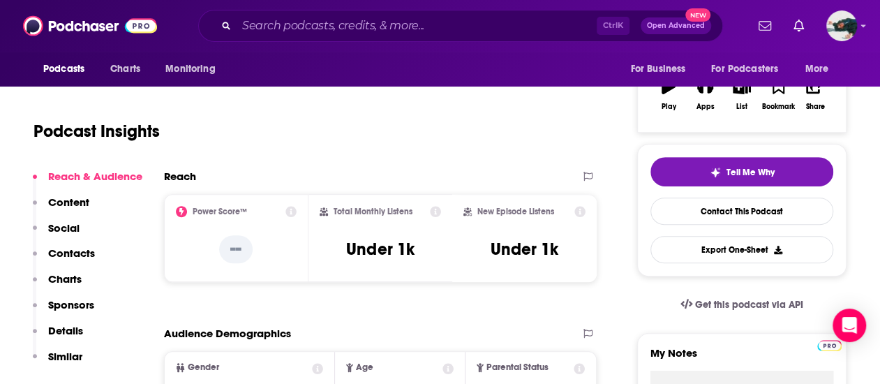
scroll to position [236, 0]
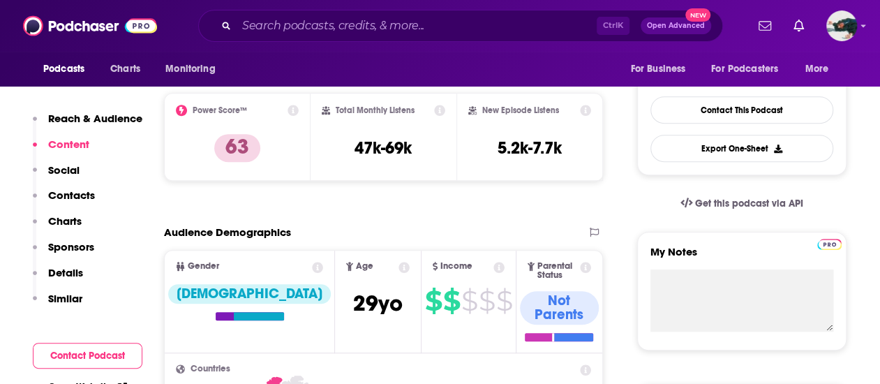
scroll to position [326, 0]
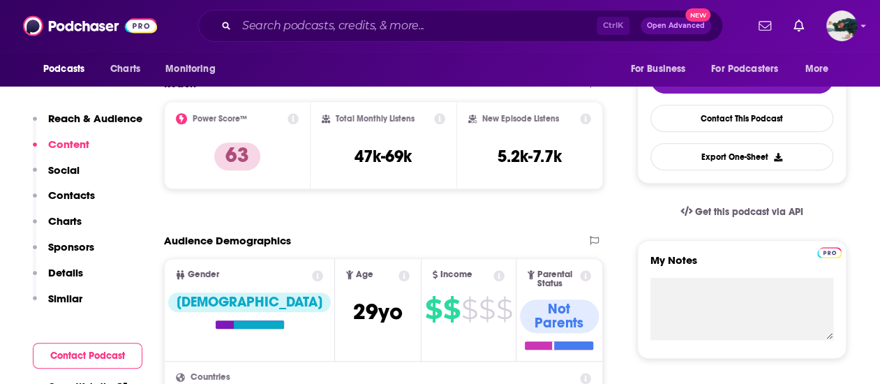
click at [404, 243] on div "Audience Demographics" at bounding box center [369, 240] width 410 height 13
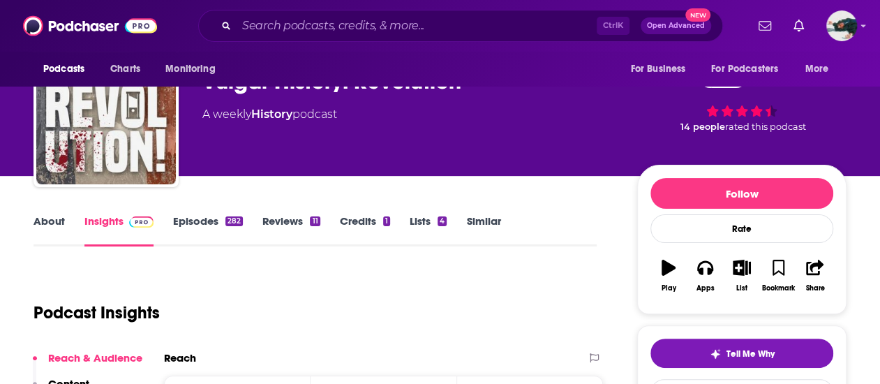
scroll to position [0, 0]
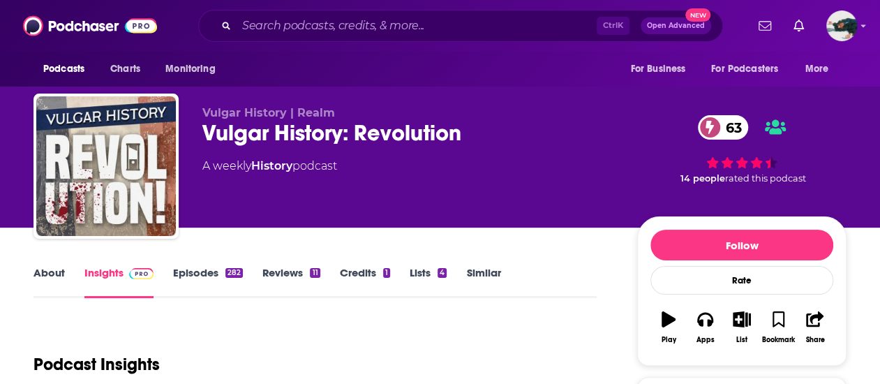
click at [216, 266] on link "Episodes 282" at bounding box center [208, 282] width 70 height 32
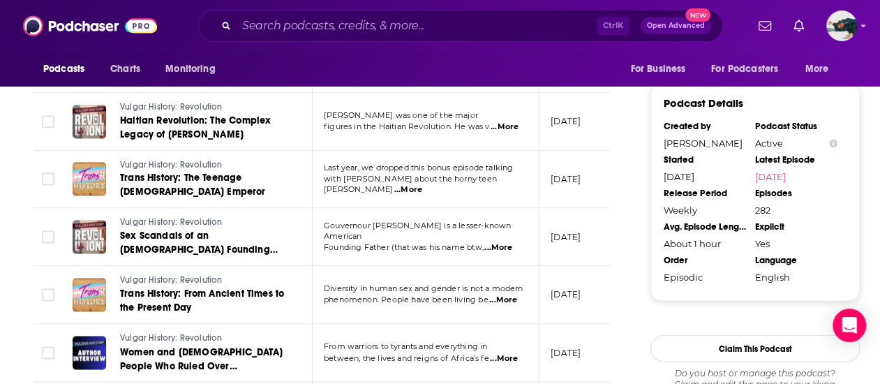
scroll to position [1342, 0]
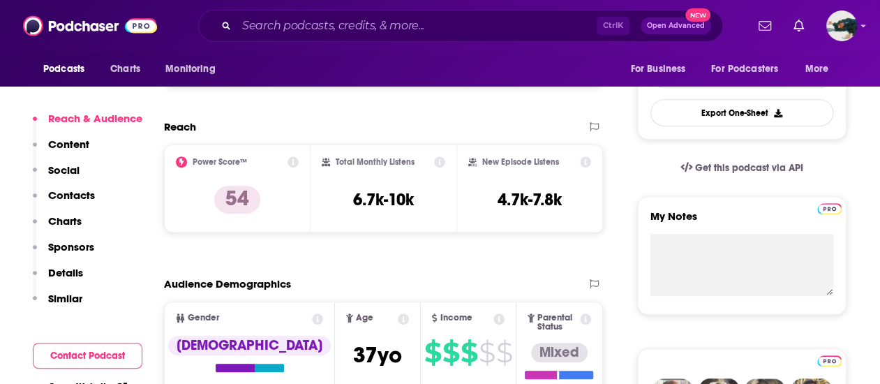
scroll to position [373, 0]
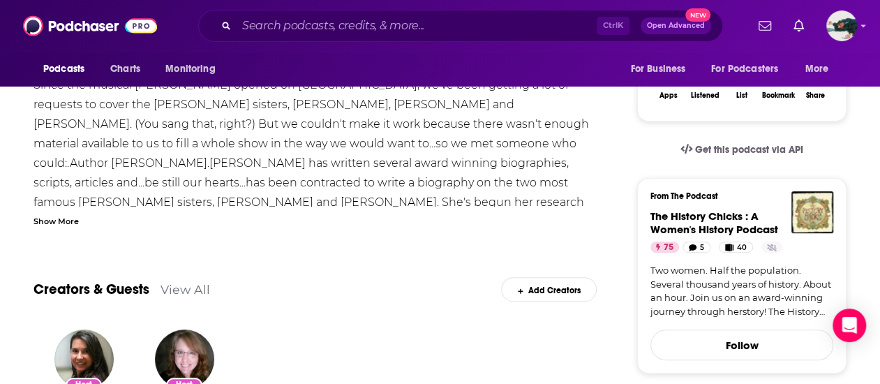
scroll to position [287, 0]
click at [62, 207] on div "Since the musical Hamilton opened on Broadway, we've been getting a lot of requ…" at bounding box center [314, 151] width 563 height 151
click at [63, 218] on div "Show More" at bounding box center [55, 220] width 45 height 13
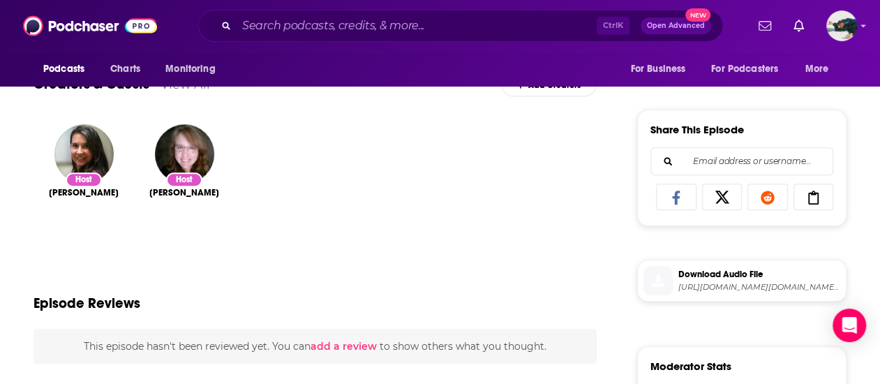
scroll to position [0, 0]
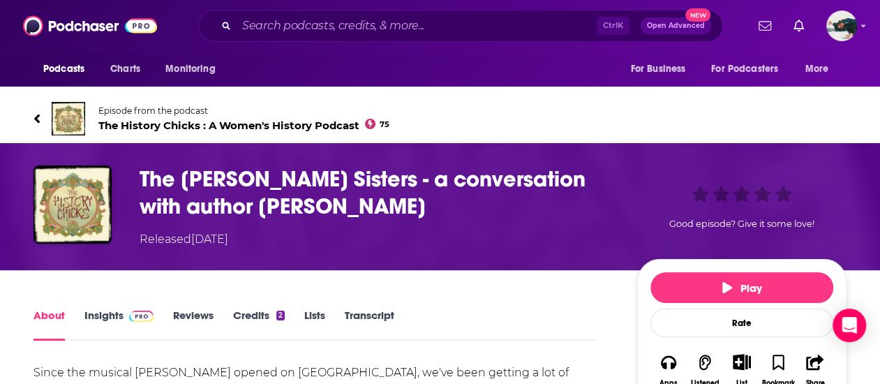
click at [209, 112] on span "Episode from the podcast" at bounding box center [243, 110] width 291 height 10
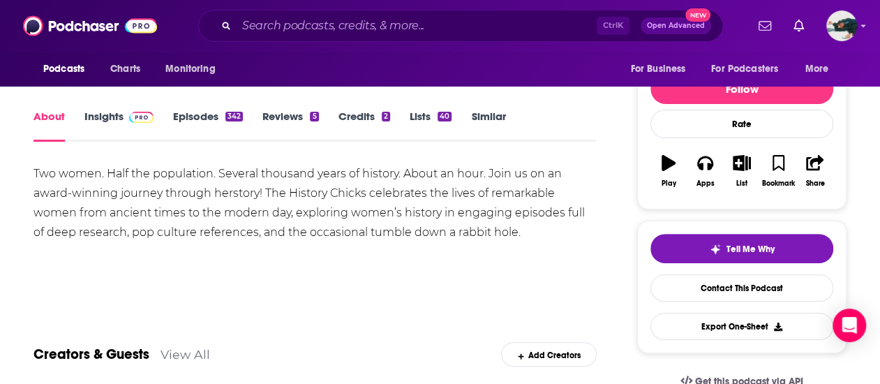
scroll to position [93, 0]
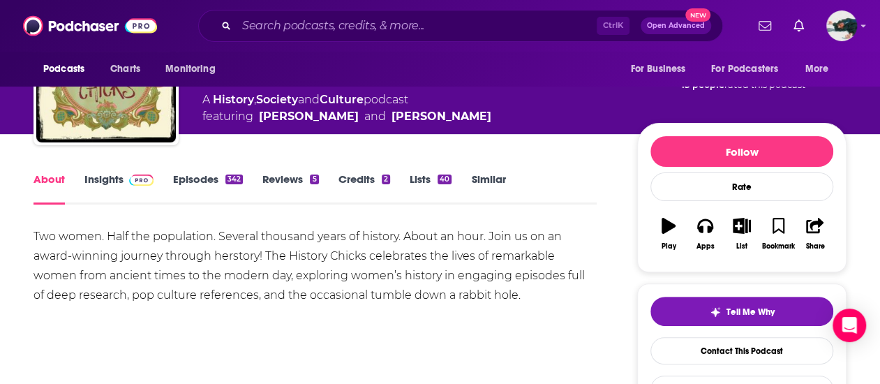
click at [209, 189] on link "Episodes 342" at bounding box center [208, 188] width 70 height 32
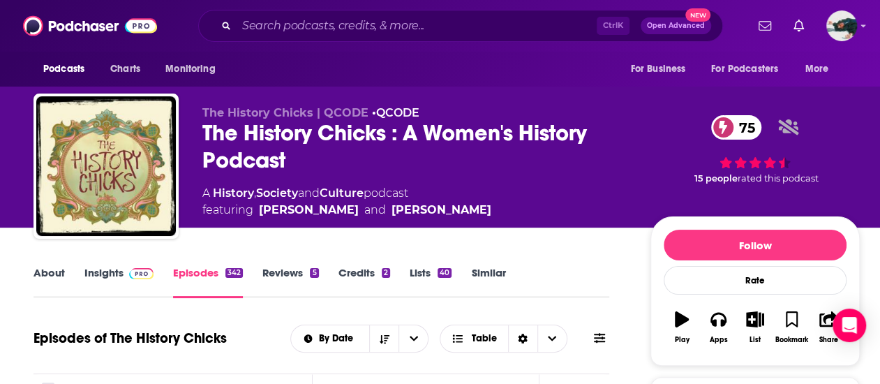
click at [361, 137] on div "The History Chicks : A Women's History Podcast 75" at bounding box center [415, 146] width 426 height 54
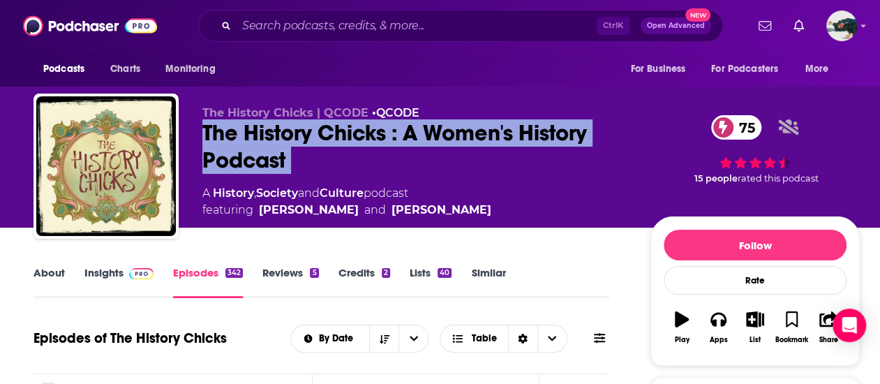
click at [361, 137] on div "The History Chicks : A Women's History Podcast 75" at bounding box center [415, 146] width 426 height 54
copy div "The History Chicks : A Women's History Podcast 75"
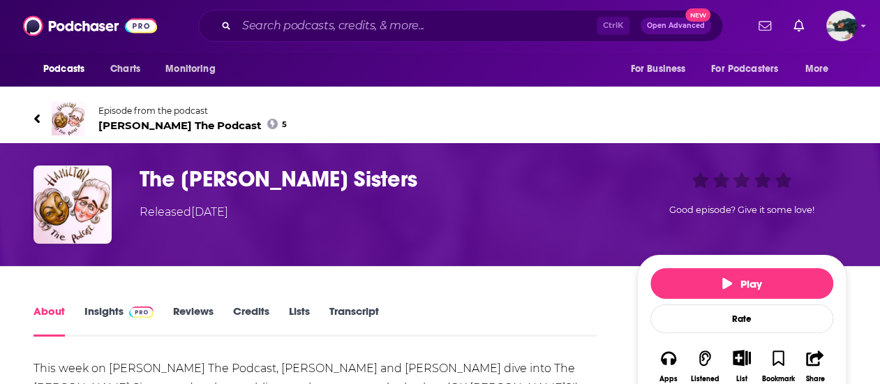
click at [176, 122] on span "[PERSON_NAME] The Podcast 5" at bounding box center [192, 125] width 188 height 13
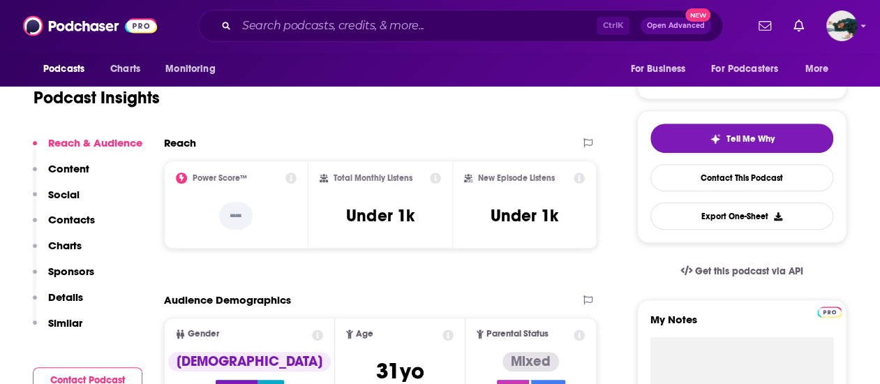
scroll to position [58, 0]
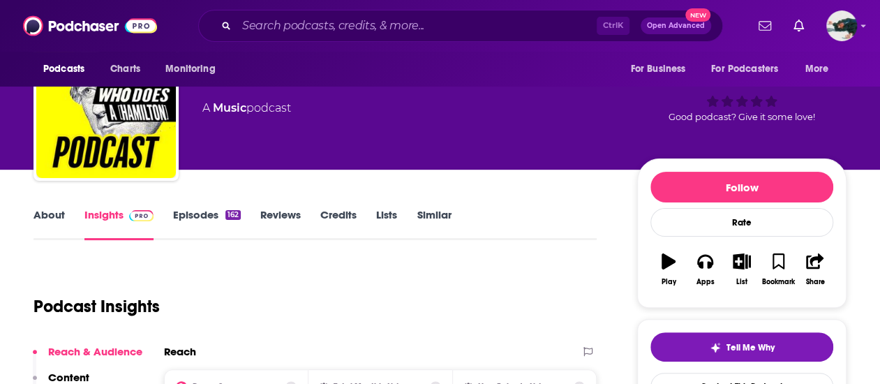
click at [227, 216] on div "162" at bounding box center [232, 215] width 15 height 10
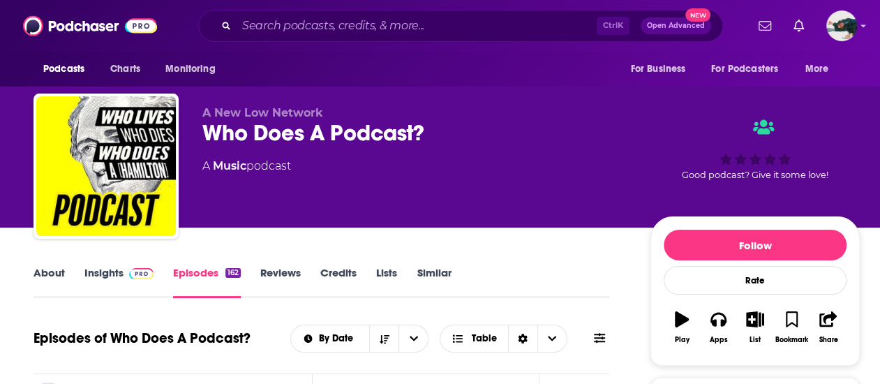
scroll to position [15, 0]
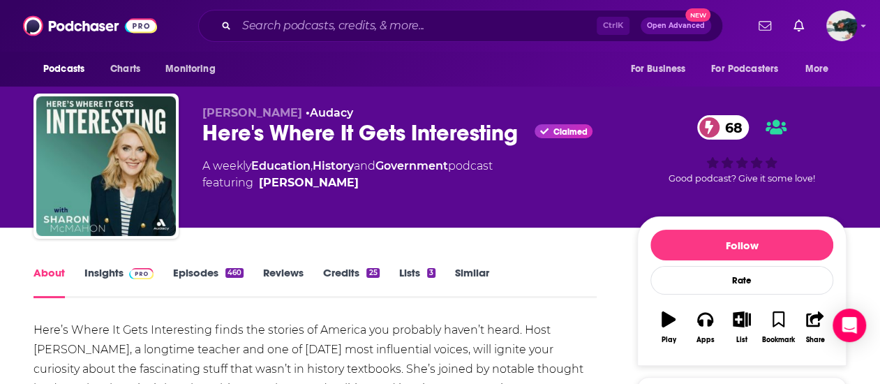
click at [447, 225] on div "[PERSON_NAME] • Audacy Here's Where It Gets Interesting Claimed 68 A weekly Edu…" at bounding box center [524, 169] width 644 height 126
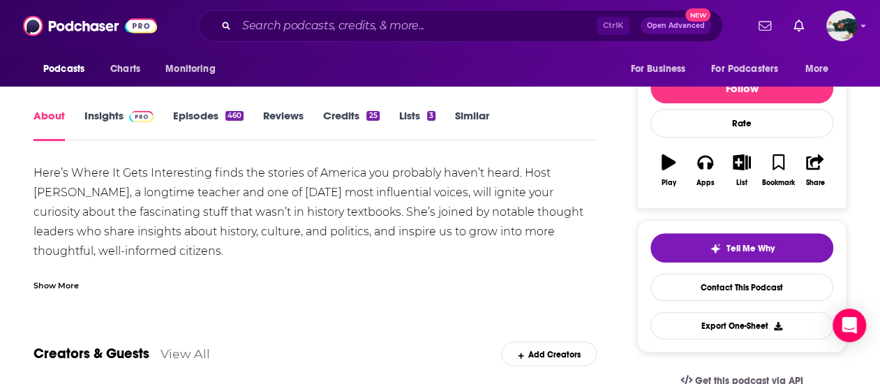
scroll to position [156, 0]
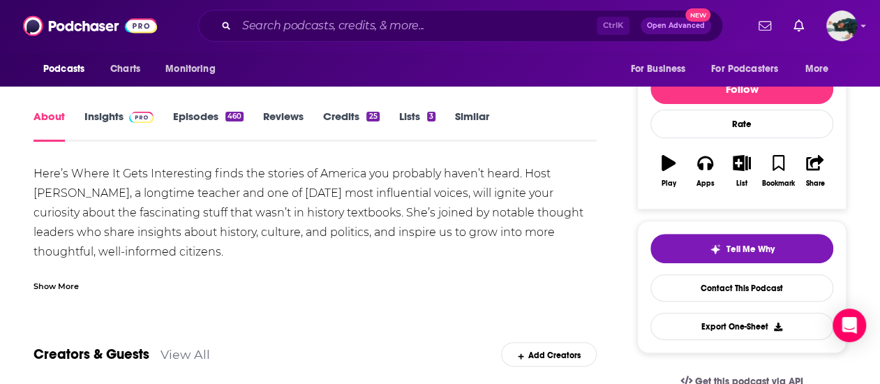
click at [230, 112] on div "460" at bounding box center [234, 117] width 18 height 10
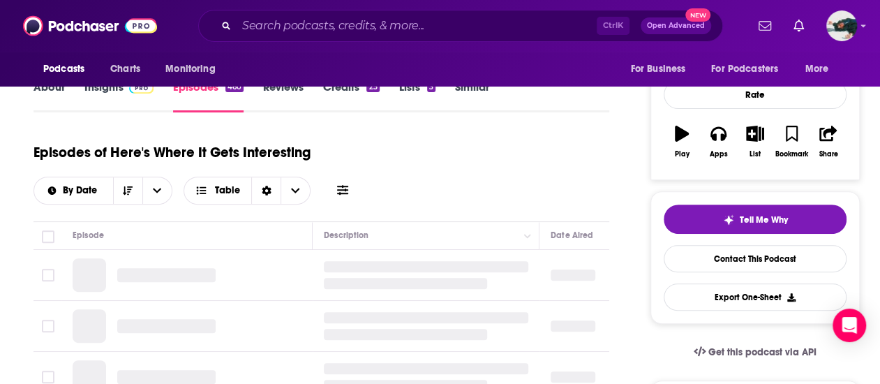
scroll to position [173, 0]
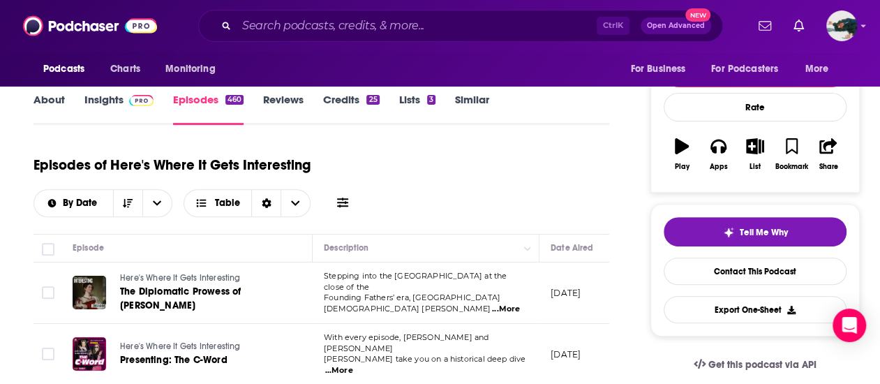
click at [118, 101] on link "Insights" at bounding box center [118, 109] width 69 height 32
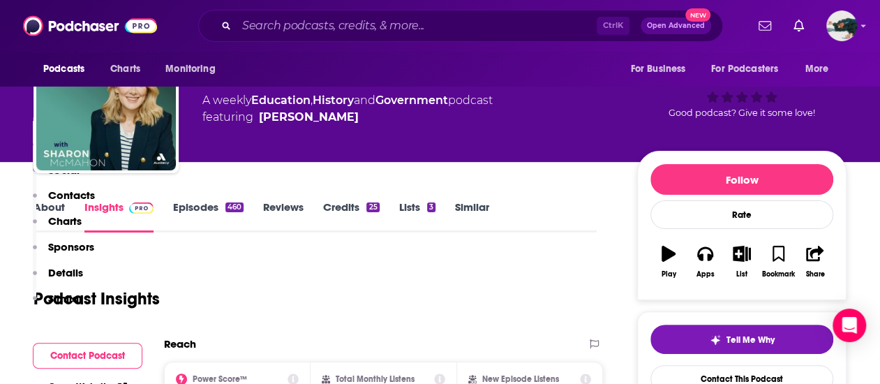
scroll to position [57, 0]
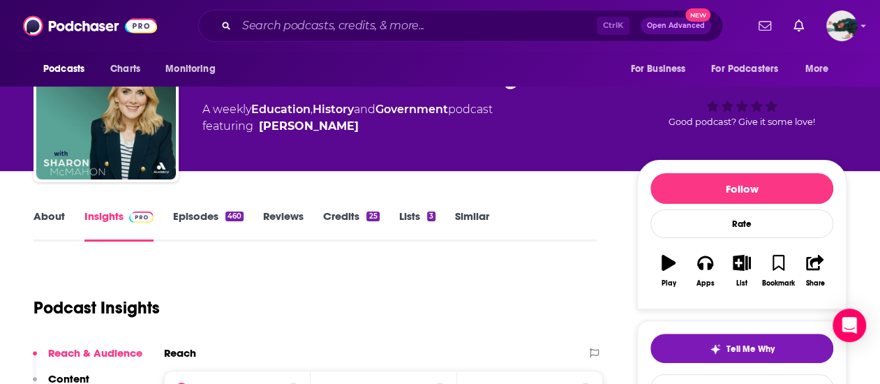
click at [216, 216] on link "Episodes 460" at bounding box center [208, 225] width 70 height 32
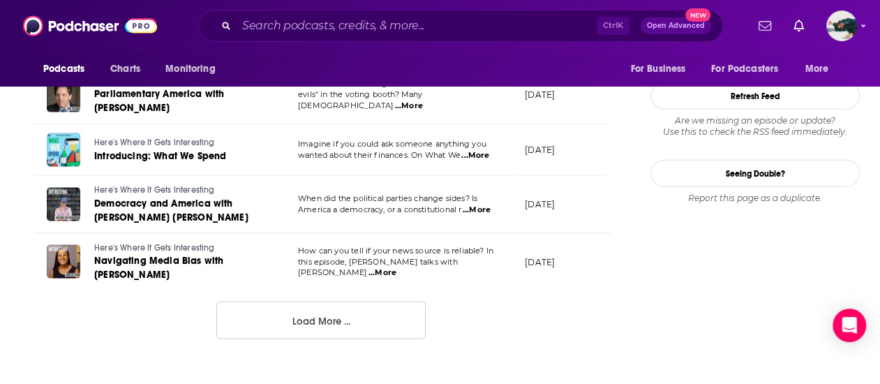
scroll to position [0, 54]
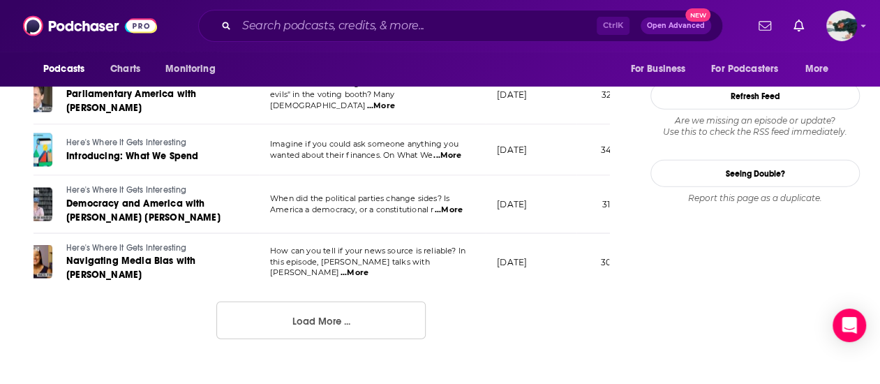
click at [356, 302] on button "Load More ..." at bounding box center [320, 320] width 209 height 38
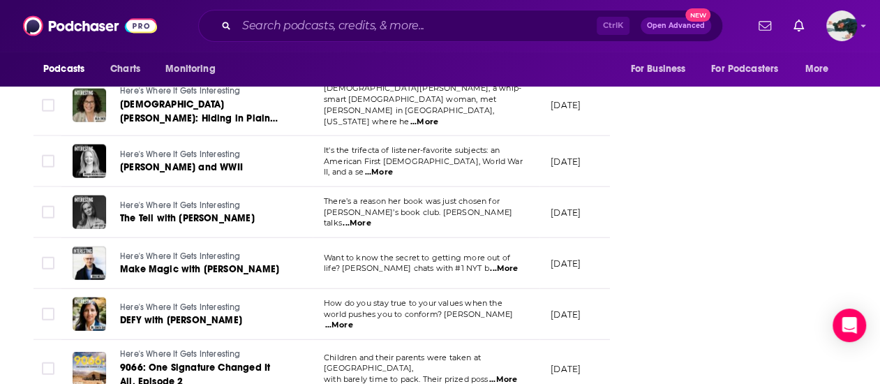
scroll to position [2169, 0]
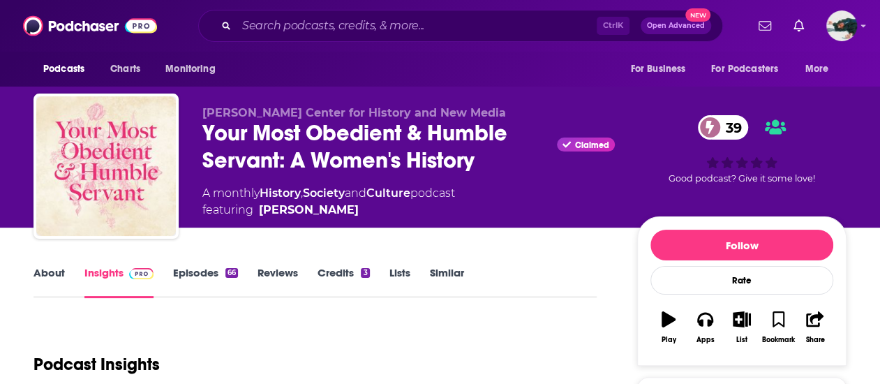
drag, startPoint x: 220, startPoint y: 265, endPoint x: 219, endPoint y: 280, distance: 14.7
click at [219, 280] on div "About Insights Episodes 66 Reviews Credits 3 Lists Similar" at bounding box center [314, 281] width 563 height 34
click at [219, 280] on link "Episodes 66" at bounding box center [205, 282] width 65 height 32
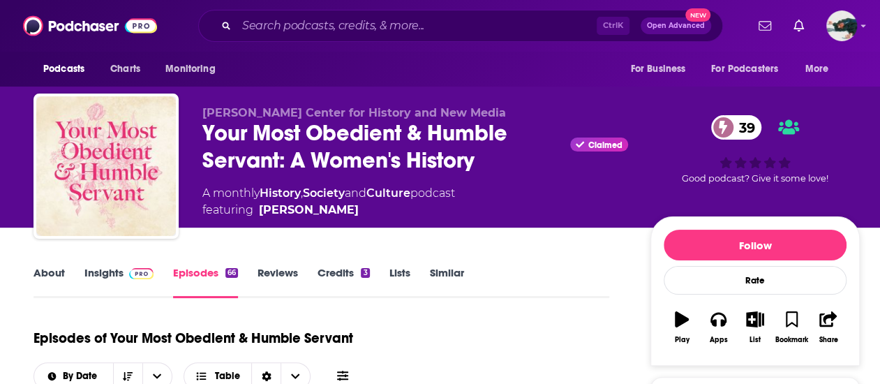
click at [57, 283] on link "About" at bounding box center [48, 282] width 31 height 32
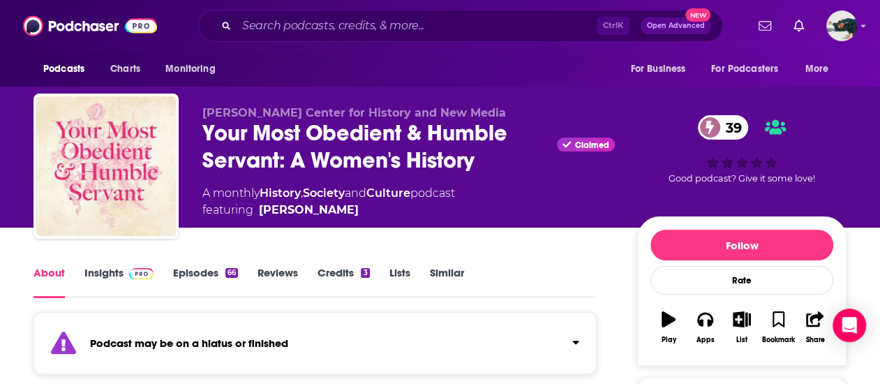
click at [109, 275] on link "Insights" at bounding box center [118, 282] width 69 height 32
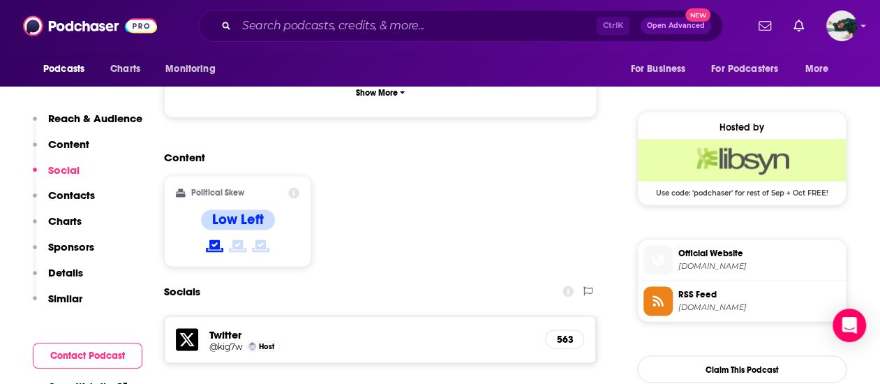
scroll to position [1072, 0]
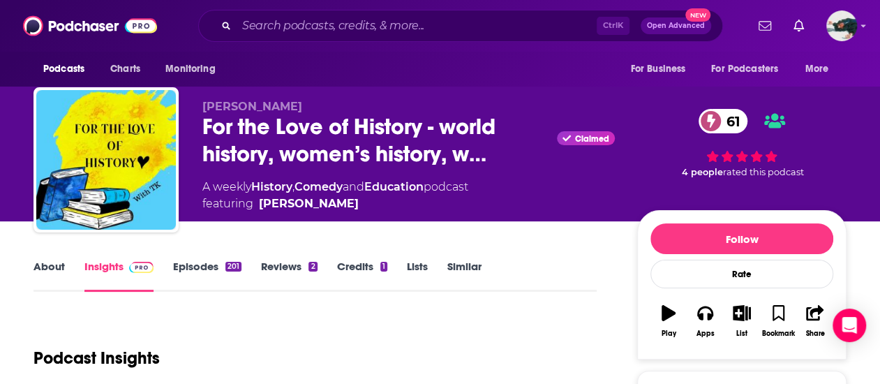
scroll to position [1, 0]
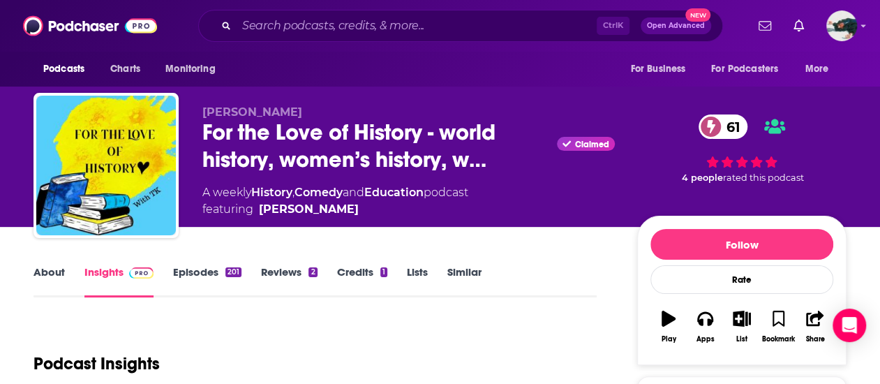
click at [216, 263] on div "About Insights Episodes 201 Reviews 2 Credits 1 Lists Similar" at bounding box center [314, 280] width 563 height 34
click at [214, 271] on link "Episodes 201" at bounding box center [207, 281] width 68 height 32
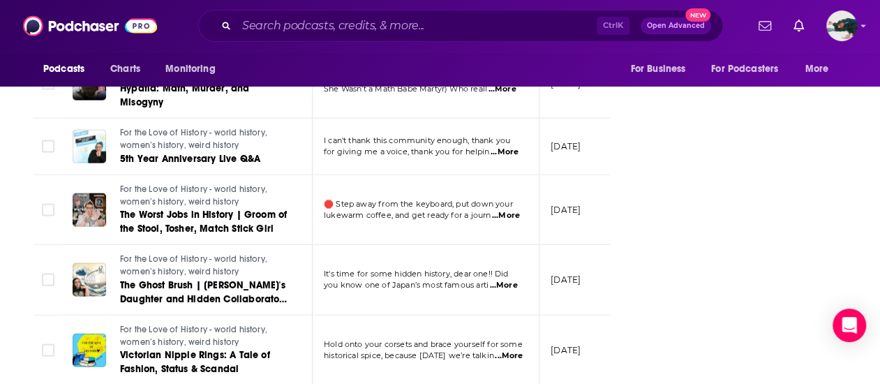
scroll to position [1757, 0]
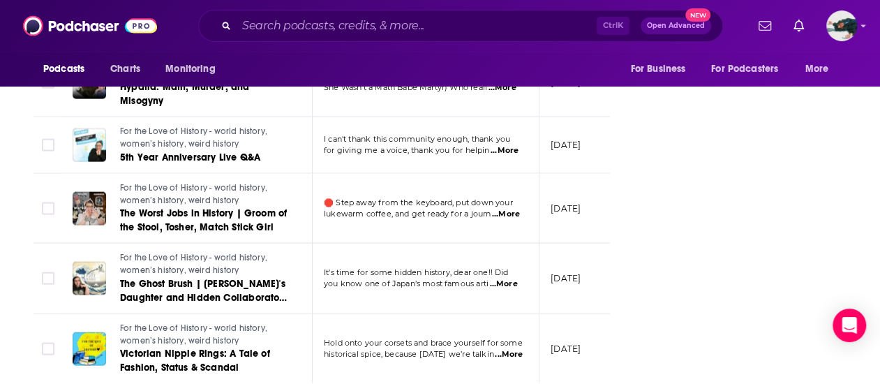
drag, startPoint x: 291, startPoint y: 281, endPoint x: 307, endPoint y: 320, distance: 42.2
click at [307, 320] on td "For the Love of History - world history, women’s history, weird history Victori…" at bounding box center [186, 349] width 251 height 70
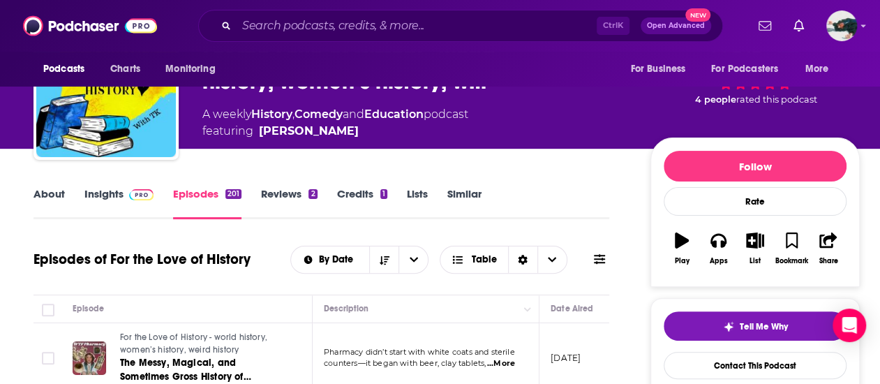
scroll to position [0, 0]
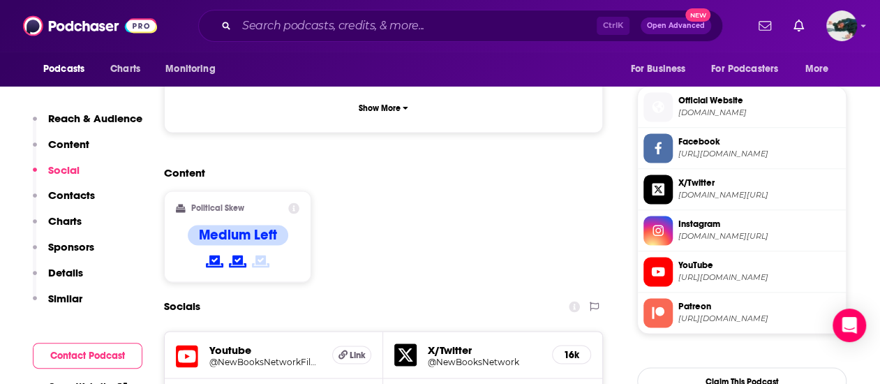
click at [423, 331] on div "X/Twitter @NewBooksNetwork 16k" at bounding box center [492, 354] width 218 height 47
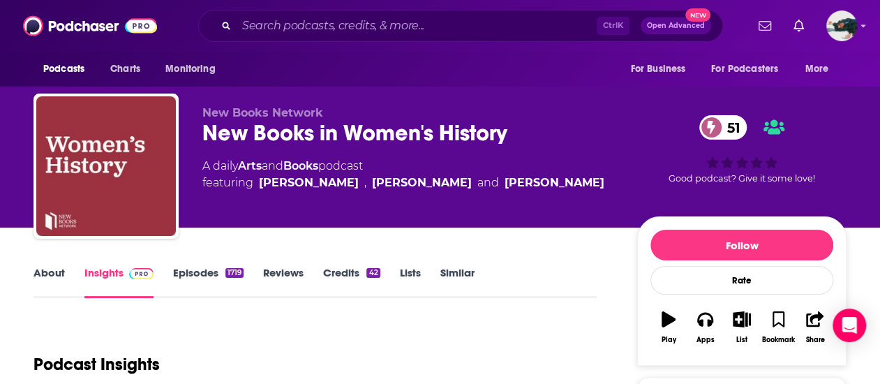
click at [202, 268] on link "Episodes 1719" at bounding box center [208, 282] width 70 height 32
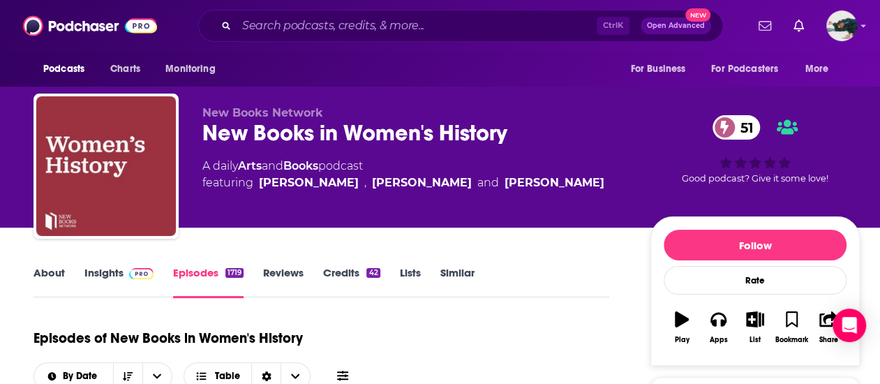
click at [354, 123] on div "New Books in Women's History 51" at bounding box center [415, 132] width 426 height 27
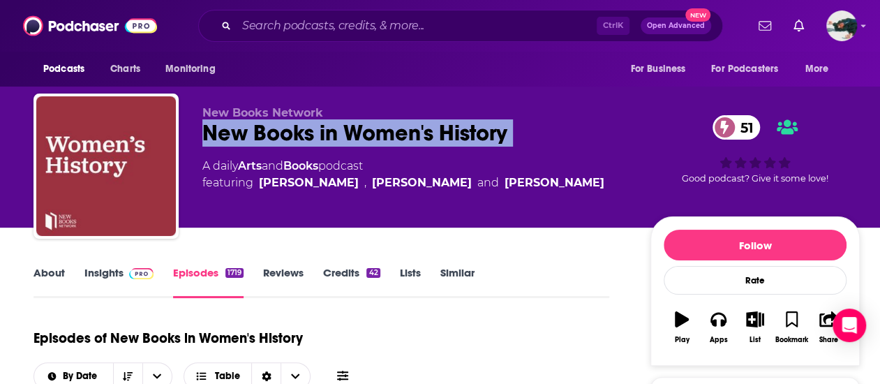
click at [354, 123] on div "New Books in Women's History 51" at bounding box center [415, 132] width 426 height 27
copy div "New Books in Women's History 51"
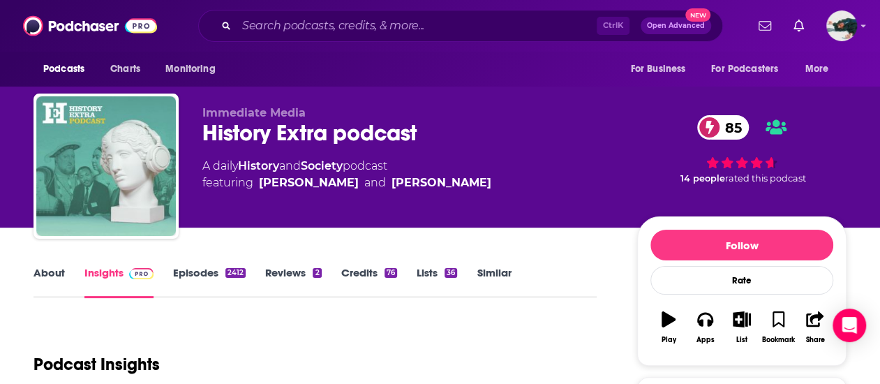
scroll to position [1, 0]
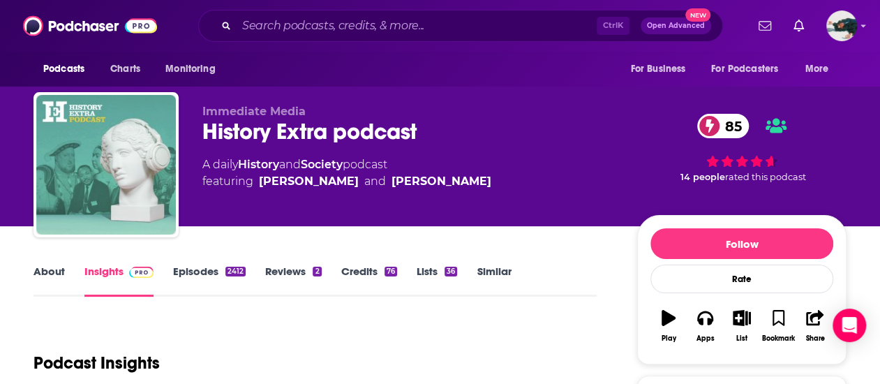
click at [313, 264] on link "Reviews 2" at bounding box center [293, 280] width 56 height 32
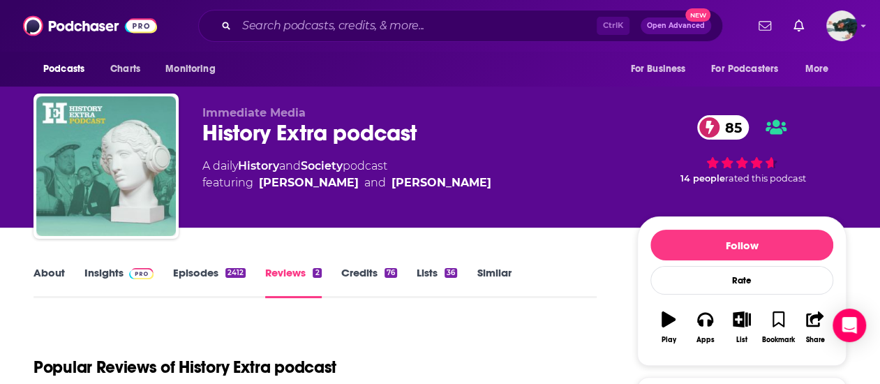
click at [313, 264] on div "About Insights Episodes 2412 Reviews 2 Credits 76 Lists 36 Similar" at bounding box center [314, 281] width 563 height 34
click at [220, 279] on link "Episodes 2412" at bounding box center [209, 282] width 73 height 32
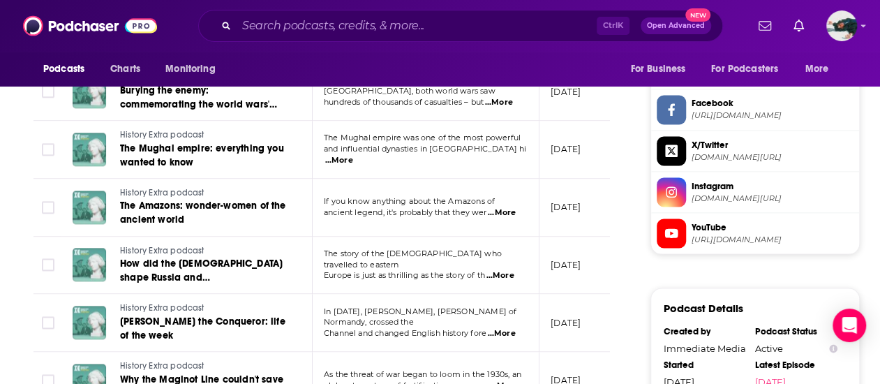
scroll to position [1177, 0]
click at [495, 209] on span "...More" at bounding box center [502, 213] width 28 height 11
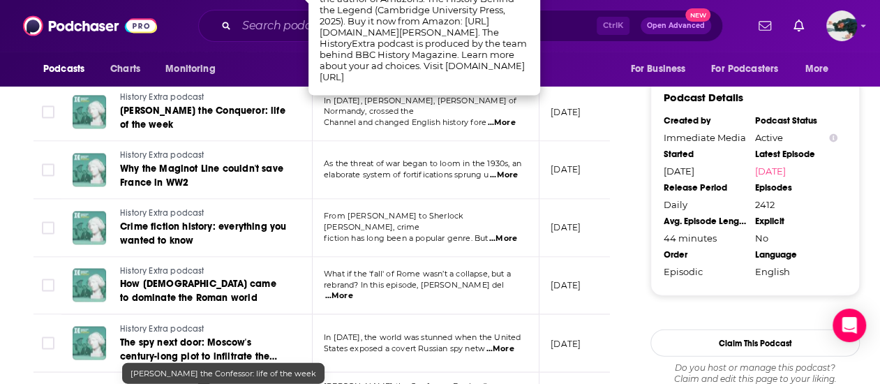
scroll to position [1557, 0]
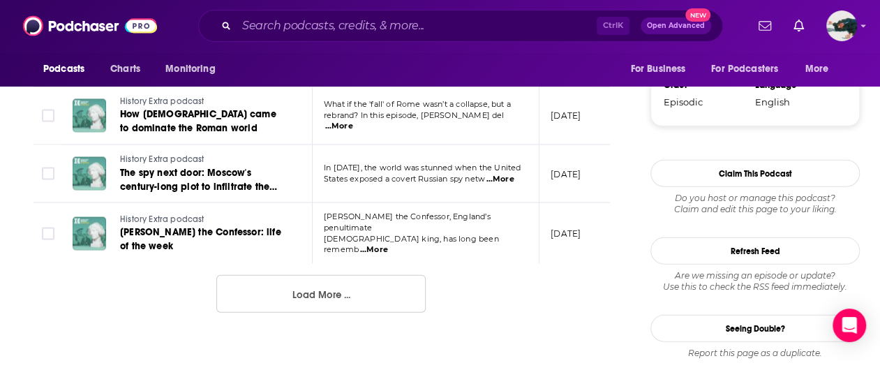
click at [313, 286] on button "Load More ..." at bounding box center [320, 294] width 209 height 38
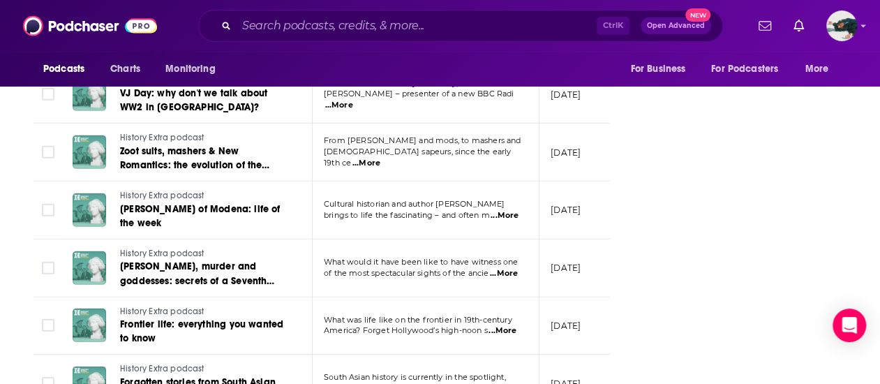
scroll to position [2213, 0]
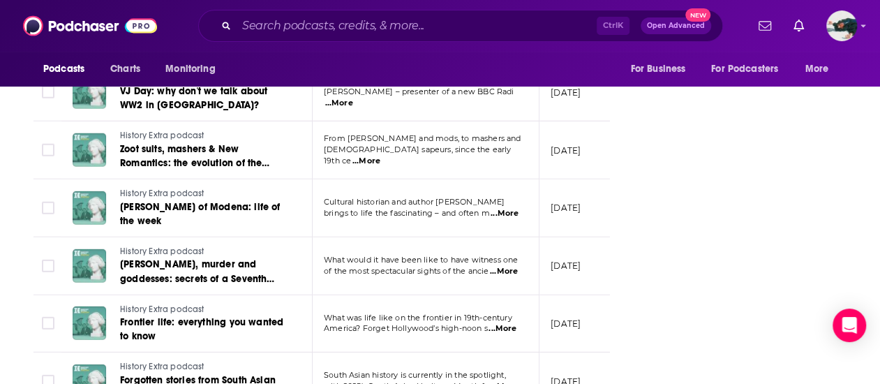
click at [380, 156] on span "...More" at bounding box center [366, 161] width 28 height 11
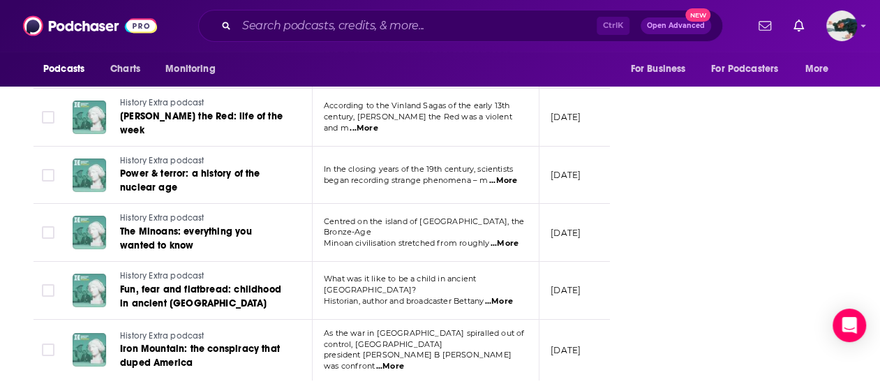
scroll to position [2875, 0]
drag, startPoint x: 747, startPoint y: 163, endPoint x: 330, endPoint y: 364, distance: 463.4
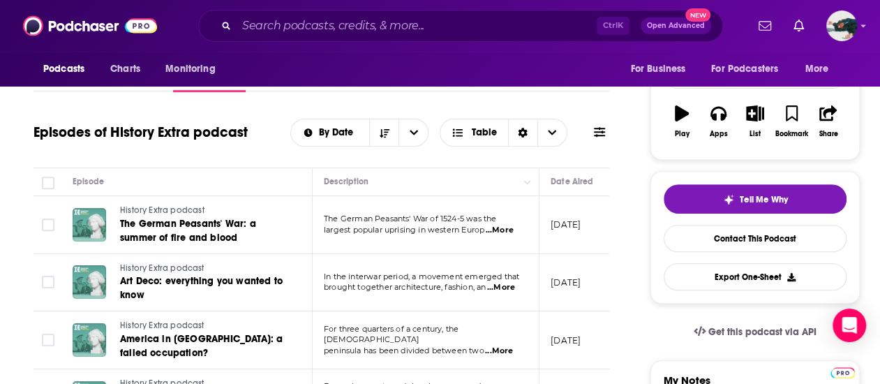
scroll to position [0, 0]
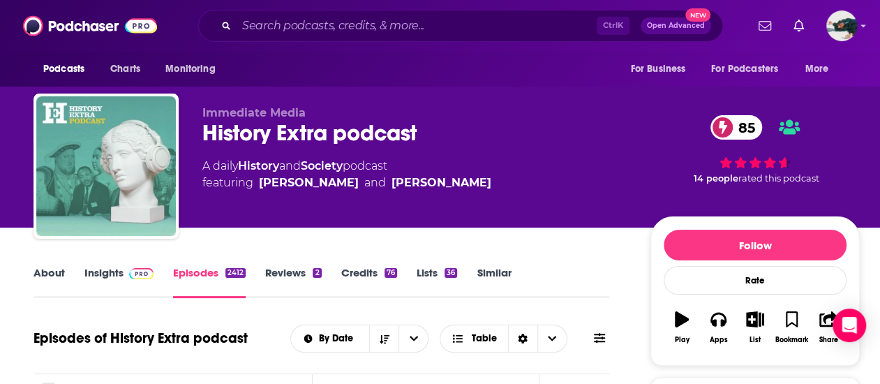
click at [340, 127] on div "History Extra podcast 85" at bounding box center [415, 132] width 426 height 27
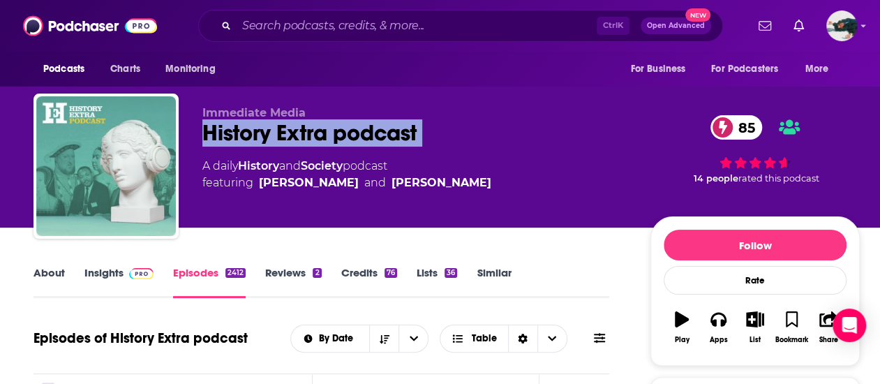
click at [340, 127] on div "History Extra podcast 85" at bounding box center [415, 132] width 426 height 27
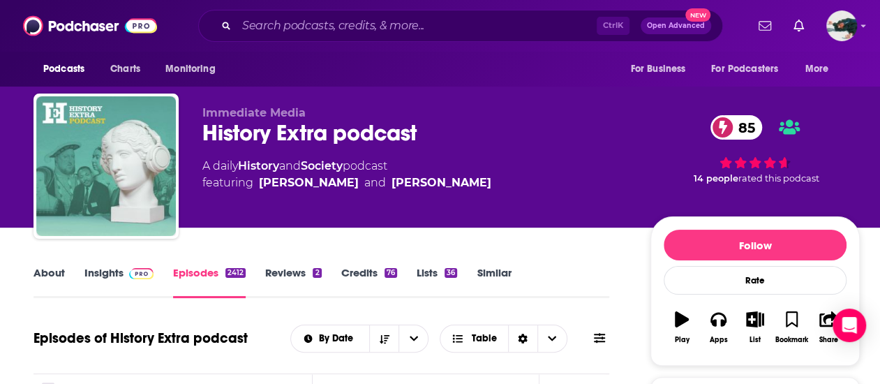
click at [63, 265] on div "About Insights Episodes 2412 Reviews 2 Credits 76 Lists 36 Similar" at bounding box center [321, 281] width 576 height 34
click at [59, 270] on link "About" at bounding box center [48, 282] width 31 height 32
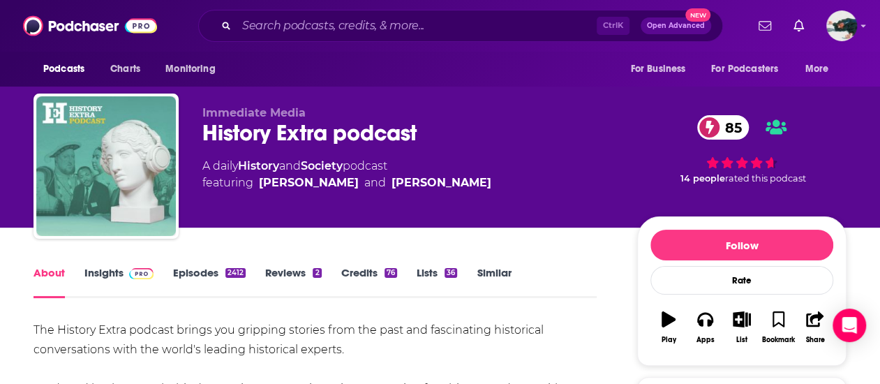
click at [333, 122] on div "History Extra podcast 85" at bounding box center [408, 132] width 412 height 27
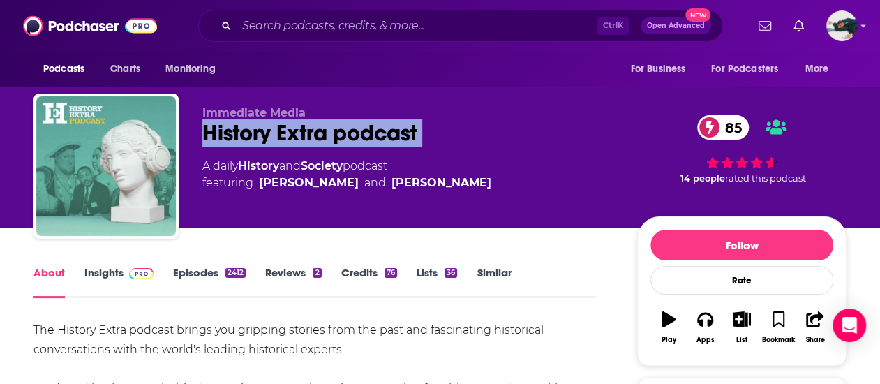
click at [333, 122] on div "History Extra podcast 85" at bounding box center [408, 132] width 412 height 27
copy div "History Extra podcast 85"
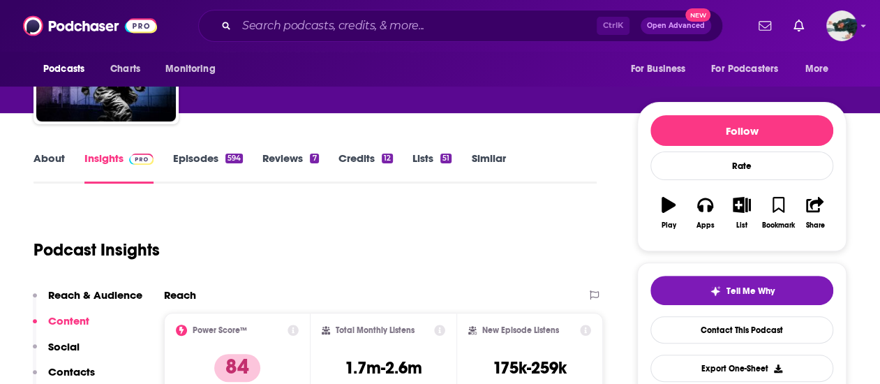
scroll to position [46, 0]
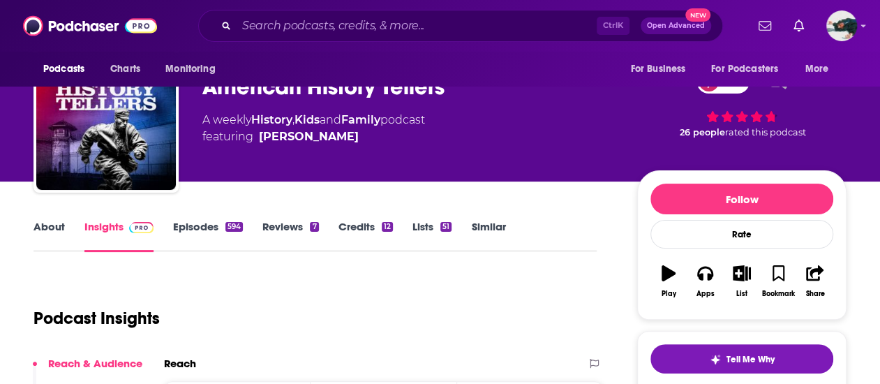
click at [236, 223] on div "594" at bounding box center [233, 227] width 17 height 10
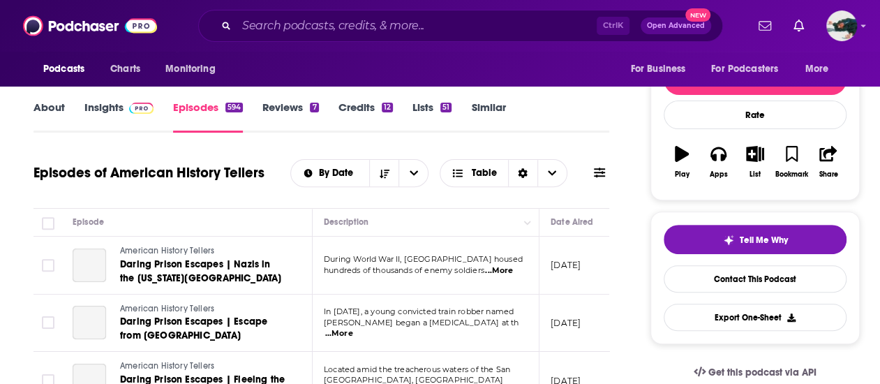
scroll to position [166, 0]
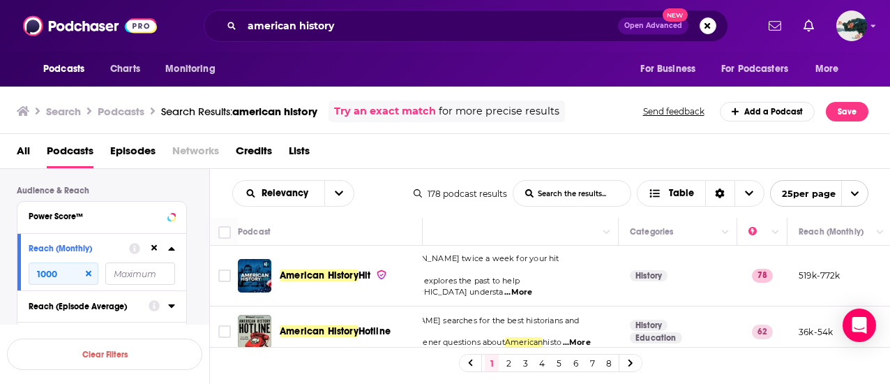
scroll to position [1, 0]
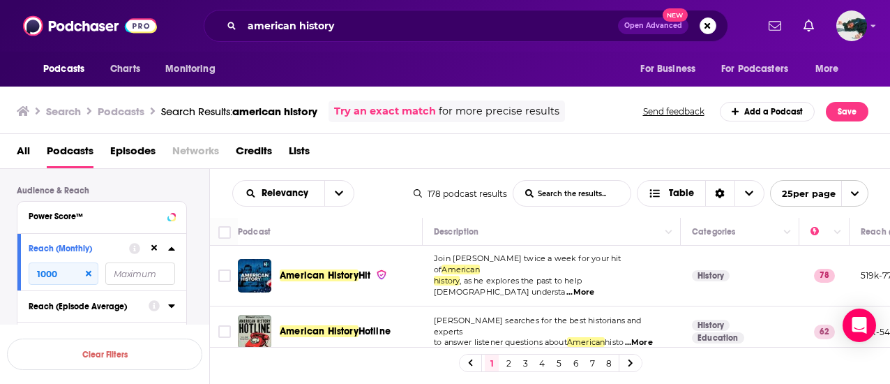
click at [594, 287] on span "...More" at bounding box center [581, 292] width 28 height 11
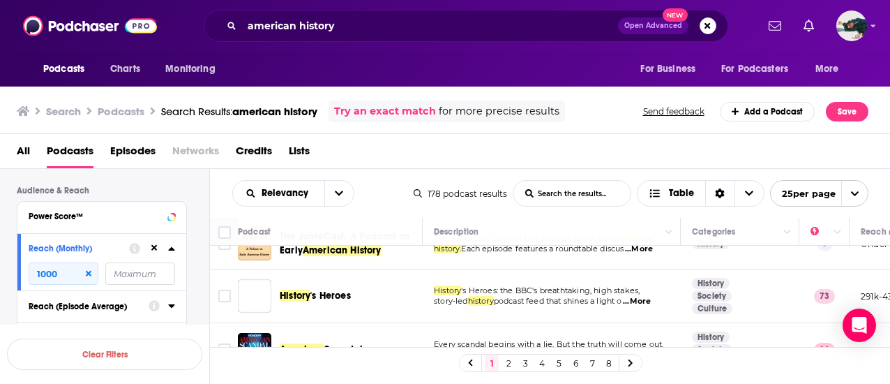
scroll to position [415, 0]
click at [400, 38] on div "american history Open Advanced New" at bounding box center [466, 26] width 525 height 32
